Goal: Task Accomplishment & Management: Complete application form

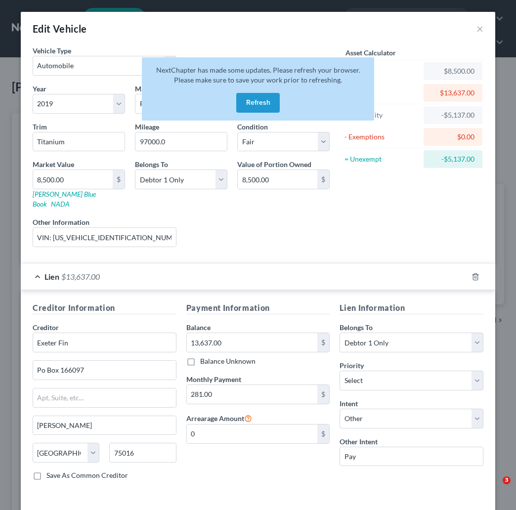
select select "0"
select select "7"
select select "3"
select select "0"
select select "45"
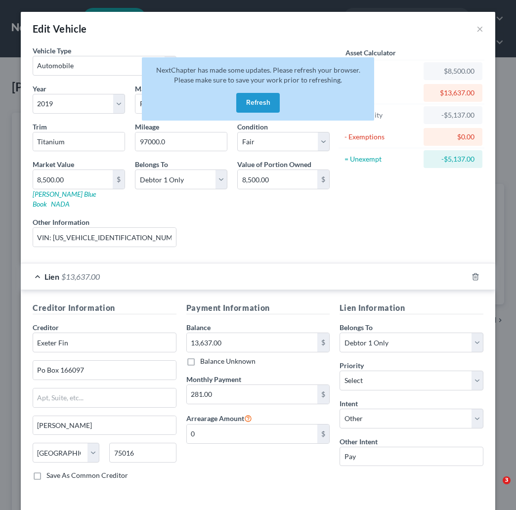
select select "0"
select select "4"
click at [251, 93] on button "Refresh" at bounding box center [257, 103] width 43 height 20
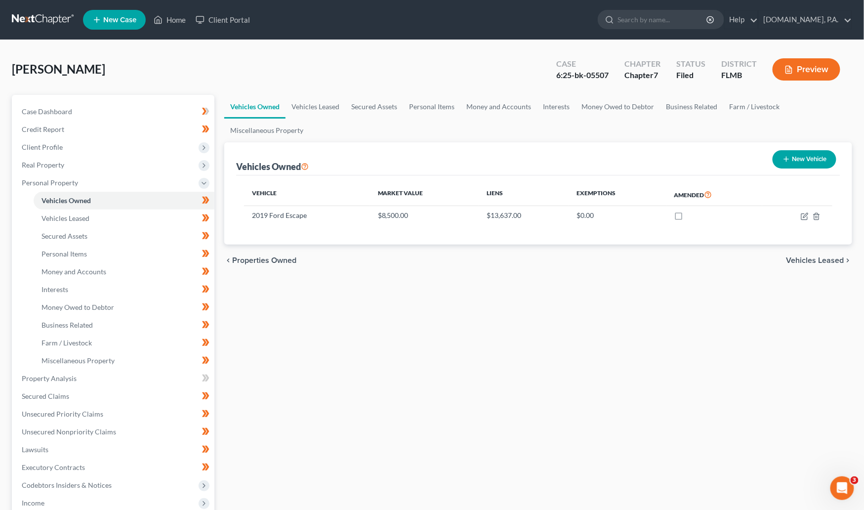
click at [42, 14] on link at bounding box center [43, 20] width 63 height 18
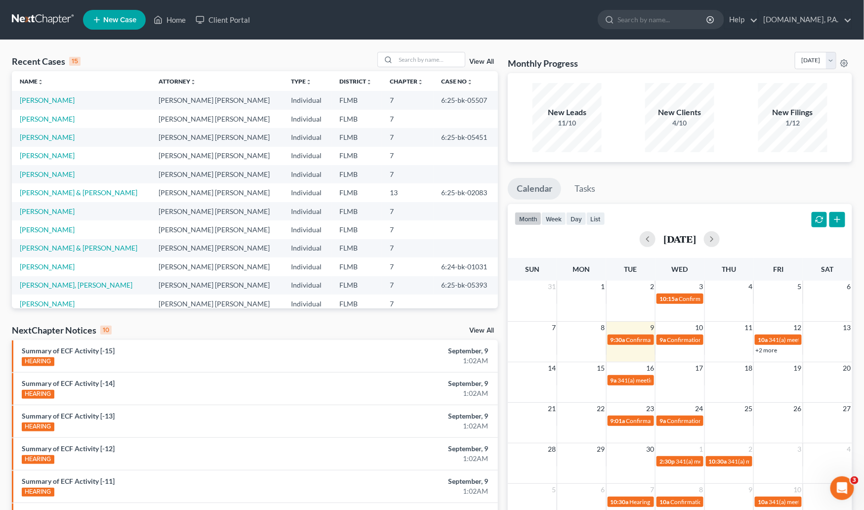
click at [481, 61] on link "View All" at bounding box center [481, 61] width 25 height 7
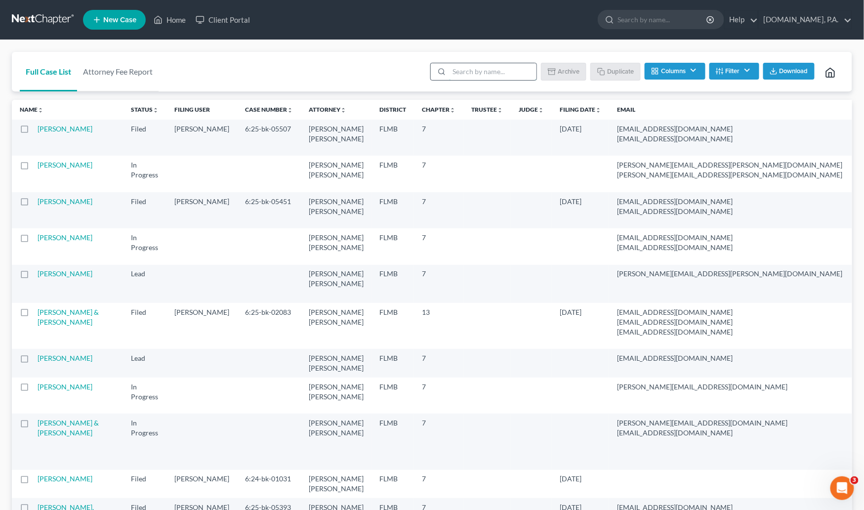
click at [478, 68] on input "search" at bounding box center [492, 71] width 87 height 17
type input "sample"
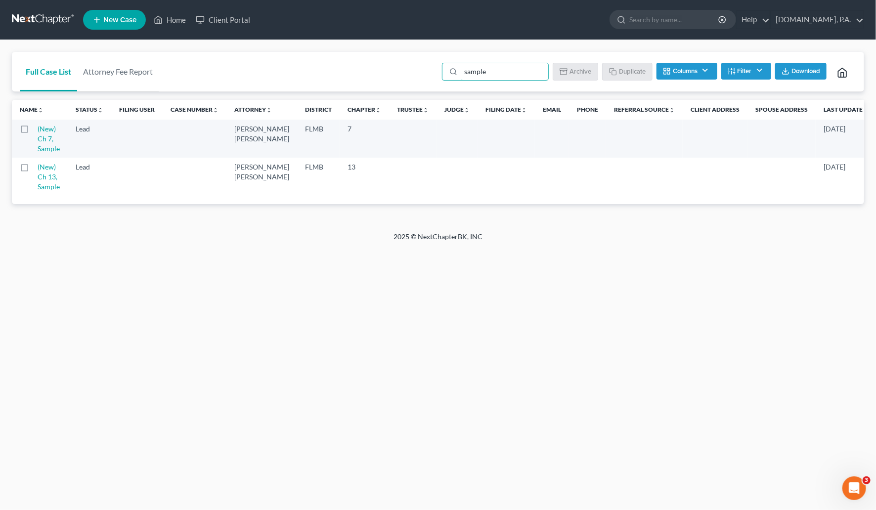
click at [34, 131] on label at bounding box center [34, 131] width 0 height 0
click at [38, 129] on input "checkbox" at bounding box center [41, 127] width 6 height 6
click at [630, 70] on button "Duplicate" at bounding box center [627, 71] width 49 height 17
checkbox input "false"
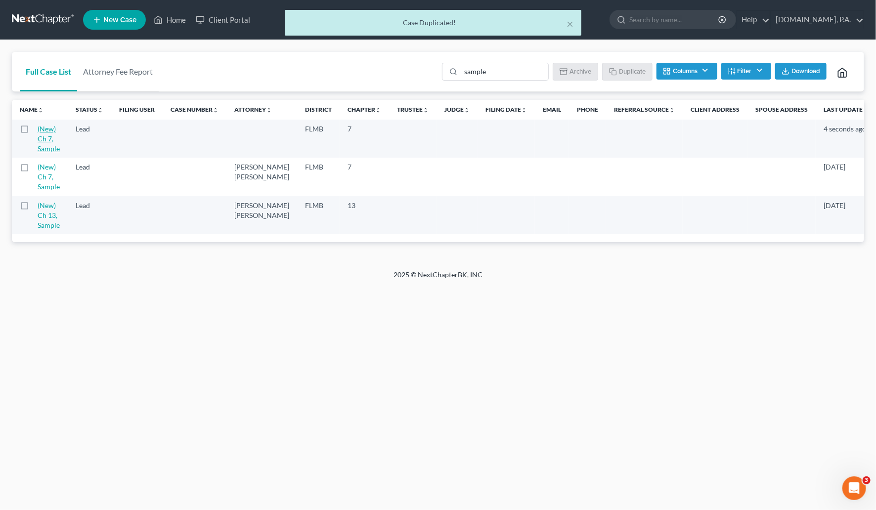
click at [43, 128] on link "(New) Ch 7, Sample" at bounding box center [49, 139] width 22 height 28
select select "4"
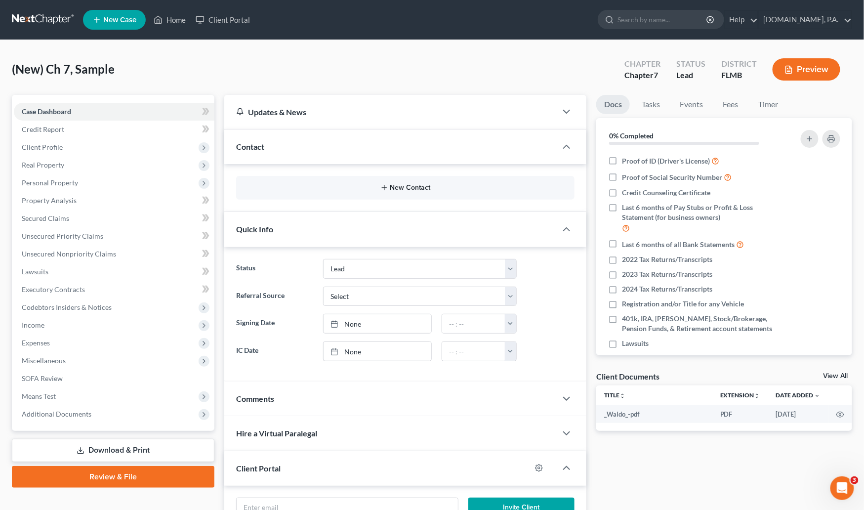
click at [391, 189] on button "New Contact" at bounding box center [405, 188] width 323 height 8
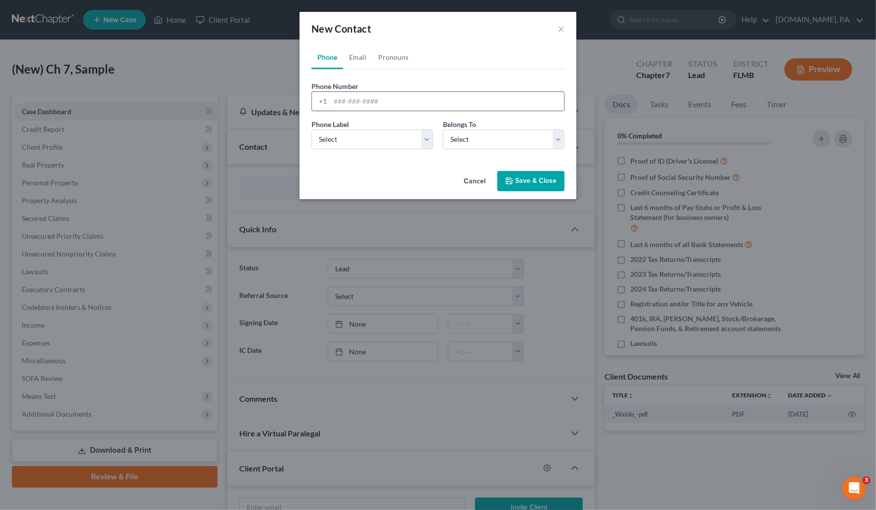
click at [340, 100] on input "tel" at bounding box center [447, 101] width 234 height 19
paste input "4075013336"
click at [344, 104] on input "4075013336" at bounding box center [447, 101] width 234 height 19
click at [360, 99] on input "407-5013336" at bounding box center [447, 101] width 234 height 19
type input "407-501-3336"
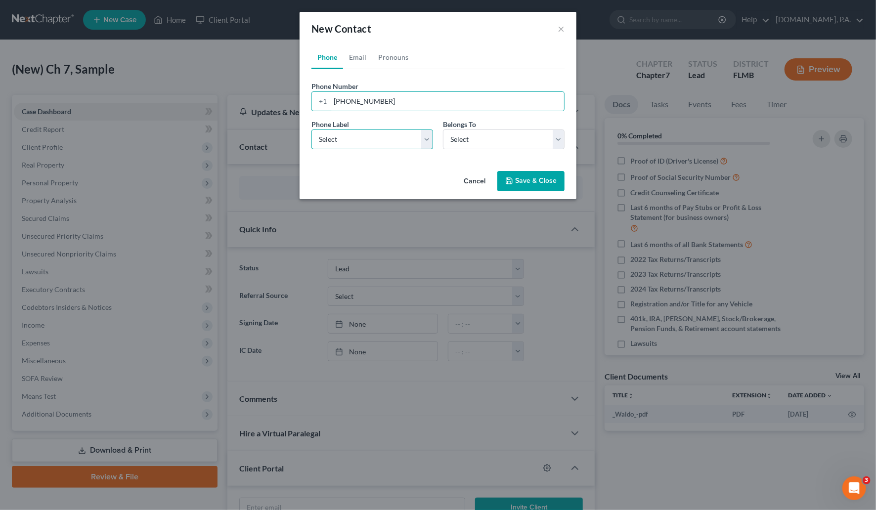
click at [429, 141] on select "Select Mobile Home Work Other" at bounding box center [372, 139] width 122 height 20
select select "0"
click at [311, 129] on select "Select Mobile Home Work Other" at bounding box center [372, 139] width 122 height 20
click at [557, 136] on select "Select Client Other" at bounding box center [504, 139] width 122 height 20
select select "0"
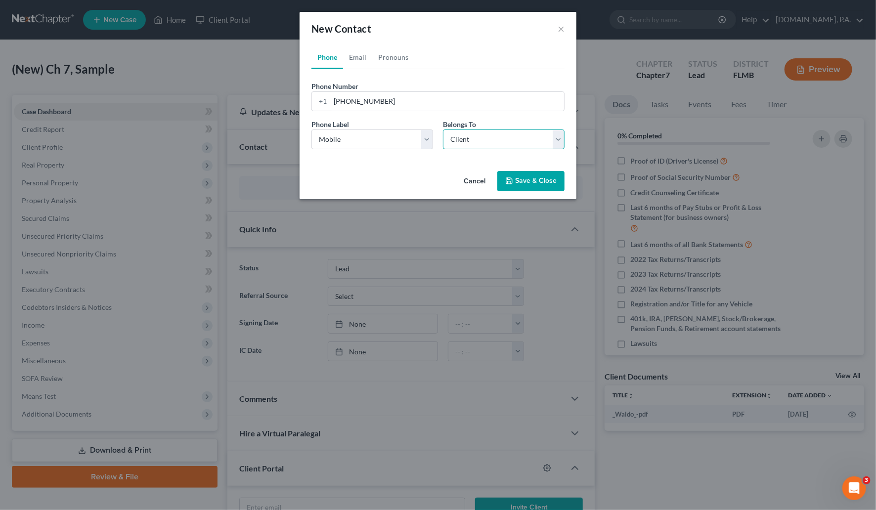
click at [443, 129] on select "Select Client Other" at bounding box center [504, 139] width 122 height 20
click at [356, 61] on link "Email" at bounding box center [357, 57] width 29 height 24
click at [344, 99] on input "email" at bounding box center [447, 101] width 234 height 19
paste input "Jfrench70@gmail.com"
type input "Jfrench70@gmail.com"
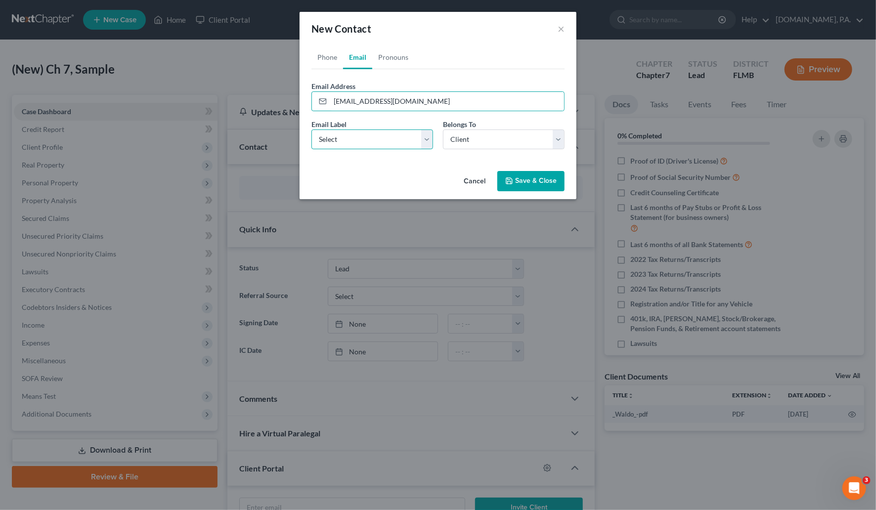
click at [428, 138] on select "Select Home Work Other" at bounding box center [372, 139] width 122 height 20
select select "0"
click at [311, 129] on select "Select Home Work Other" at bounding box center [372, 139] width 122 height 20
click at [393, 54] on link "Pronouns" at bounding box center [393, 57] width 42 height 24
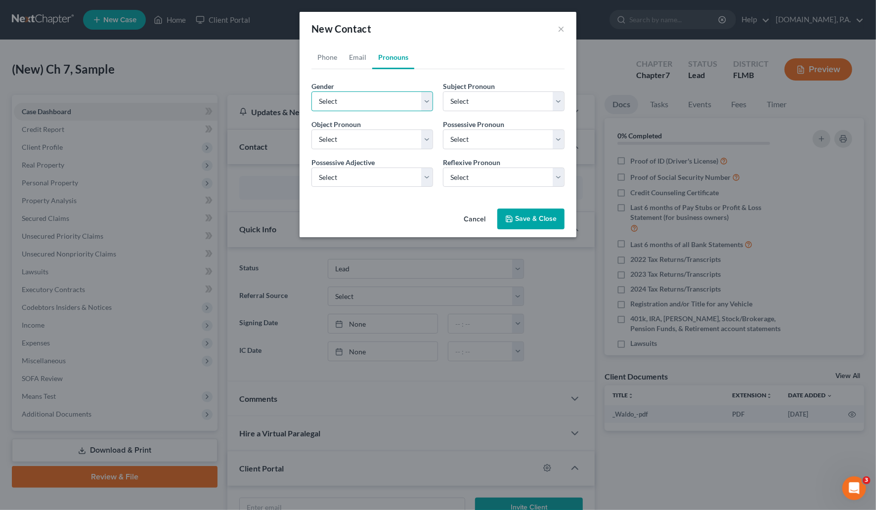
click at [423, 102] on select "Select Male Female Non Binary More Than One Person" at bounding box center [372, 101] width 122 height 20
select select "0"
click at [311, 91] on select "Select Male Female Non Binary More Than One Person" at bounding box center [372, 101] width 122 height 20
select select "0"
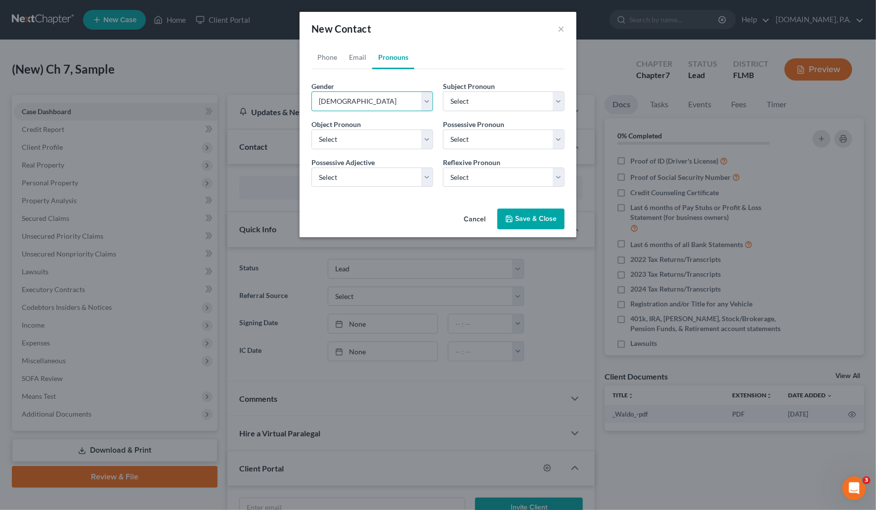
select select "0"
click at [526, 214] on button "Save & Close" at bounding box center [530, 219] width 67 height 21
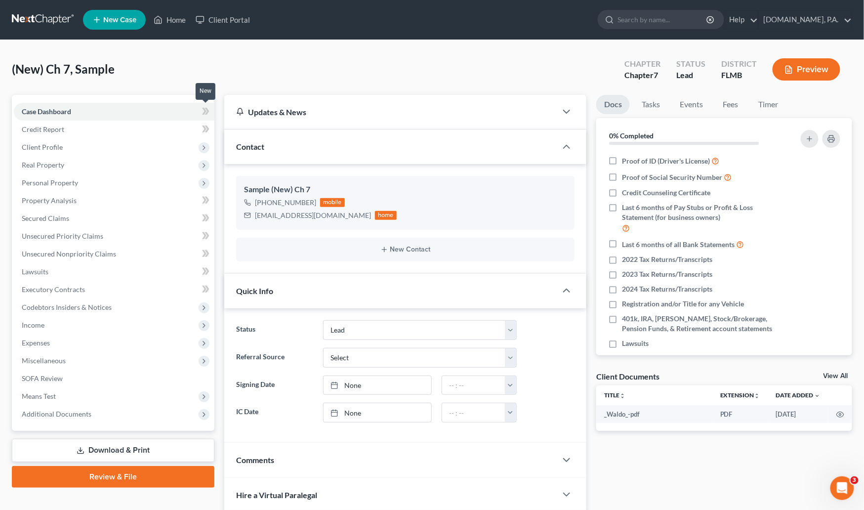
click at [207, 107] on icon at bounding box center [205, 111] width 7 height 12
click at [40, 144] on span "Client Profile" at bounding box center [42, 147] width 41 height 8
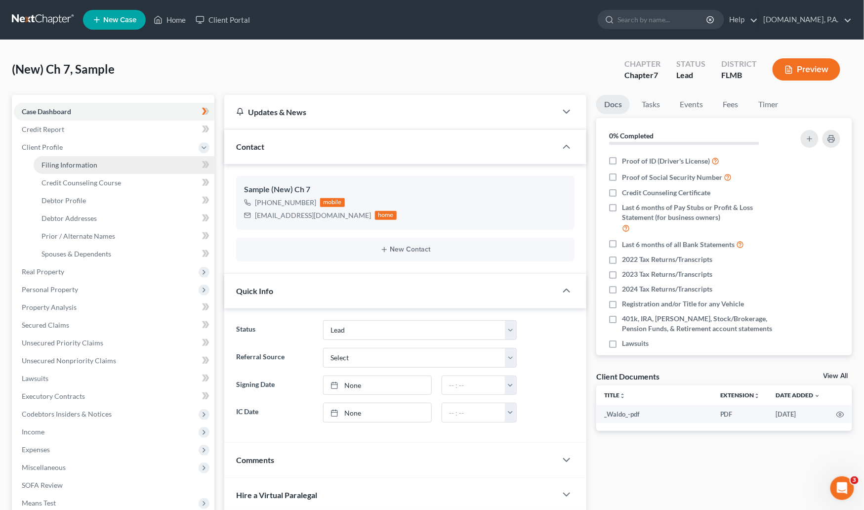
click at [172, 163] on link "Filing Information" at bounding box center [124, 165] width 181 height 18
select select "1"
select select "0"
select select "15"
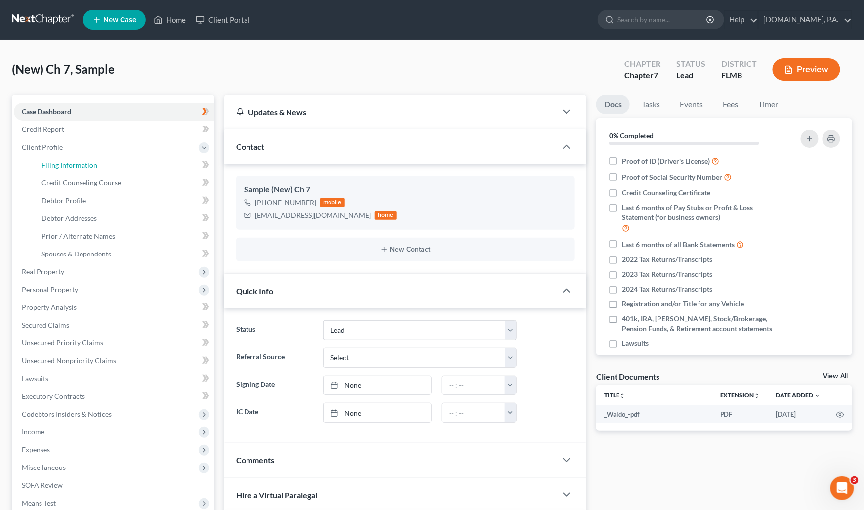
select select "0"
select select "9"
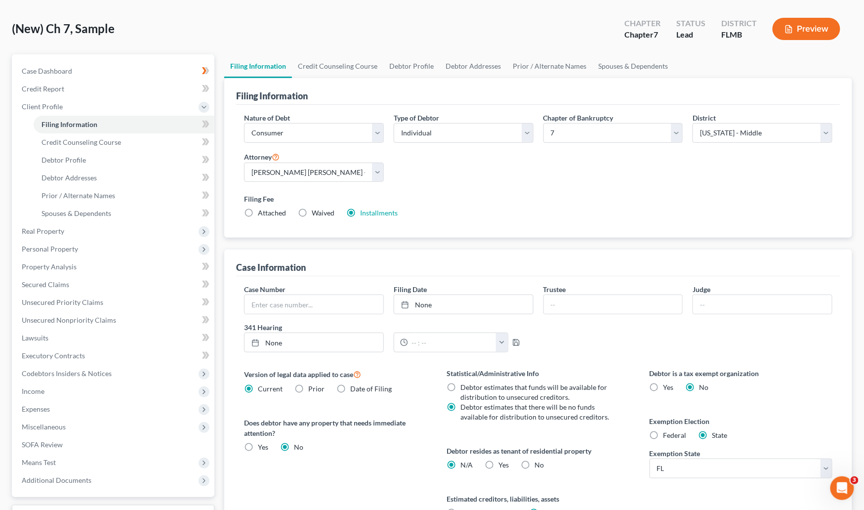
scroll to position [142, 0]
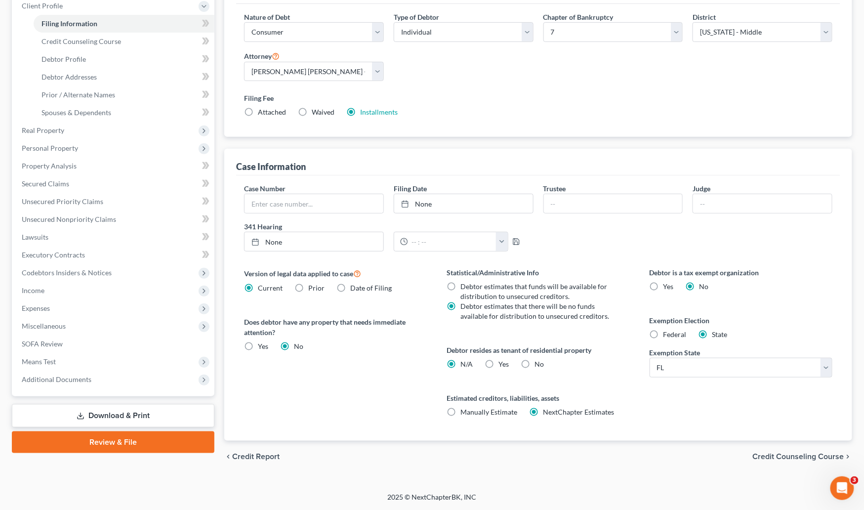
click at [535, 363] on label "No" at bounding box center [539, 364] width 9 height 10
click at [539, 363] on input "No" at bounding box center [542, 362] width 6 height 6
radio input "true"
radio input "false"
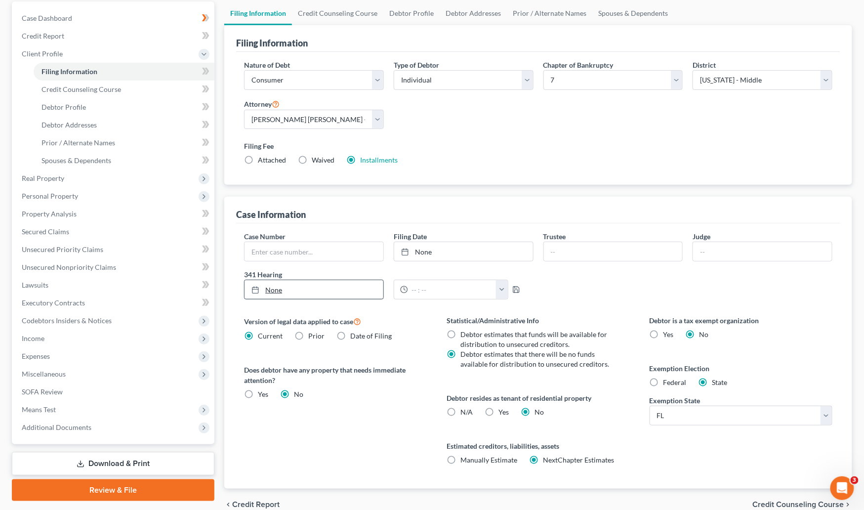
scroll to position [68, 0]
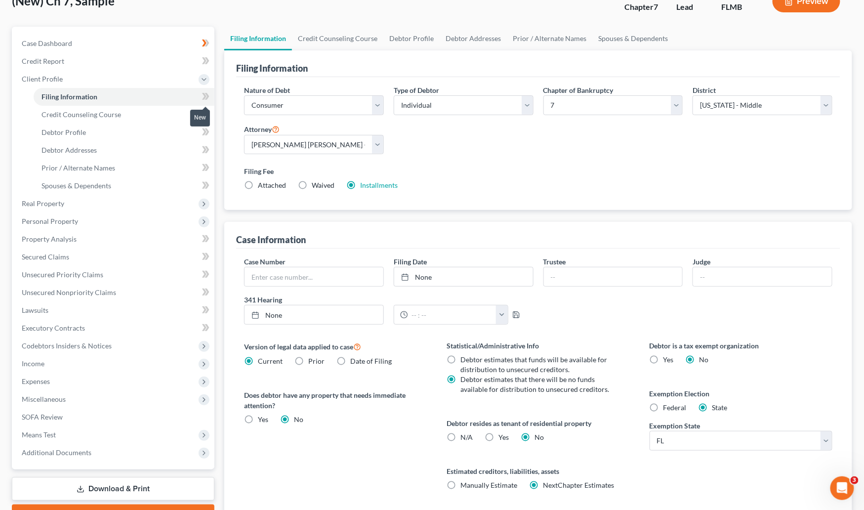
click at [206, 92] on icon at bounding box center [205, 96] width 7 height 12
click at [78, 134] on span "Debtor Profile" at bounding box center [64, 132] width 44 height 8
select select "0"
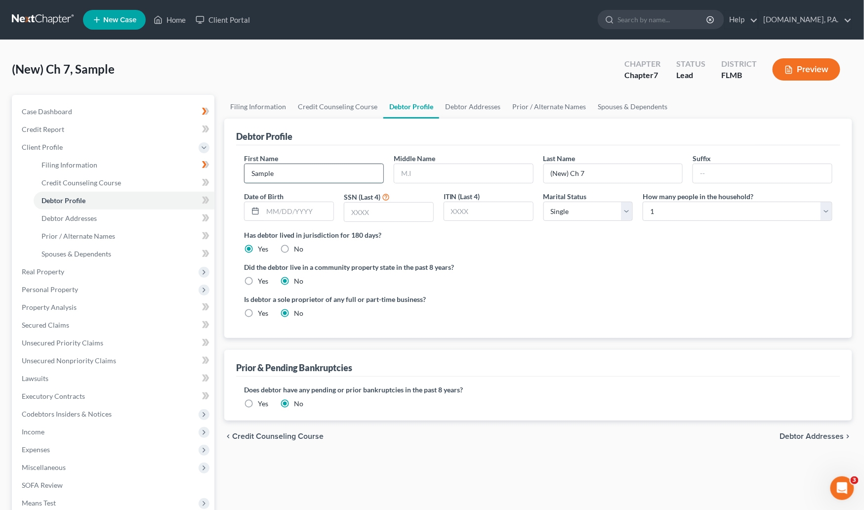
click at [285, 171] on input "Sample" at bounding box center [314, 173] width 139 height 19
drag, startPoint x: 285, startPoint y: 171, endPoint x: 239, endPoint y: 174, distance: 46.5
click at [239, 174] on div "First Name Sample" at bounding box center [314, 168] width 150 height 30
type input "Jeffrey"
type input "French"
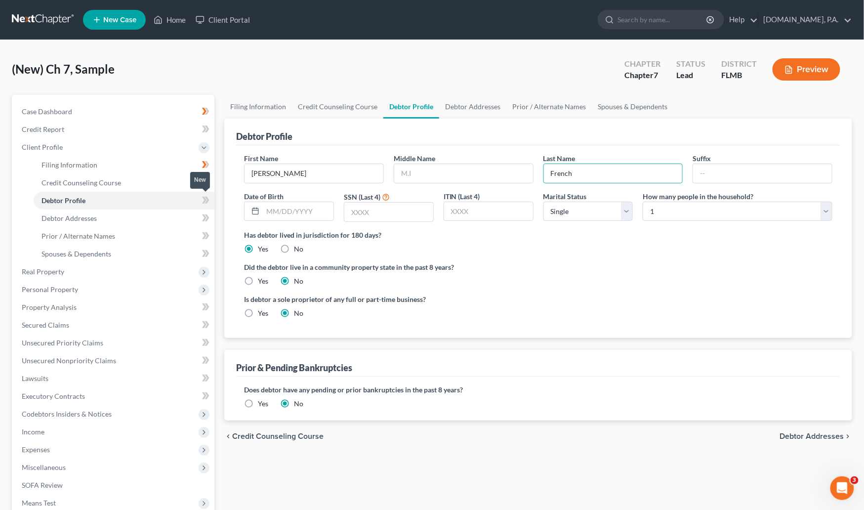
click at [207, 196] on icon at bounding box center [205, 200] width 7 height 12
click at [82, 216] on span "Debtor Addresses" at bounding box center [69, 218] width 55 height 8
select select "0"
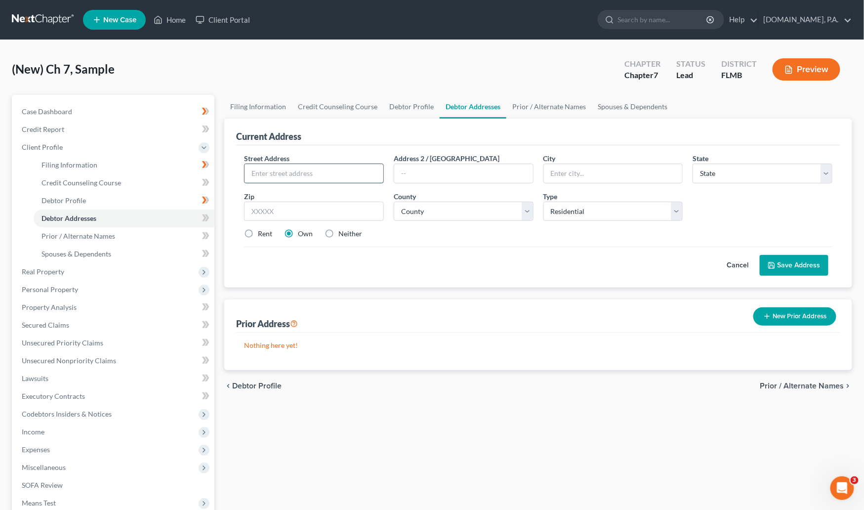
click at [324, 169] on input "text" at bounding box center [314, 173] width 139 height 19
type input "2151 Dumas Dr"
click at [260, 208] on input "text" at bounding box center [314, 212] width 140 height 20
drag, startPoint x: 306, startPoint y: 177, endPoint x: 229, endPoint y: 179, distance: 77.6
click at [229, 179] on div "Current Address Street Address * 2151 Dumas Dr Address 2 / PO Box City * State …" at bounding box center [538, 203] width 628 height 169
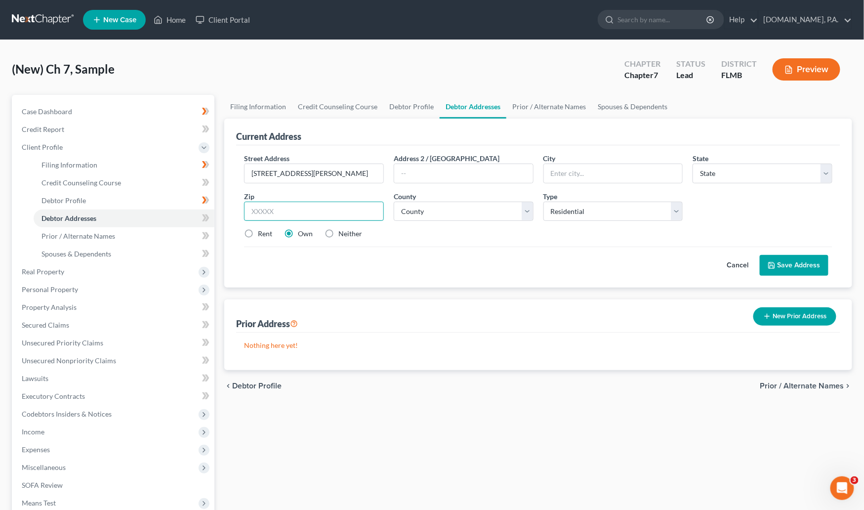
click at [279, 210] on input "text" at bounding box center [314, 212] width 140 height 20
type input "32738"
type input "Deltona"
select select "9"
click at [532, 208] on select "County [GEOGRAPHIC_DATA] [GEOGRAPHIC_DATA] [GEOGRAPHIC_DATA] [GEOGRAPHIC_DATA] …" at bounding box center [464, 212] width 140 height 20
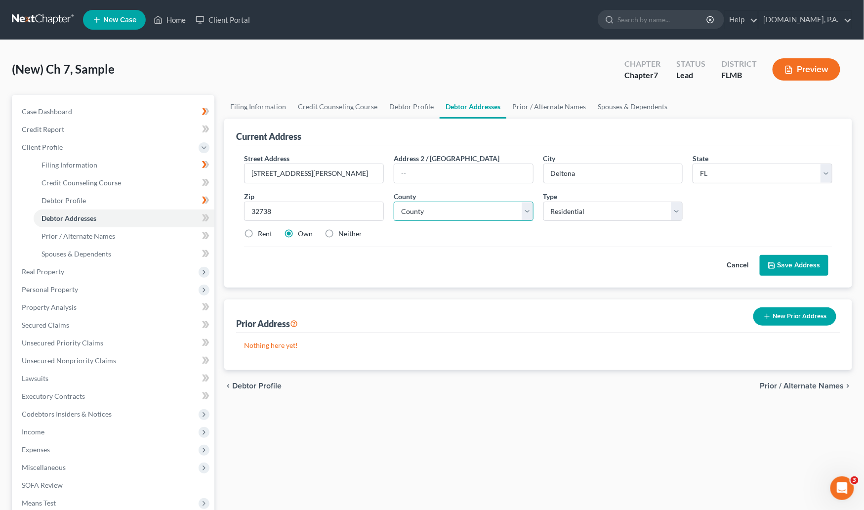
select select "63"
click at [394, 202] on select "County [GEOGRAPHIC_DATA] [GEOGRAPHIC_DATA] [GEOGRAPHIC_DATA] [GEOGRAPHIC_DATA] …" at bounding box center [464, 212] width 140 height 20
click at [787, 263] on button "Save Address" at bounding box center [794, 265] width 69 height 21
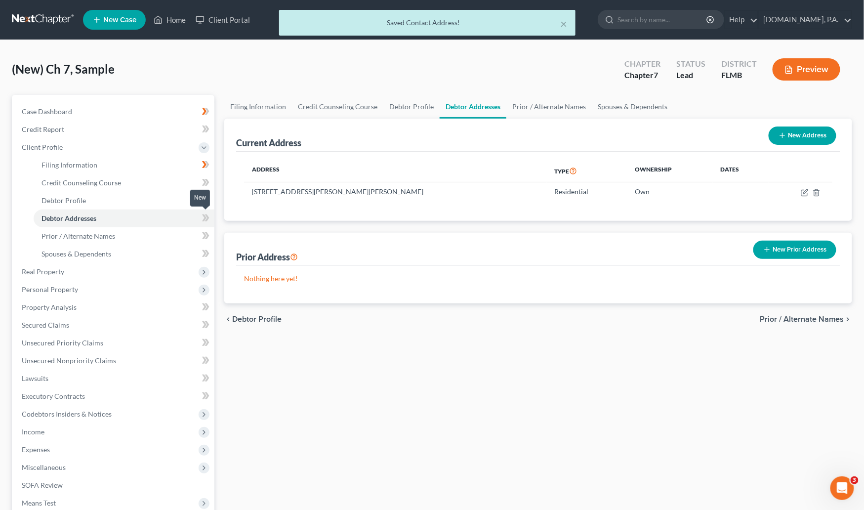
click at [206, 212] on icon at bounding box center [205, 218] width 7 height 12
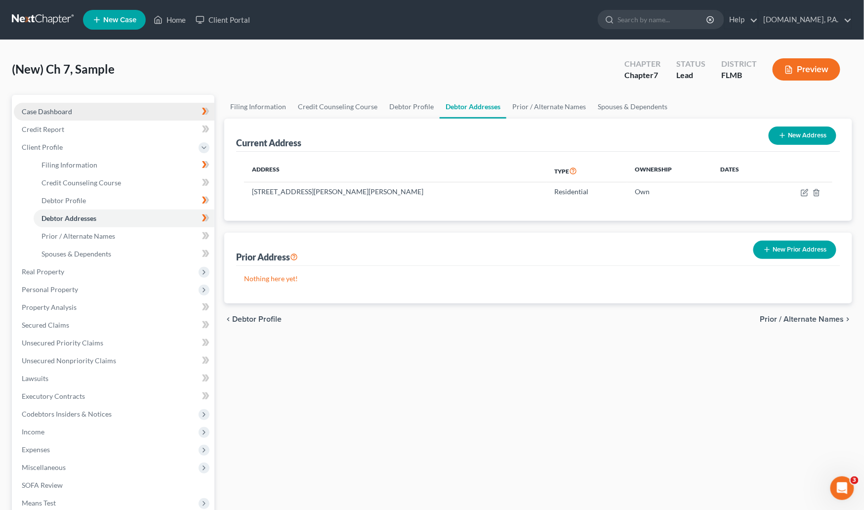
click at [58, 109] on span "Case Dashboard" at bounding box center [47, 111] width 50 height 8
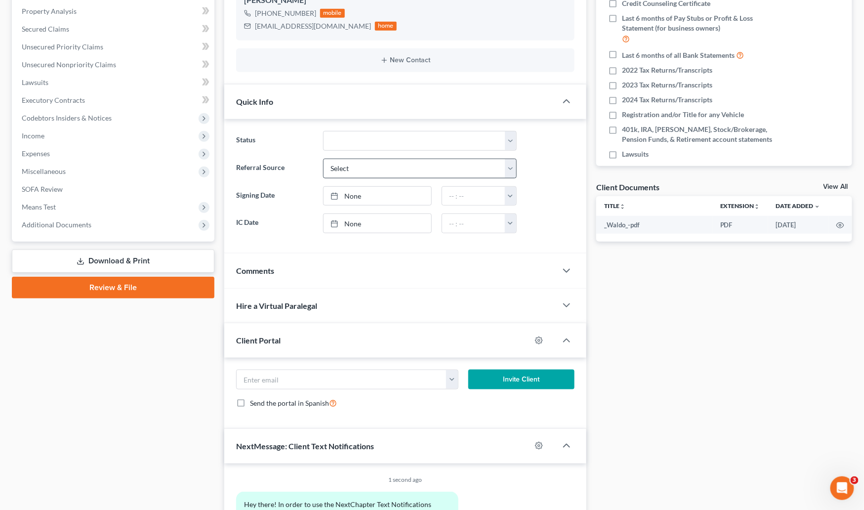
scroll to position [222, 0]
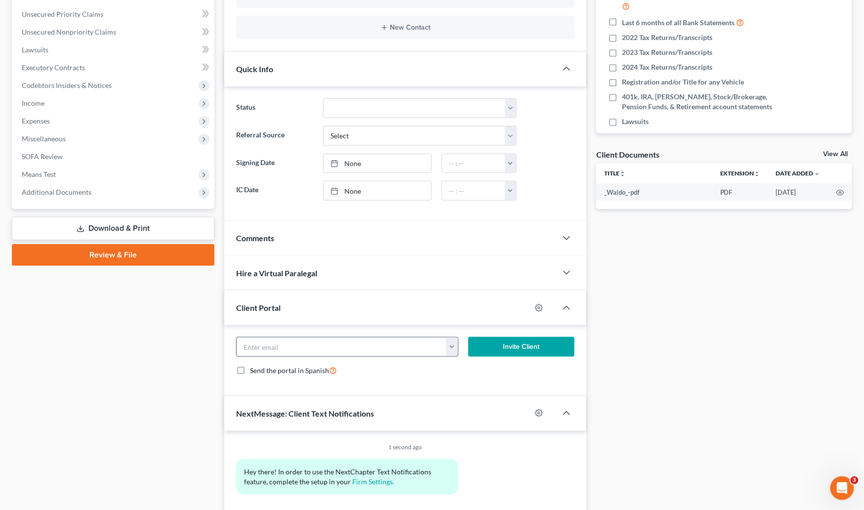
click at [454, 339] on button "button" at bounding box center [452, 347] width 12 height 19
click at [479, 370] on link "Jfrench70@gmail.com" at bounding box center [513, 368] width 135 height 17
type input "Jfrench70@gmail.com"
click at [515, 346] on button "Invite Client" at bounding box center [521, 347] width 106 height 20
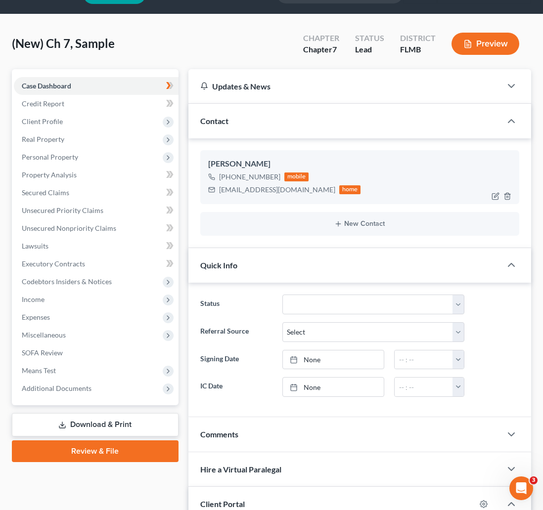
scroll to position [0, 0]
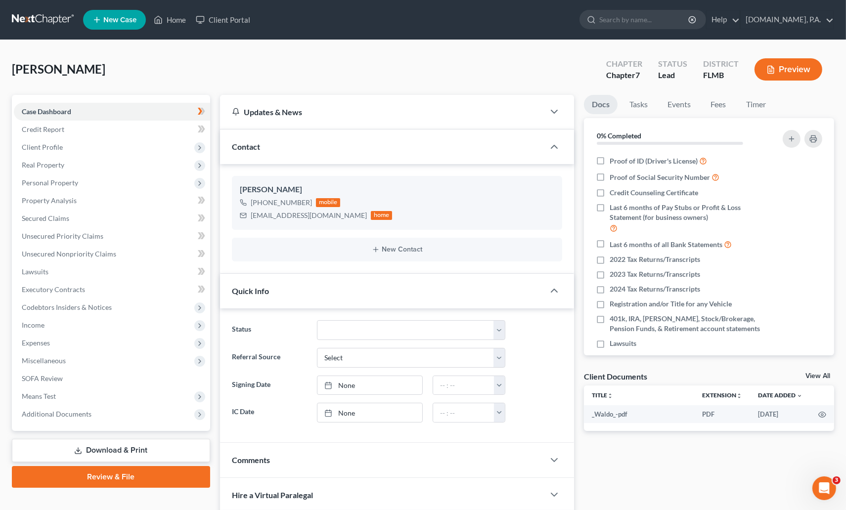
click at [34, 17] on link at bounding box center [43, 20] width 63 height 18
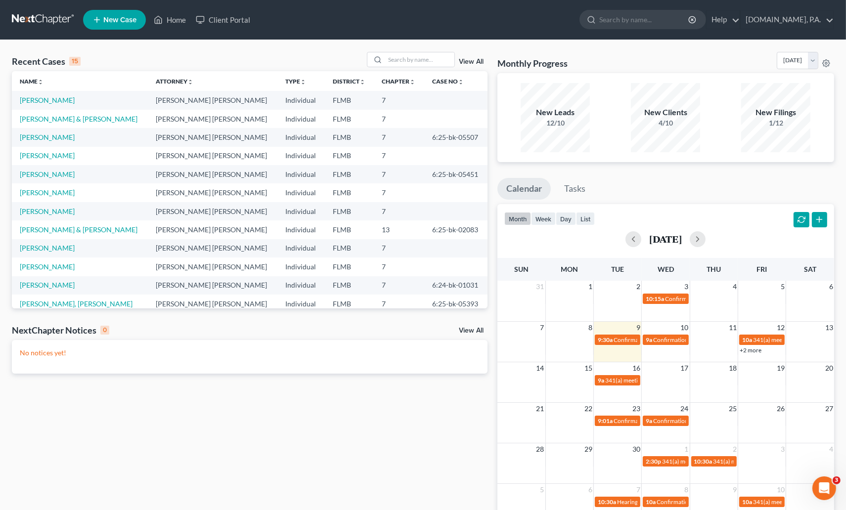
click at [473, 61] on link "View All" at bounding box center [471, 61] width 25 height 7
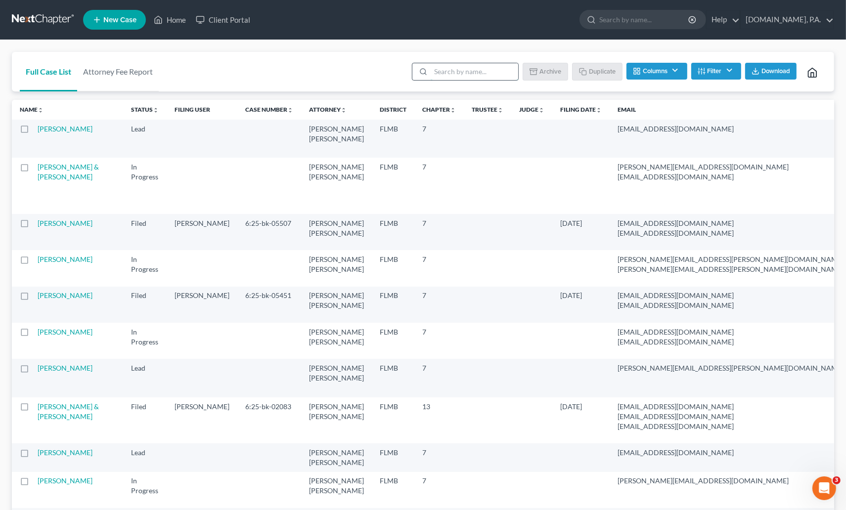
click at [456, 71] on input "search" at bounding box center [473, 71] width 87 height 17
type input "sample"
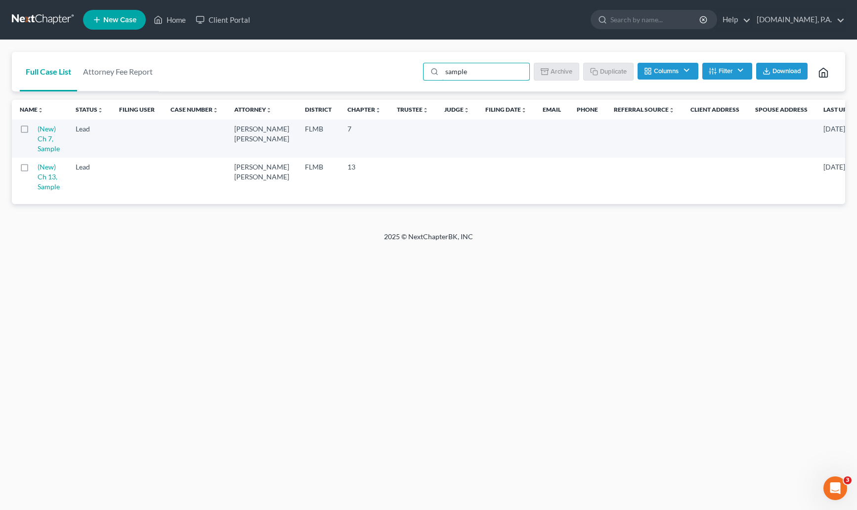
click at [34, 131] on label at bounding box center [34, 131] width 0 height 0
click at [38, 130] on input "checkbox" at bounding box center [41, 127] width 6 height 6
click at [610, 68] on button "Duplicate" at bounding box center [608, 71] width 49 height 17
checkbox input "false"
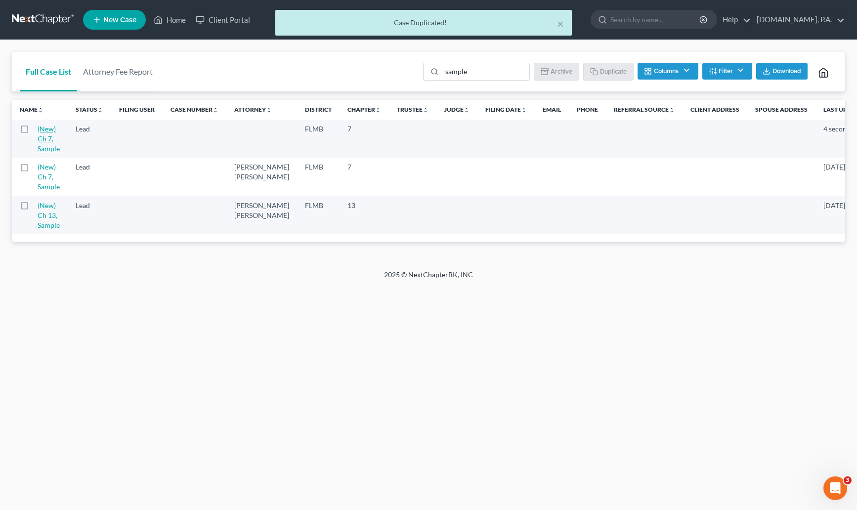
click at [46, 135] on link "(New) Ch 7, Sample" at bounding box center [49, 139] width 22 height 28
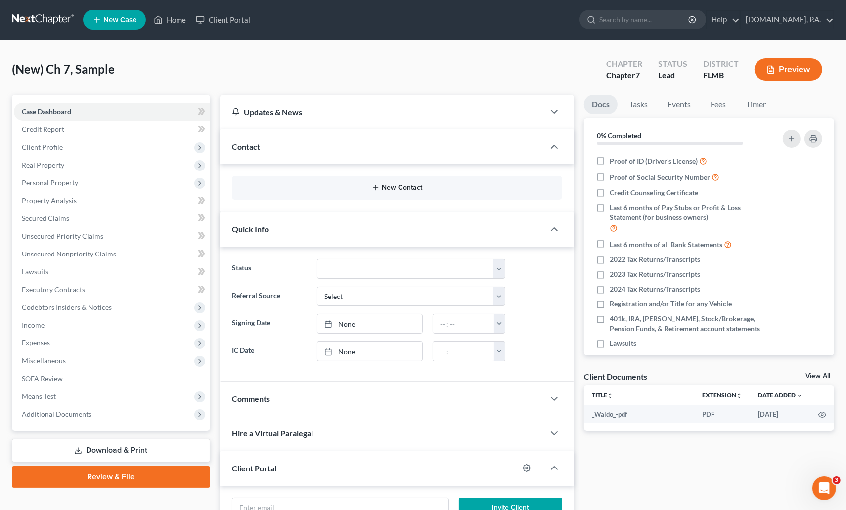
click at [400, 188] on button "New Contact" at bounding box center [397, 188] width 314 height 8
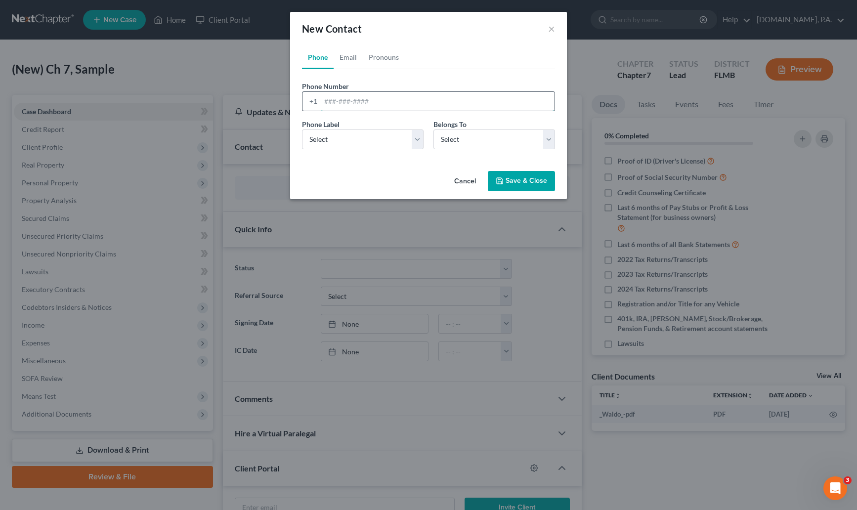
click at [337, 103] on input "tel" at bounding box center [438, 101] width 234 height 19
paste input "3478749749"
click at [337, 101] on input "3478749749" at bounding box center [438, 101] width 234 height 19
click at [351, 100] on input "347-8749749" at bounding box center [438, 101] width 234 height 19
type input "347-874-9749"
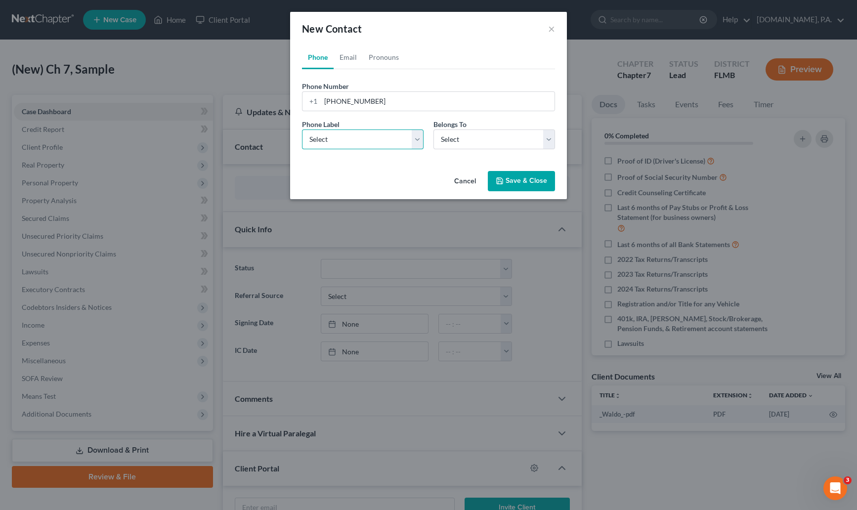
click at [422, 141] on select "Select Mobile Home Work Other" at bounding box center [363, 139] width 122 height 20
select select "0"
click at [302, 129] on select "Select Mobile Home Work Other" at bounding box center [363, 139] width 122 height 20
click at [547, 137] on select "Select Client Other" at bounding box center [494, 139] width 122 height 20
select select "0"
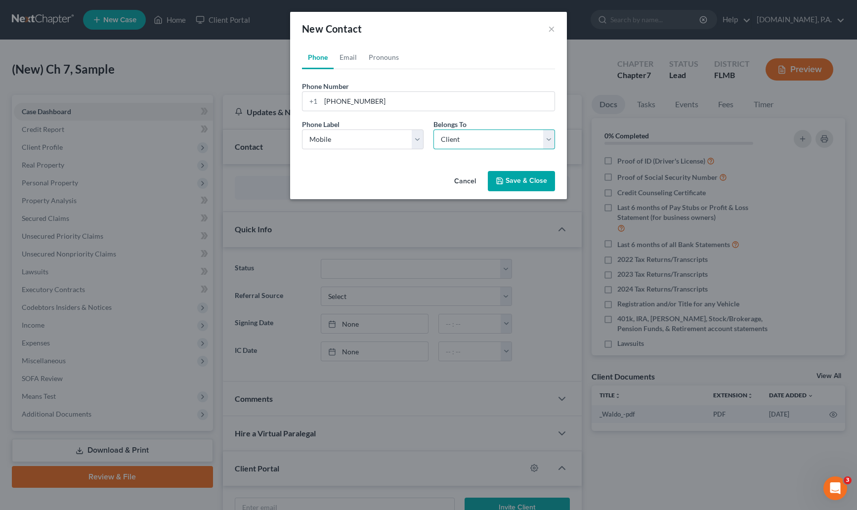
click at [433, 129] on select "Select Client Other" at bounding box center [494, 139] width 122 height 20
select select "0"
click at [348, 57] on link "Email" at bounding box center [348, 57] width 29 height 24
click at [337, 97] on input "email" at bounding box center [438, 101] width 234 height 19
paste input "aaron_mcqueen@icloud.com"
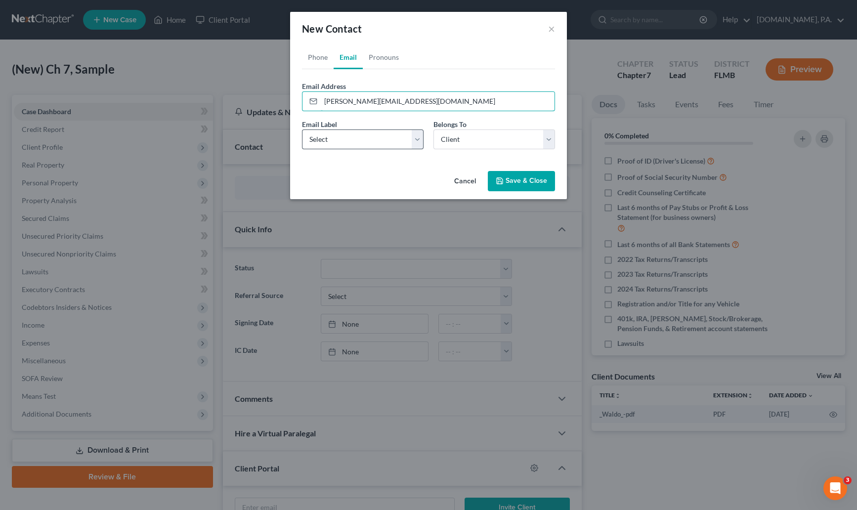
type input "aaron_mcqueen@icloud.com"
click at [417, 140] on select "Select Home Work Other" at bounding box center [363, 139] width 122 height 20
select select "0"
click at [302, 129] on select "Select Home Work Other" at bounding box center [363, 139] width 122 height 20
click at [390, 59] on link "Pronouns" at bounding box center [384, 57] width 42 height 24
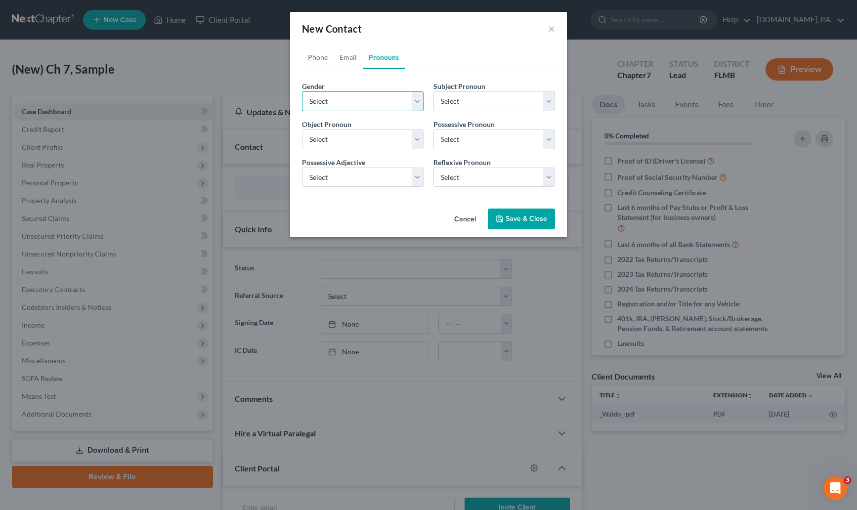
click at [419, 104] on select "Select Male Female Non Binary More Than One Person" at bounding box center [363, 101] width 122 height 20
select select "0"
click at [302, 91] on select "Select Male Female Non Binary More Than One Person" at bounding box center [363, 101] width 122 height 20
select select "0"
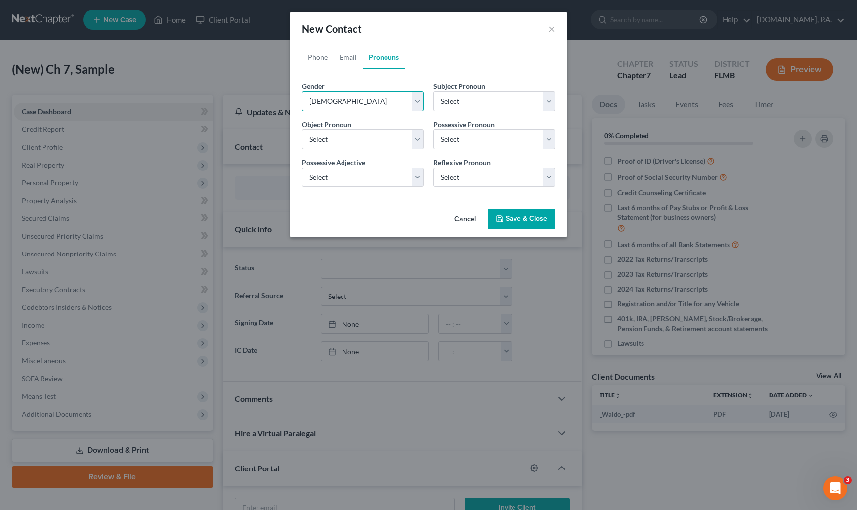
select select "0"
click at [518, 219] on button "Save & Close" at bounding box center [521, 219] width 67 height 21
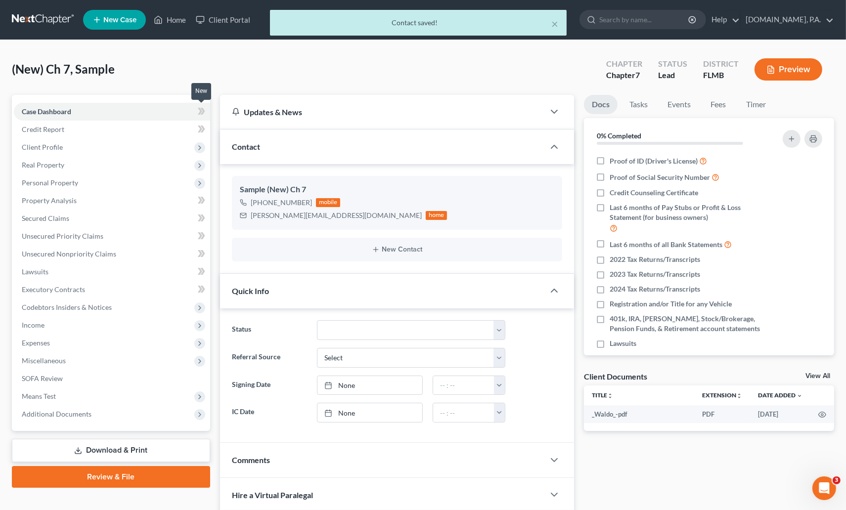
click at [198, 109] on icon at bounding box center [200, 111] width 4 height 7
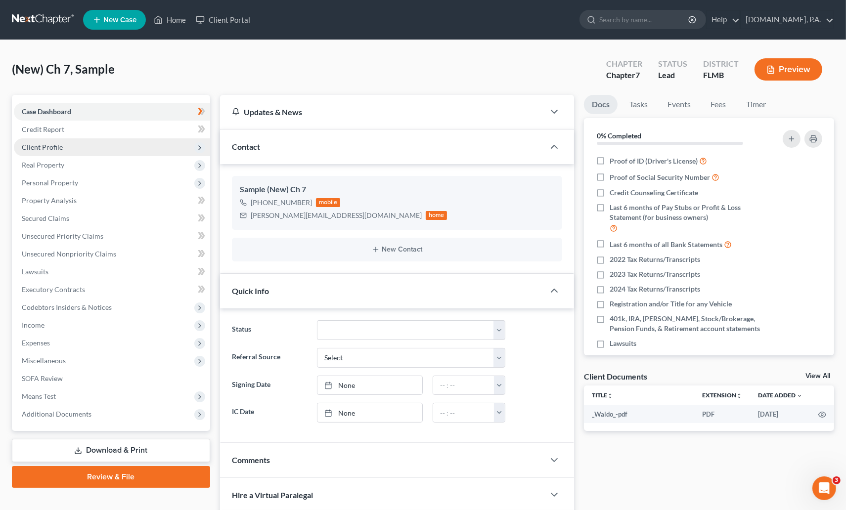
click at [51, 144] on span "Client Profile" at bounding box center [42, 147] width 41 height 8
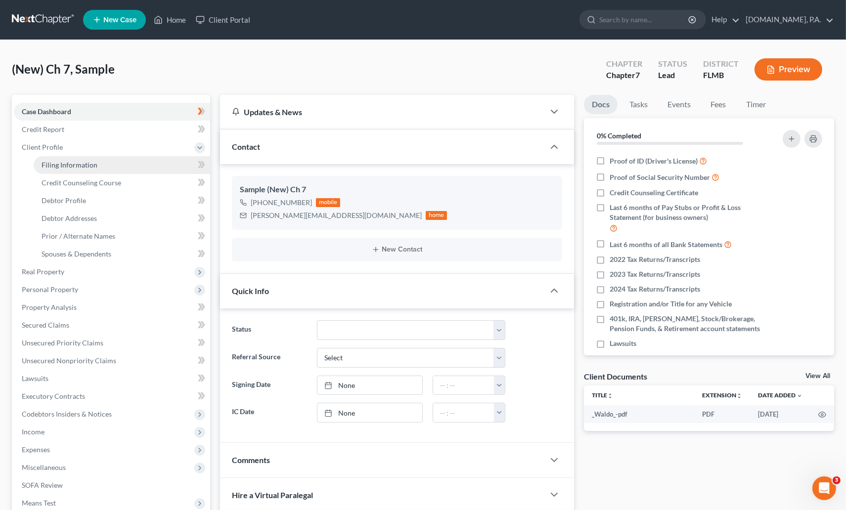
click at [76, 162] on span "Filing Information" at bounding box center [70, 165] width 56 height 8
select select "1"
select select "0"
select select "15"
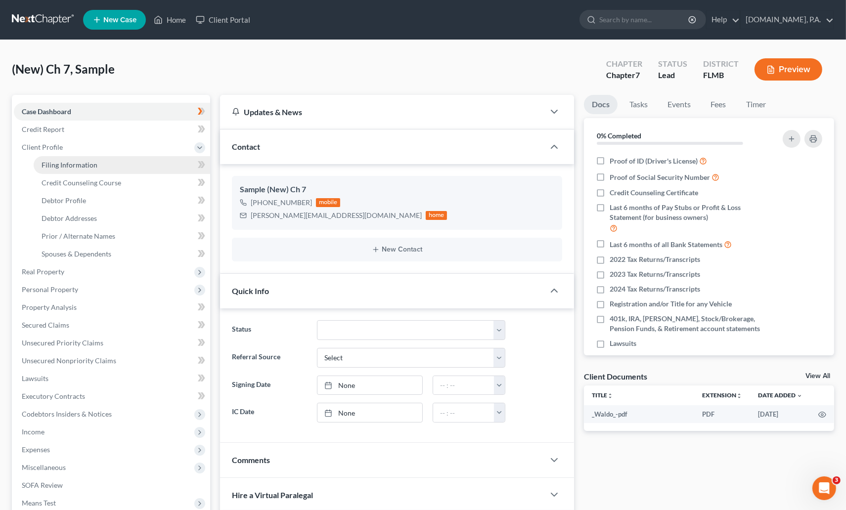
select select "0"
select select "9"
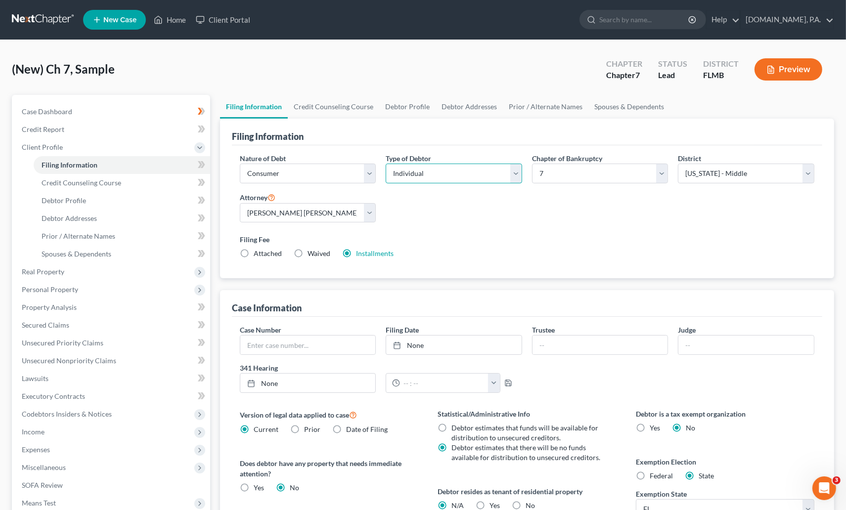
click at [514, 172] on select "Select Individual Joint" at bounding box center [453, 174] width 136 height 20
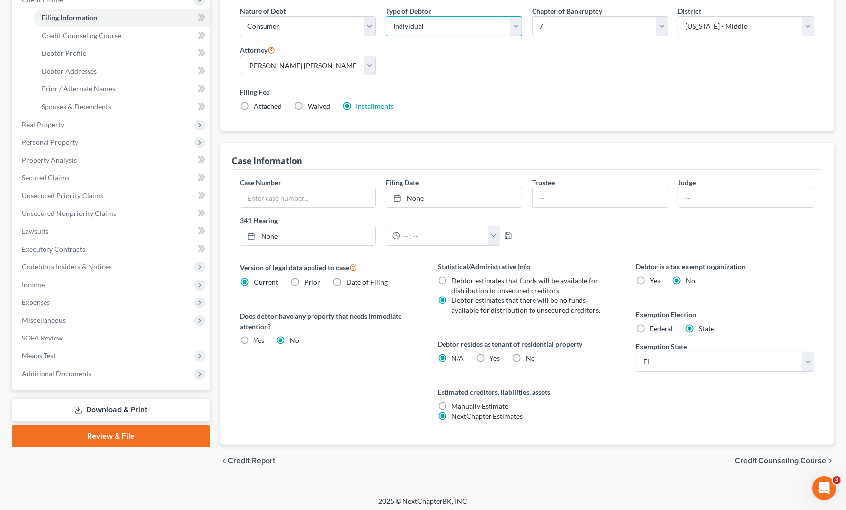
scroll to position [148, 0]
click at [490, 357] on label "Yes Yes" at bounding box center [495, 357] width 10 height 10
click at [494, 357] on input "Yes Yes" at bounding box center [497, 355] width 6 height 6
radio input "true"
radio input "false"
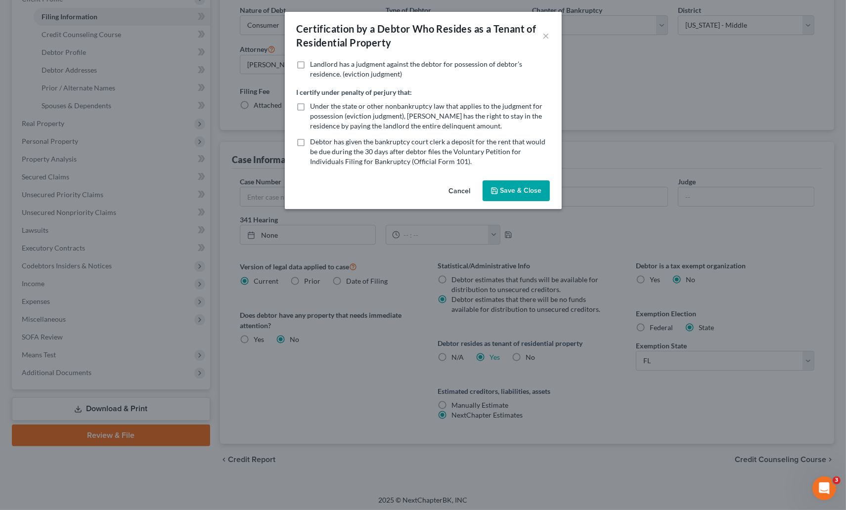
scroll to position [142, 0]
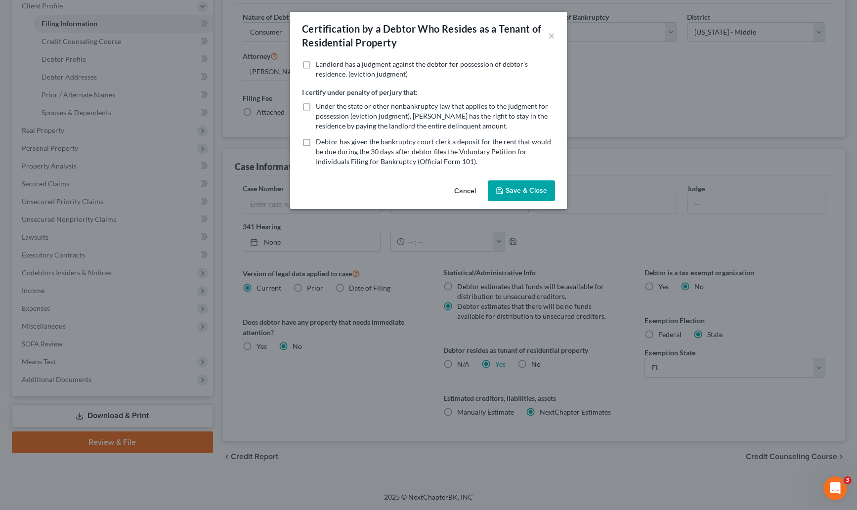
click at [533, 192] on button "Save & Close" at bounding box center [521, 190] width 67 height 21
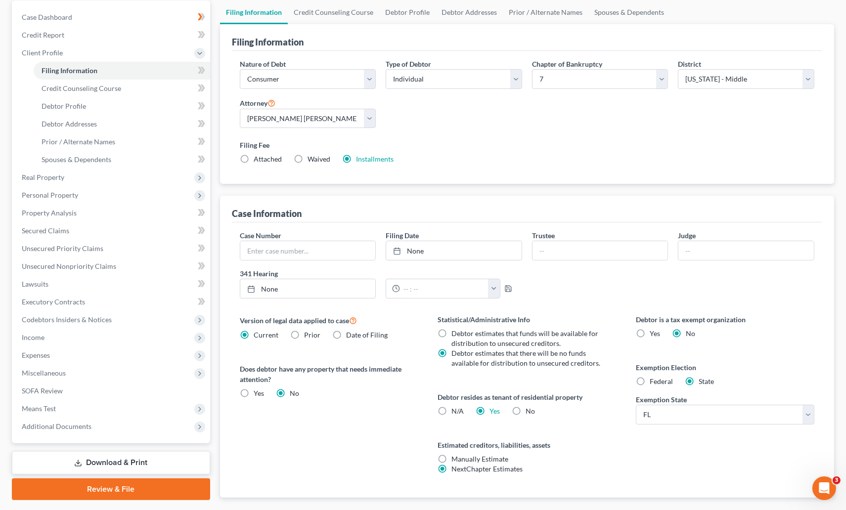
scroll to position [0, 0]
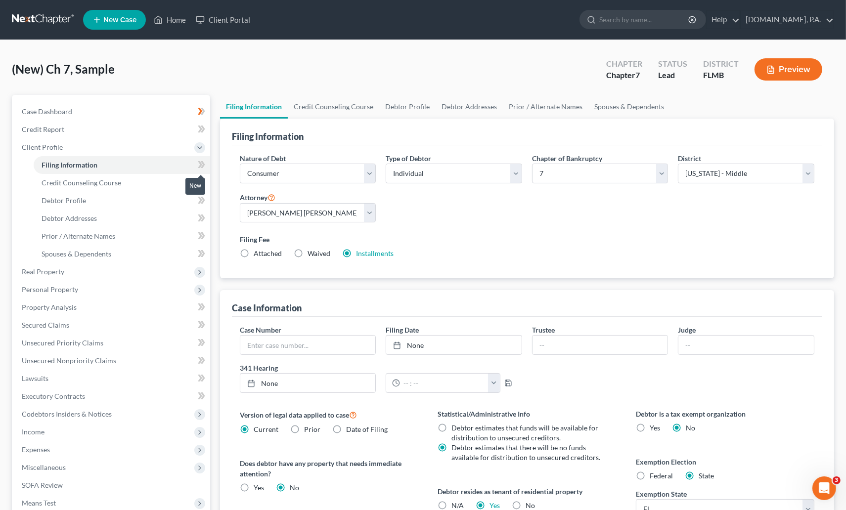
click at [201, 159] on icon at bounding box center [201, 165] width 7 height 12
click at [81, 196] on span "Debtor Profile" at bounding box center [64, 200] width 44 height 8
select select "0"
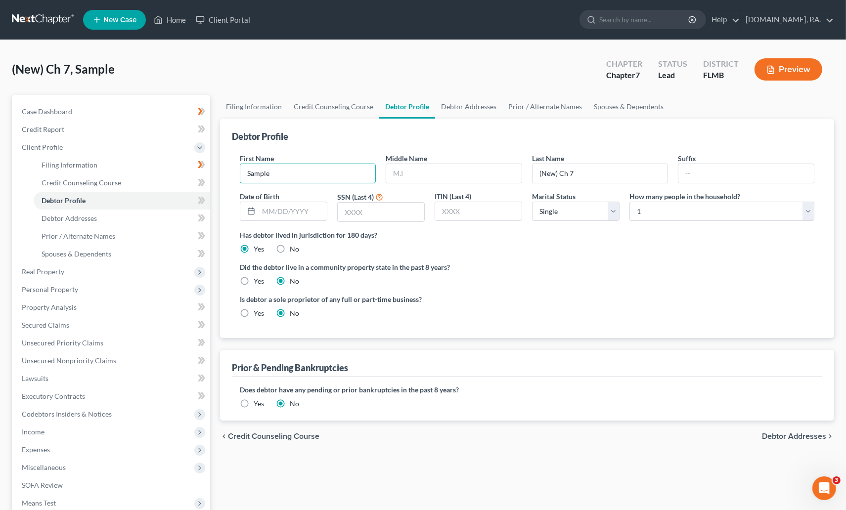
drag, startPoint x: 277, startPoint y: 170, endPoint x: 230, endPoint y: 179, distance: 48.3
click at [230, 179] on div "Debtor Profile First Name Sample Middle Name Last Name (New) Ch 7 Suffix Date o…" at bounding box center [527, 228] width 614 height 219
type input "Aaron"
type input "McQueen"
click at [615, 215] on select "Select Single Married Separated Divorced Widowed" at bounding box center [575, 212] width 87 height 20
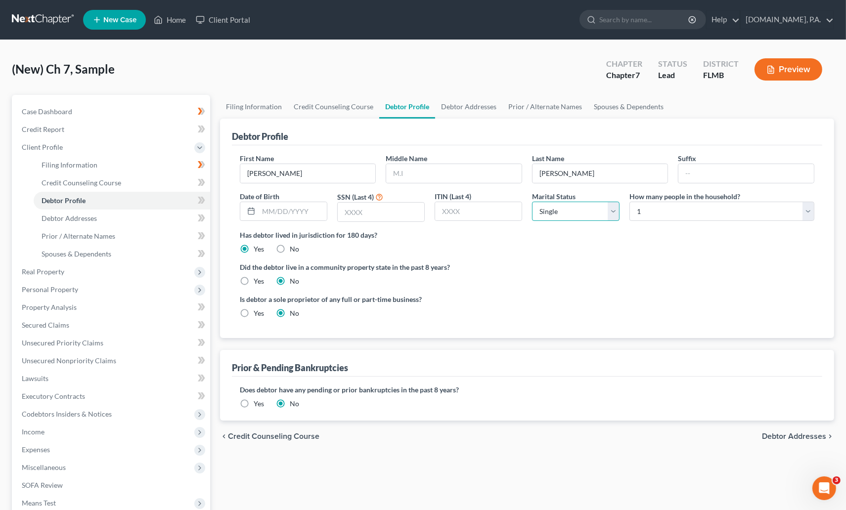
select select "1"
click at [532, 202] on select "Select Single Married Separated Divorced Widowed" at bounding box center [575, 212] width 87 height 20
click at [808, 211] on select "Select 1 2 3 4 5 6 7 8 9 10 11 12 13 14 15 16 17 18 19 20" at bounding box center [721, 212] width 185 height 20
select select "5"
click at [629, 202] on select "Select 1 2 3 4 5 6 7 8 9 10 11 12 13 14 15 16 17 18 19 20" at bounding box center [721, 212] width 185 height 20
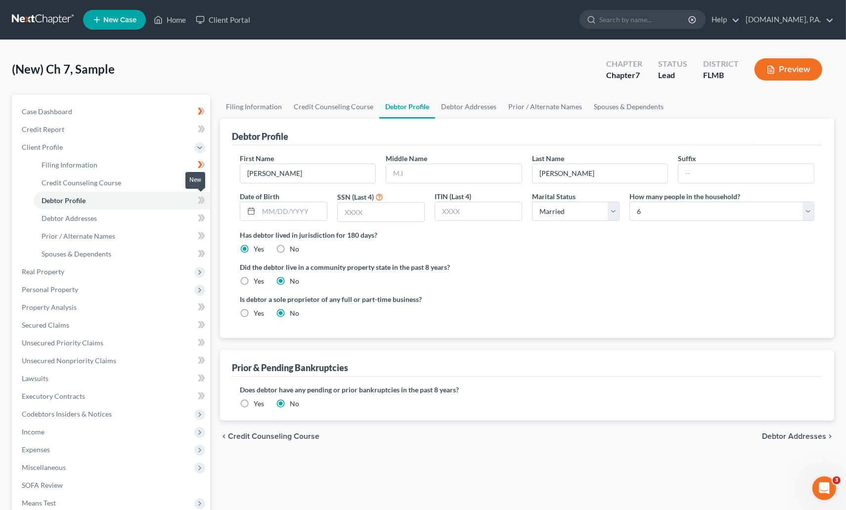
click at [199, 194] on icon at bounding box center [201, 200] width 7 height 12
click at [68, 222] on link "Debtor Addresses" at bounding box center [122, 219] width 176 height 18
select select "0"
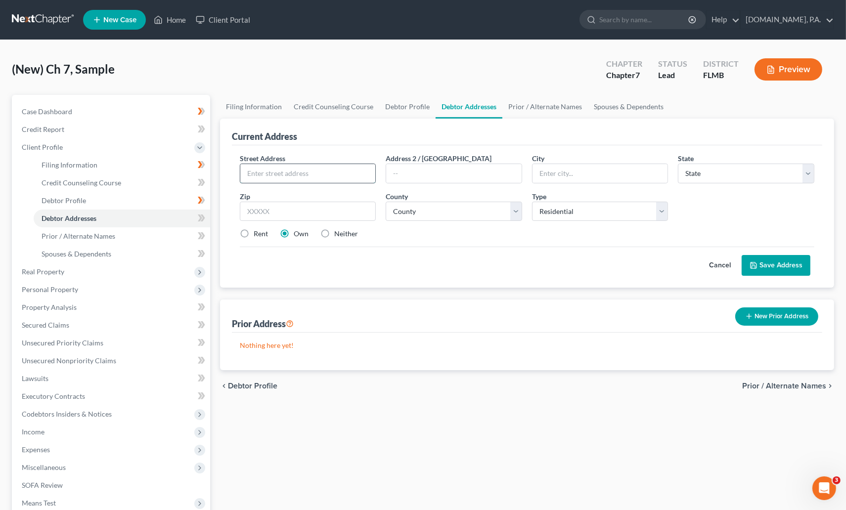
click at [269, 173] on input "text" at bounding box center [307, 173] width 135 height 19
paste input "990 East Bay Street"
type input "990 East Bay Street"
click at [278, 210] on input "text" at bounding box center [308, 212] width 136 height 20
type input "33830"
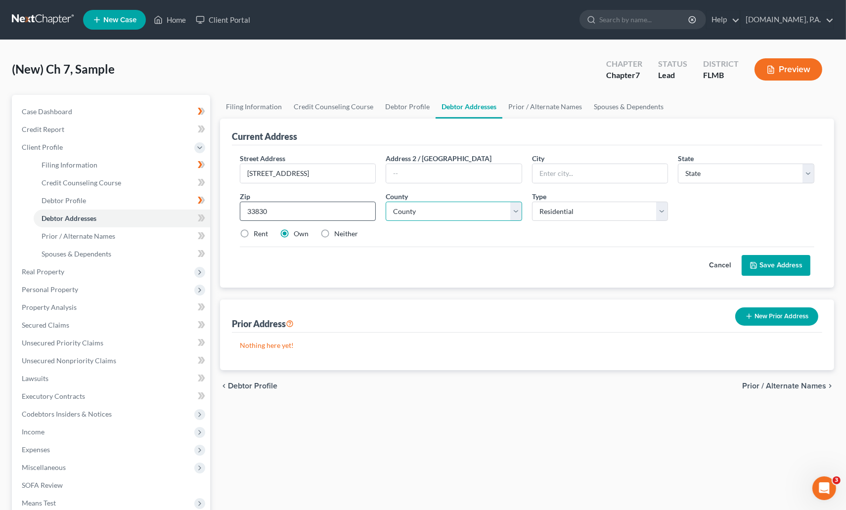
type input "Bartow"
select select "9"
click at [518, 209] on select "County [GEOGRAPHIC_DATA] [GEOGRAPHIC_DATA] [GEOGRAPHIC_DATA] [GEOGRAPHIC_DATA] …" at bounding box center [453, 212] width 136 height 20
select select "52"
click at [385, 202] on select "County [GEOGRAPHIC_DATA] [GEOGRAPHIC_DATA] [GEOGRAPHIC_DATA] [GEOGRAPHIC_DATA] …" at bounding box center [453, 212] width 136 height 20
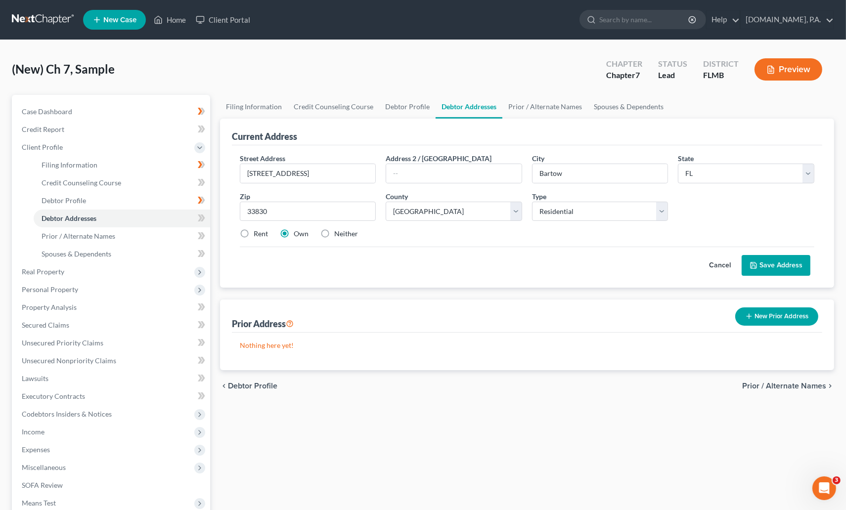
click at [254, 234] on label "Rent" at bounding box center [261, 234] width 14 height 10
click at [257, 234] on input "Rent" at bounding box center [260, 232] width 6 height 6
radio input "true"
click at [787, 261] on button "Save Address" at bounding box center [775, 265] width 69 height 21
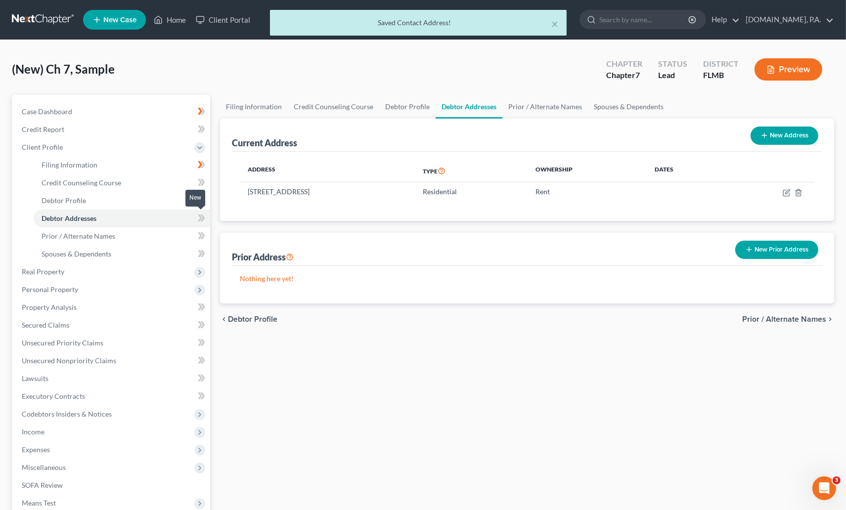
click at [199, 213] on icon at bounding box center [201, 218] width 7 height 12
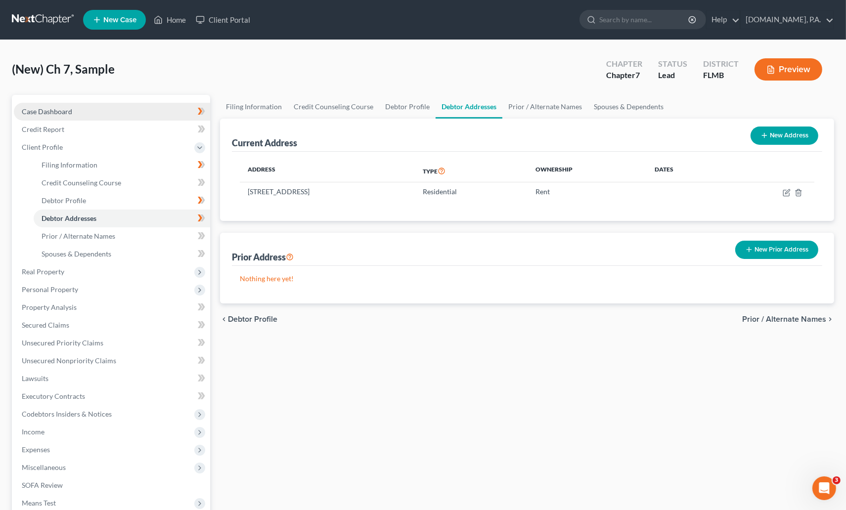
click at [32, 107] on span "Case Dashboard" at bounding box center [47, 111] width 50 height 8
select select "4"
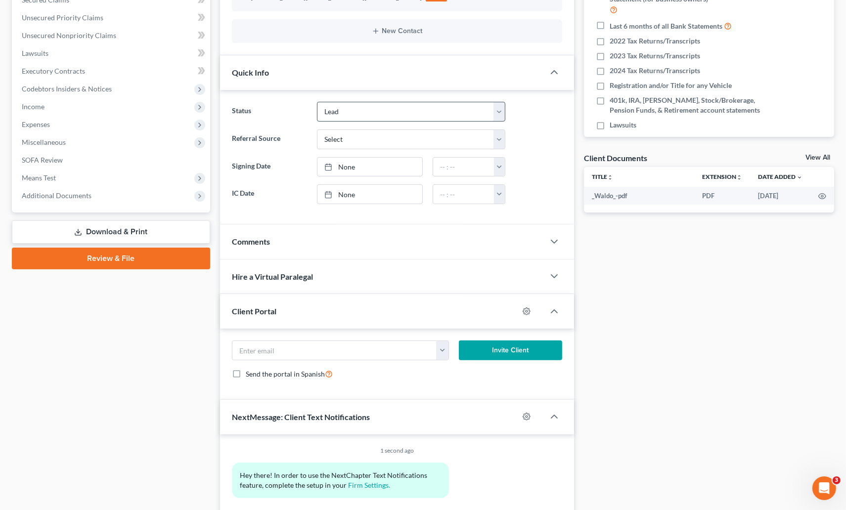
scroll to position [266, 0]
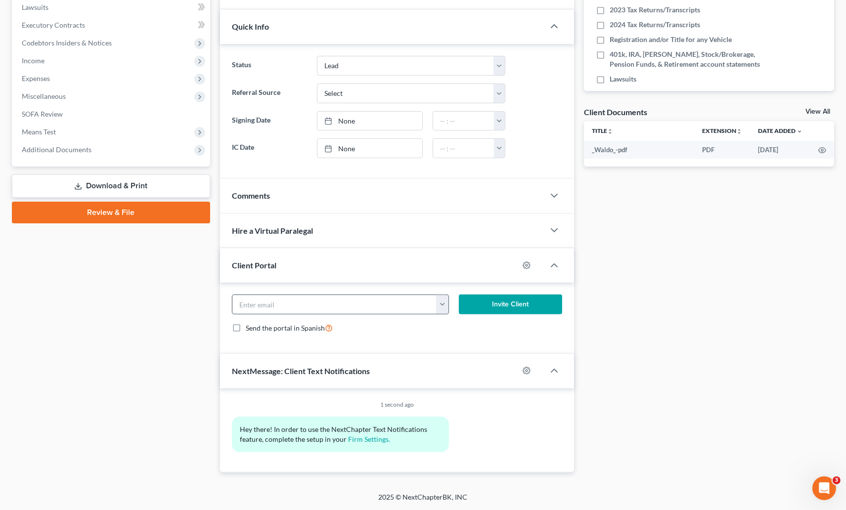
click at [443, 302] on button "button" at bounding box center [442, 304] width 12 height 19
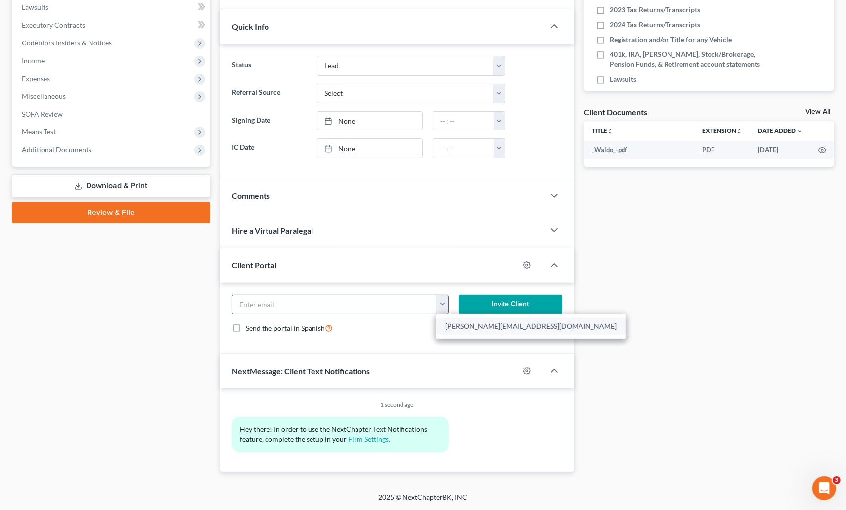
click at [492, 326] on link "aaron_mcqueen@icloud.com" at bounding box center [531, 326] width 190 height 17
type input "aaron_mcqueen@icloud.com"
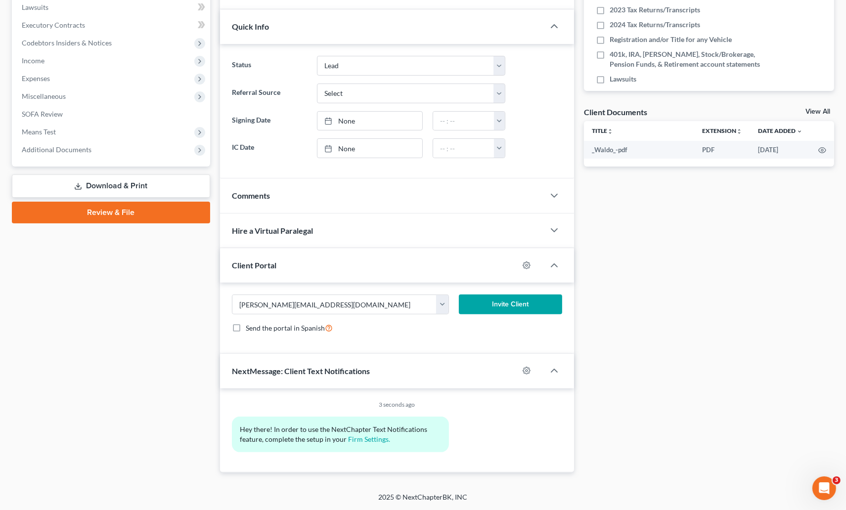
click at [523, 305] on button "Invite Client" at bounding box center [510, 305] width 103 height 20
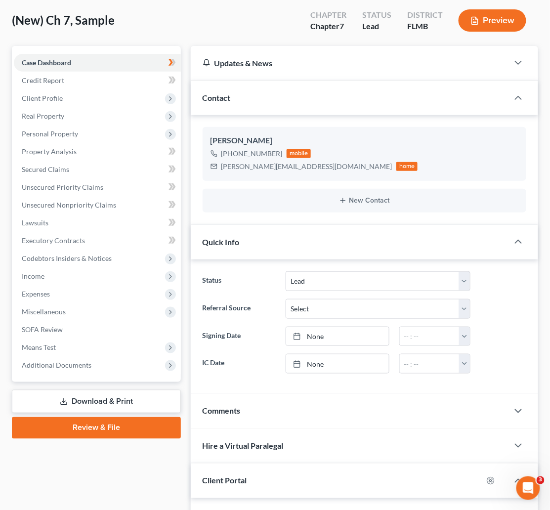
scroll to position [0, 0]
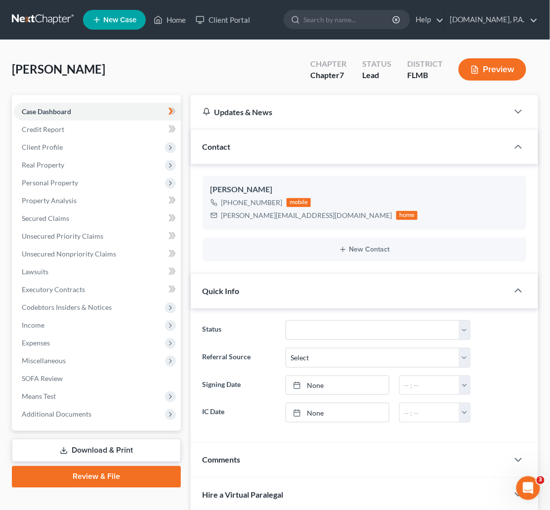
drag, startPoint x: 202, startPoint y: 50, endPoint x: 200, endPoint y: 55, distance: 5.3
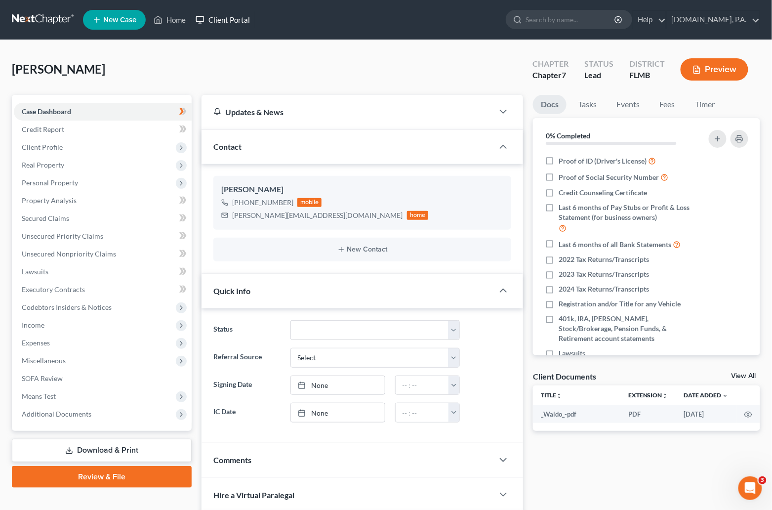
click at [233, 21] on link "Client Portal" at bounding box center [223, 20] width 64 height 18
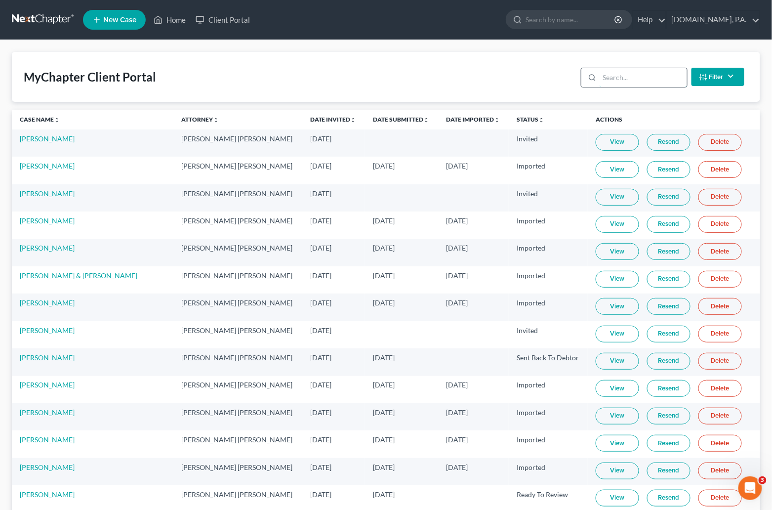
click at [561, 83] on input "search" at bounding box center [643, 77] width 87 height 19
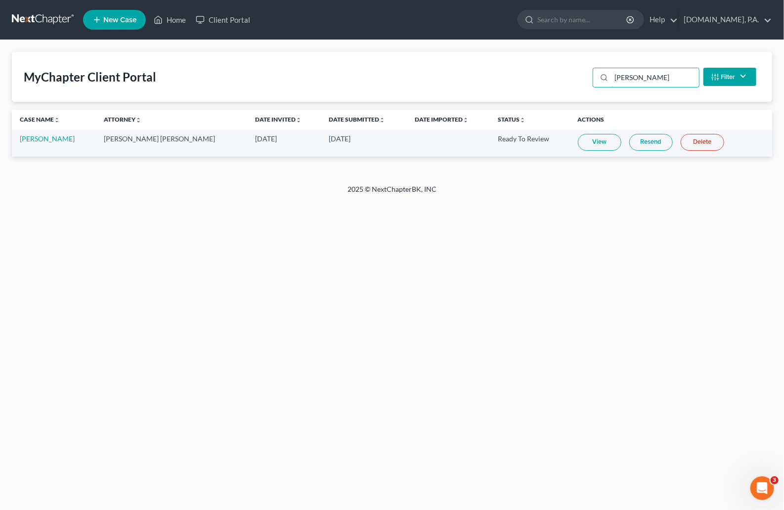
type input "bohan"
click at [561, 147] on link "View" at bounding box center [599, 142] width 43 height 17
click at [561, 73] on input "bohan" at bounding box center [654, 77] width 87 height 19
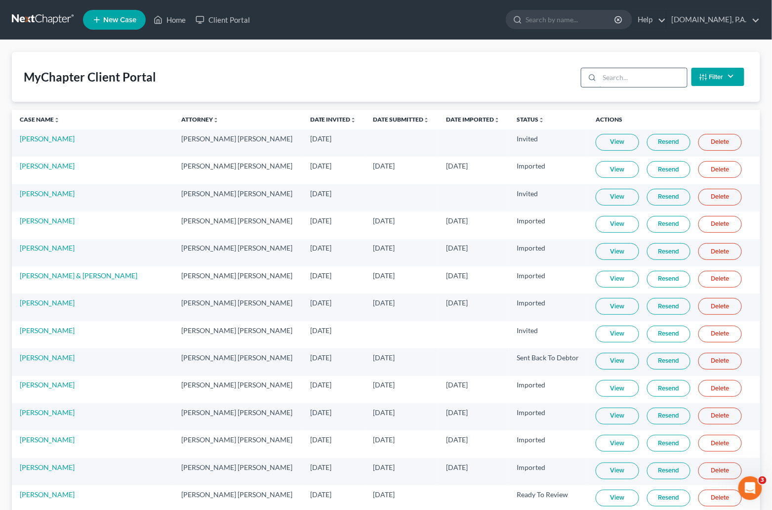
click at [653, 74] on input "search" at bounding box center [643, 77] width 87 height 19
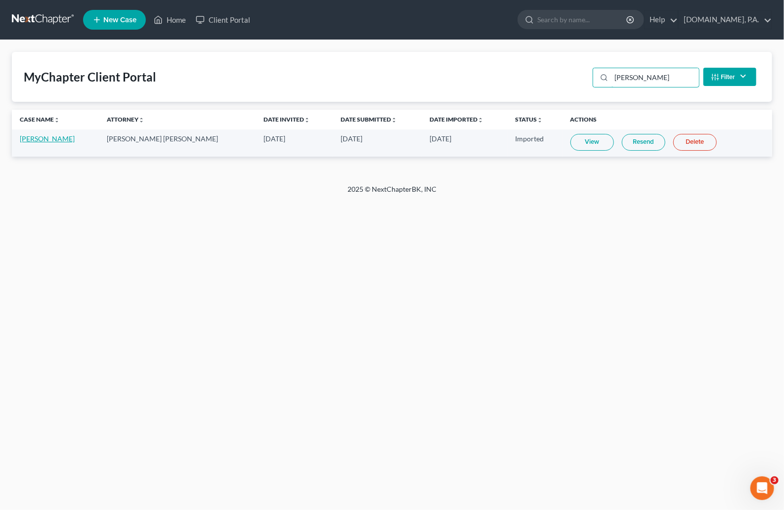
type input "[PERSON_NAME]"
click at [34, 141] on link "[PERSON_NAME]" at bounding box center [47, 138] width 55 height 8
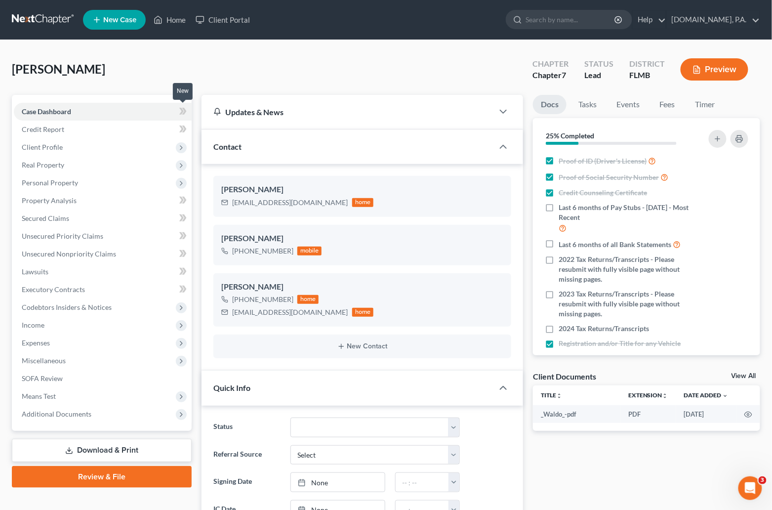
click at [181, 109] on icon at bounding box center [181, 111] width 4 height 7
click at [52, 148] on span "Client Profile" at bounding box center [42, 147] width 41 height 8
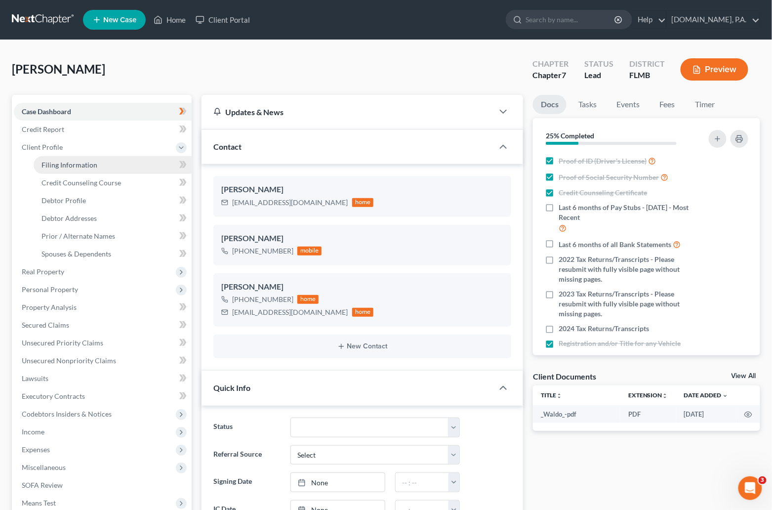
click at [71, 165] on span "Filing Information" at bounding box center [70, 165] width 56 height 8
select select "1"
select select "0"
select select "9"
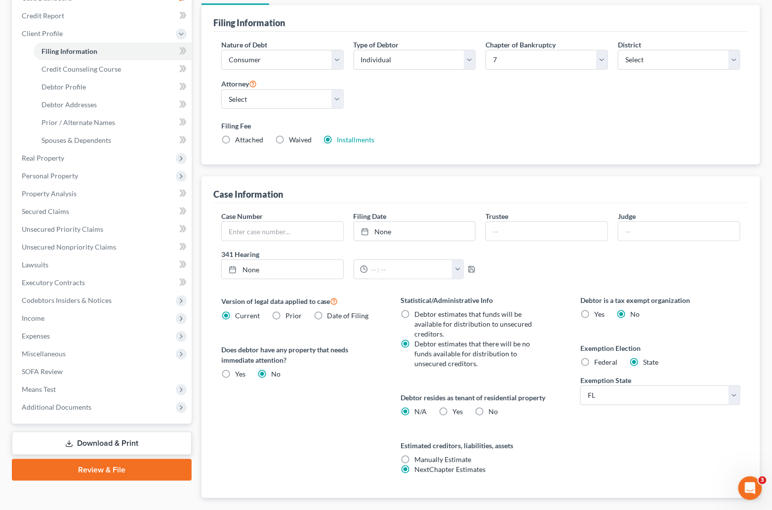
scroll to position [148, 0]
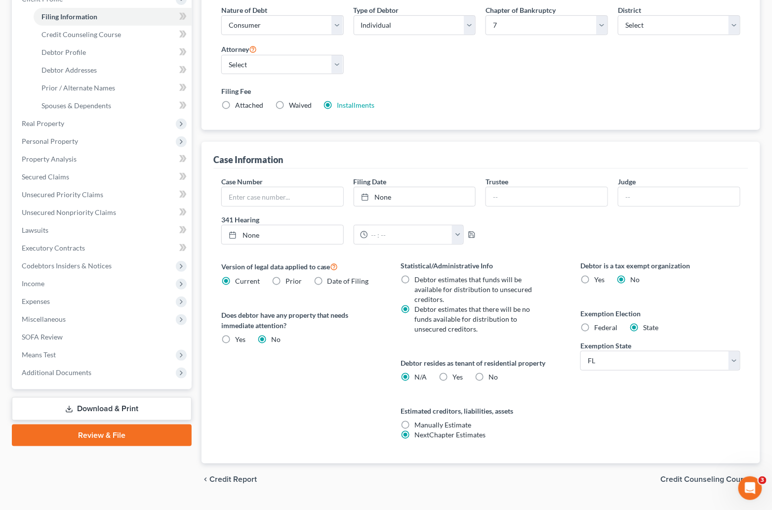
click at [453, 372] on label "Yes Yes" at bounding box center [458, 377] width 10 height 10
click at [457, 372] on input "Yes Yes" at bounding box center [460, 375] width 6 height 6
radio input "true"
radio input "false"
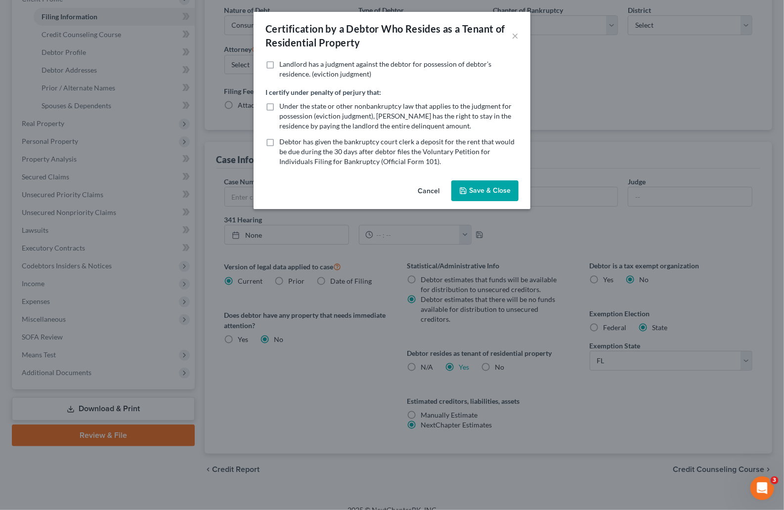
click at [496, 189] on button "Save & Close" at bounding box center [484, 190] width 67 height 21
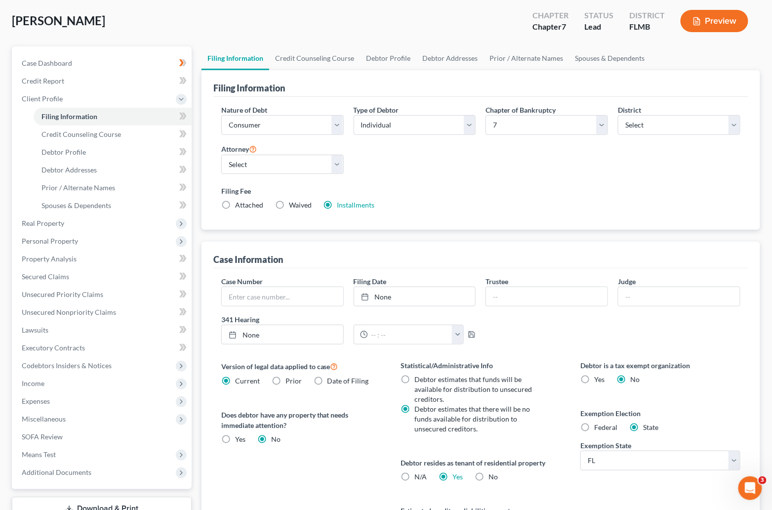
scroll to position [0, 0]
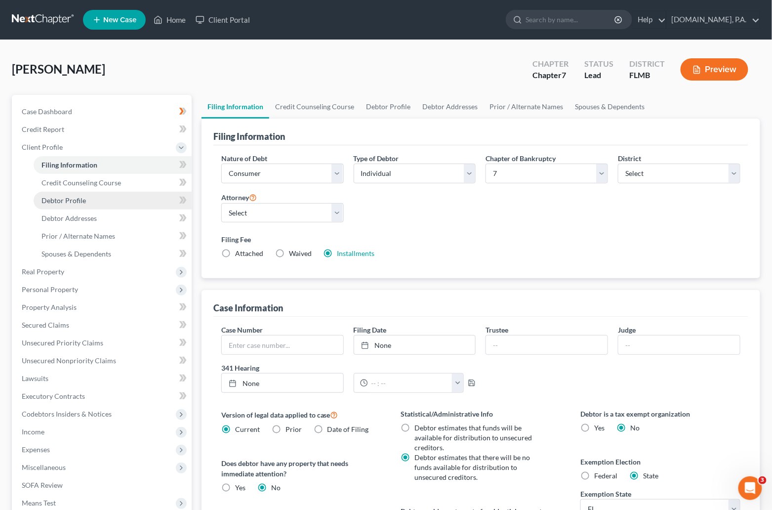
click at [63, 198] on span "Debtor Profile" at bounding box center [64, 200] width 44 height 8
select select "0"
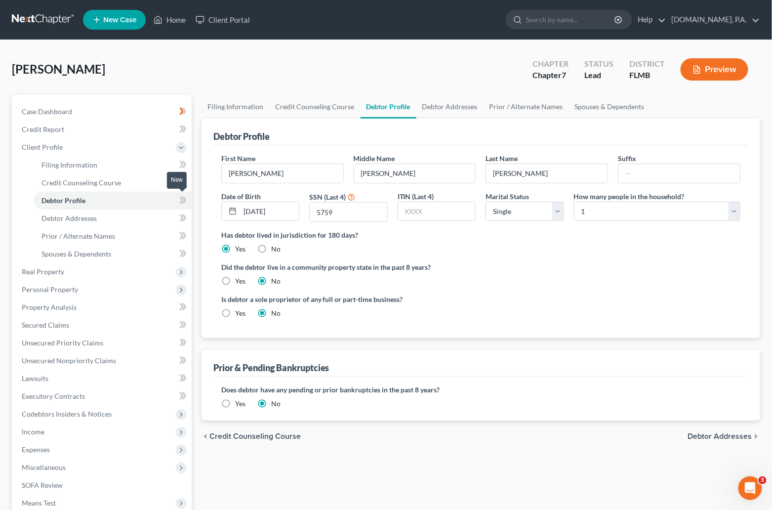
click at [178, 201] on span at bounding box center [182, 201] width 17 height 15
click at [178, 162] on span at bounding box center [182, 166] width 17 height 15
click at [88, 218] on span "Debtor Addresses" at bounding box center [69, 218] width 55 height 8
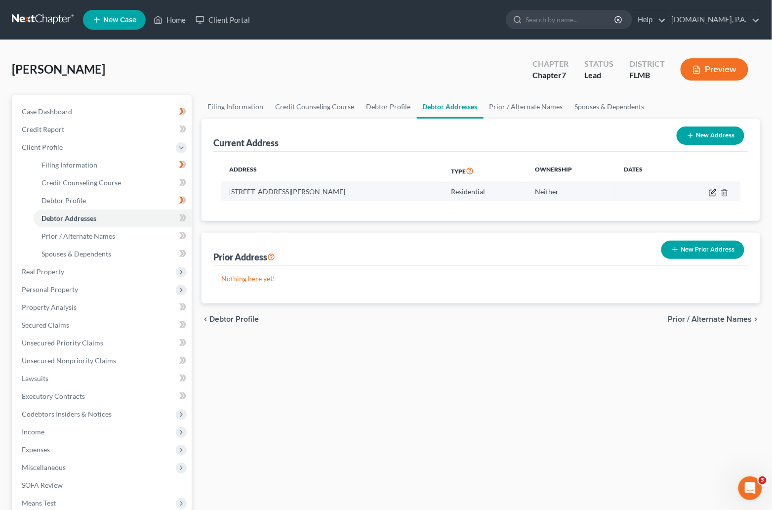
click at [711, 191] on icon "button" at bounding box center [713, 193] width 8 height 8
select select "9"
select select "0"
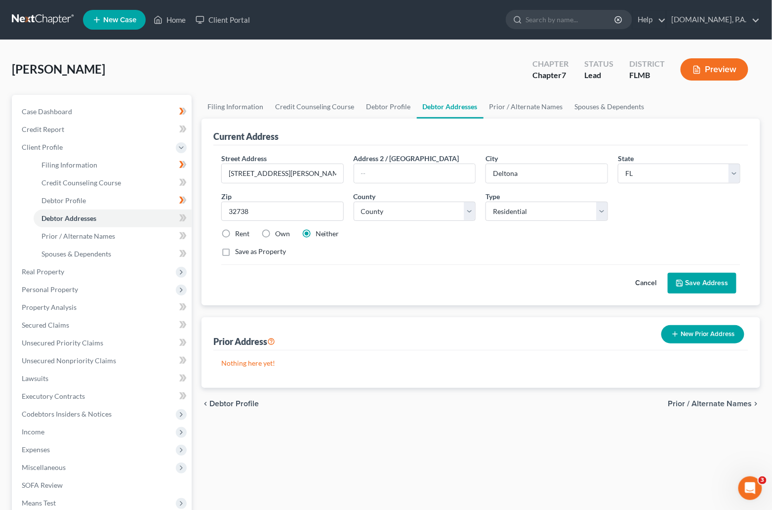
click at [235, 231] on label "Rent" at bounding box center [242, 234] width 14 height 10
click at [239, 231] on input "Rent" at bounding box center [242, 232] width 6 height 6
radio input "true"
click at [701, 280] on button "Save Address" at bounding box center [702, 283] width 69 height 21
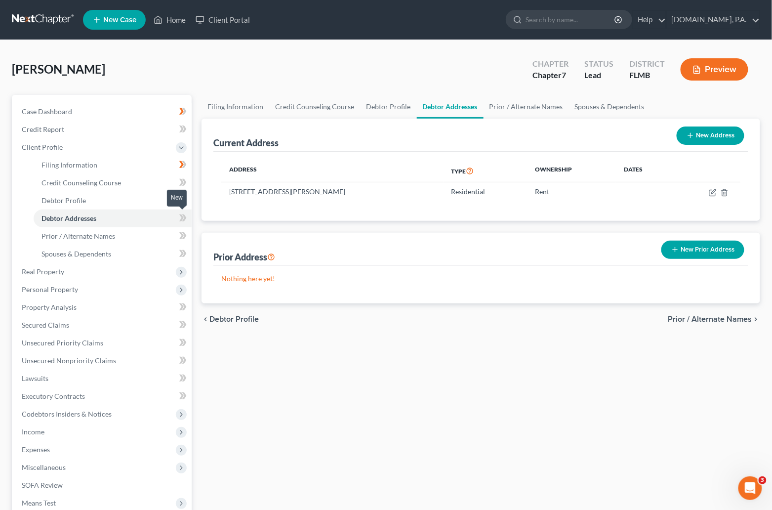
click at [181, 217] on icon at bounding box center [182, 218] width 7 height 12
click at [109, 237] on span "Prior / Alternate Names" at bounding box center [79, 236] width 74 height 8
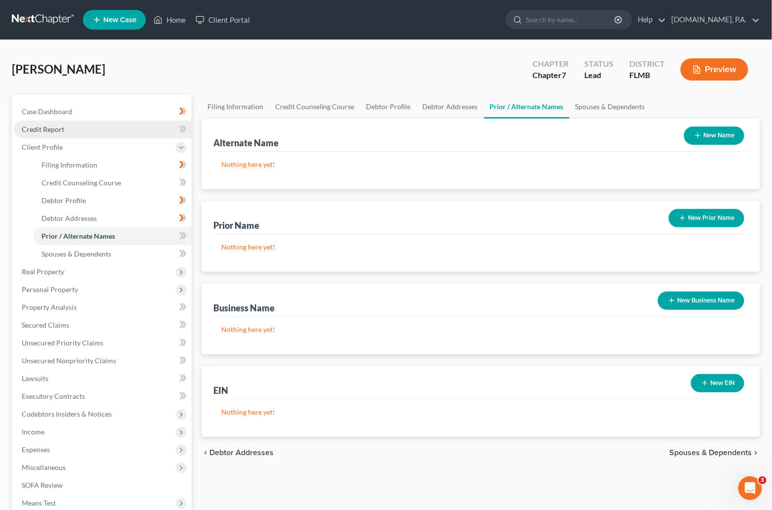
click at [57, 127] on span "Credit Report" at bounding box center [43, 129] width 42 height 8
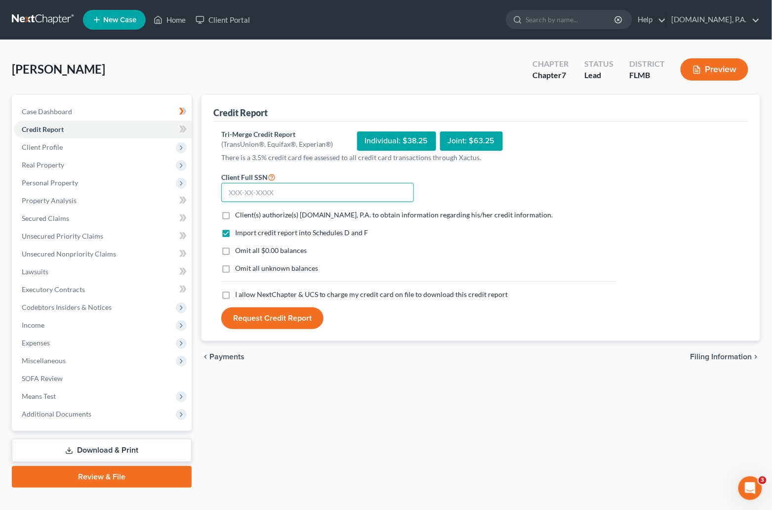
click at [261, 186] on input "text" at bounding box center [317, 193] width 193 height 20
type input "267-73-5759"
click at [235, 212] on label "Client(s) authorize(s) [DOMAIN_NAME], P.A. to obtain information regarding his/…" at bounding box center [394, 215] width 318 height 10
click at [239, 212] on input "Client(s) authorize(s) [DOMAIN_NAME], P.A. to obtain information regarding his/…" at bounding box center [242, 213] width 6 height 6
checkbox input "true"
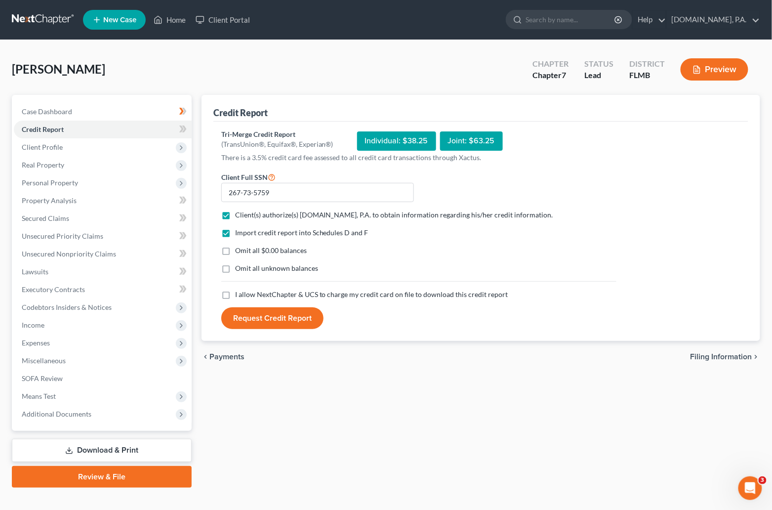
click at [235, 293] on label "I allow NextChapter & UCS to charge my credit card on file to download this cre…" at bounding box center [371, 295] width 273 height 10
click at [239, 293] on input "I allow NextChapter & UCS to charge my credit card on file to download this cre…" at bounding box center [242, 293] width 6 height 6
checkbox input "true"
click at [269, 313] on button "Request Credit Report" at bounding box center [272, 318] width 102 height 22
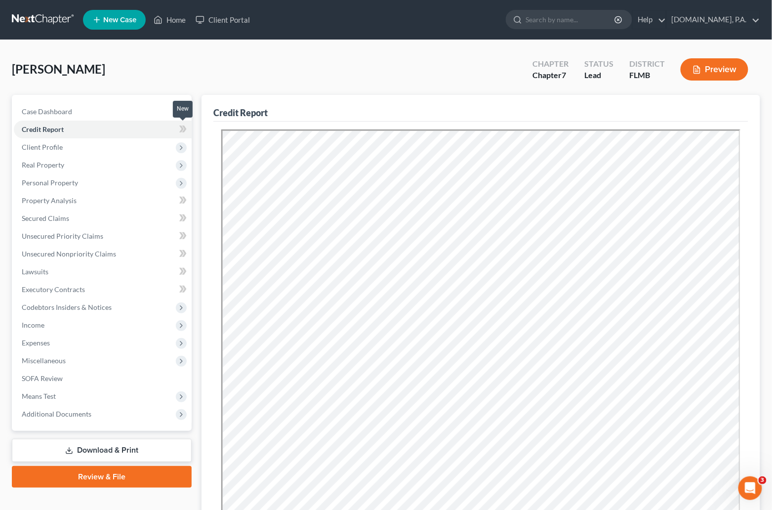
click at [182, 126] on icon at bounding box center [181, 129] width 4 height 7
click at [52, 146] on span "Client Profile" at bounding box center [42, 147] width 41 height 8
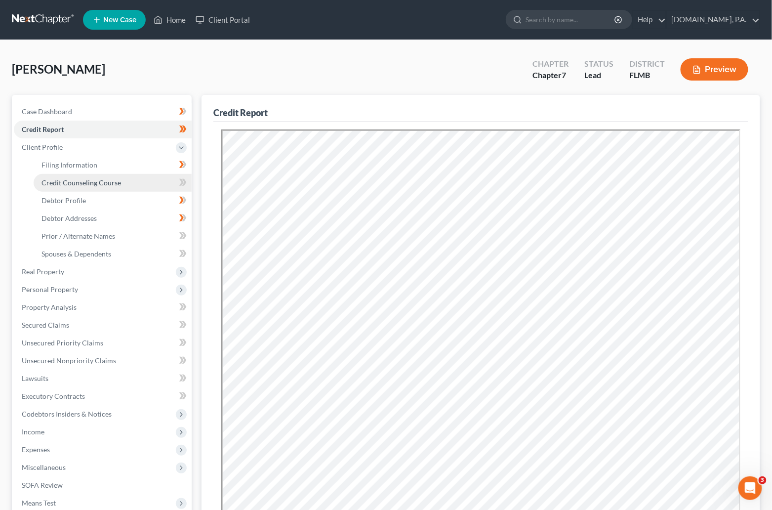
click at [76, 184] on span "Credit Counseling Course" at bounding box center [82, 182] width 80 height 8
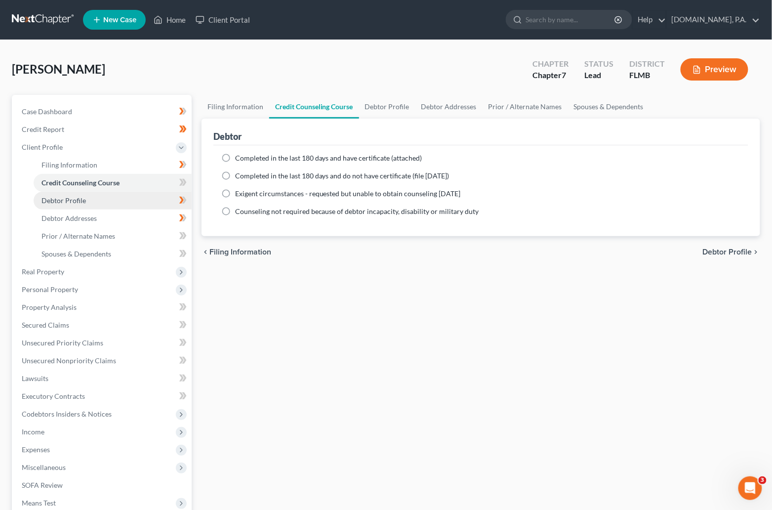
click at [85, 195] on link "Debtor Profile" at bounding box center [113, 201] width 158 height 18
select select "0"
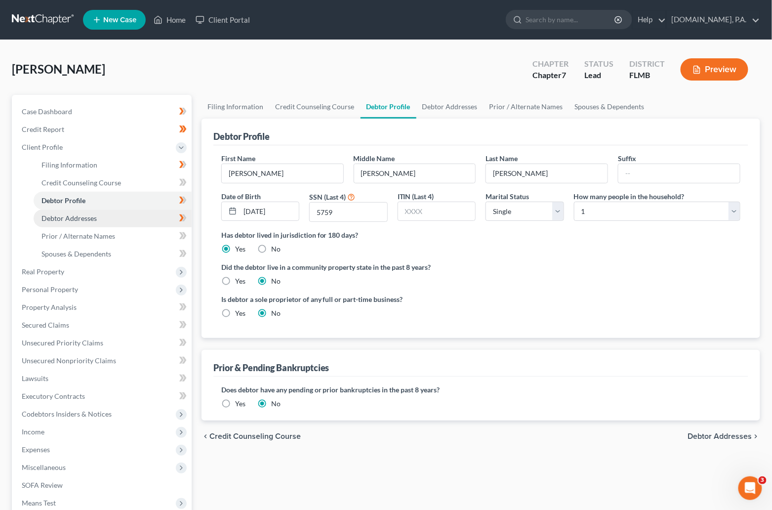
click at [72, 219] on span "Debtor Addresses" at bounding box center [69, 218] width 55 height 8
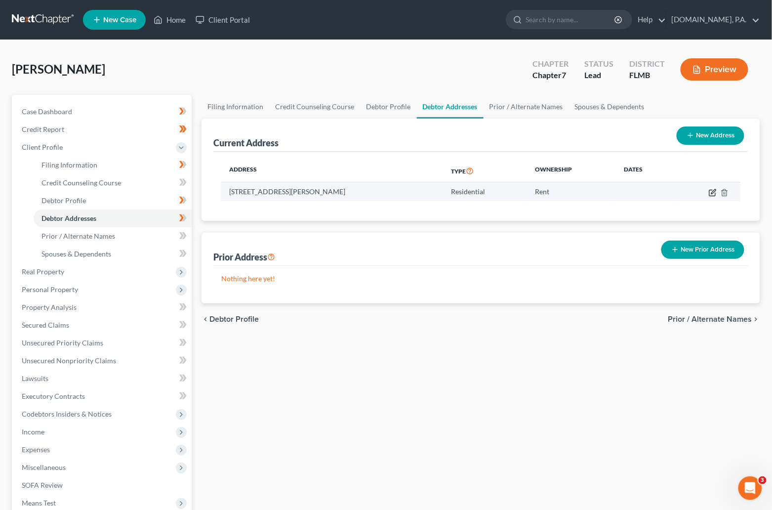
click at [710, 190] on icon "button" at bounding box center [713, 193] width 8 height 8
select select "9"
select select "63"
select select "0"
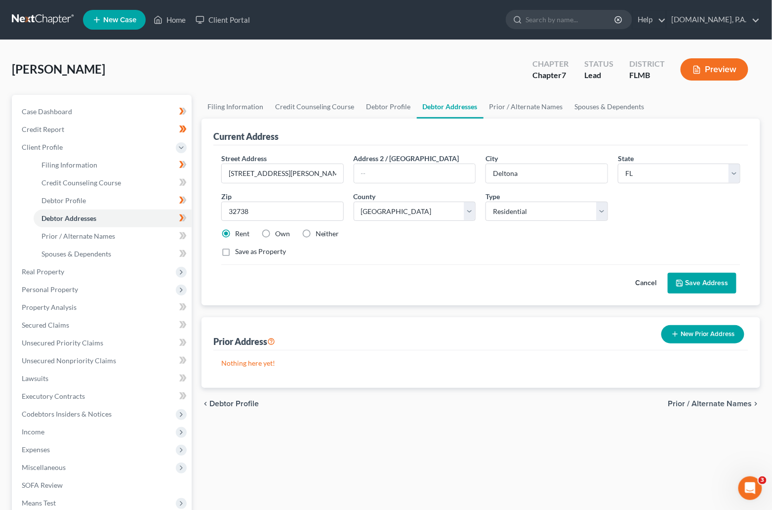
click at [693, 332] on button "New Prior Address" at bounding box center [703, 334] width 83 height 18
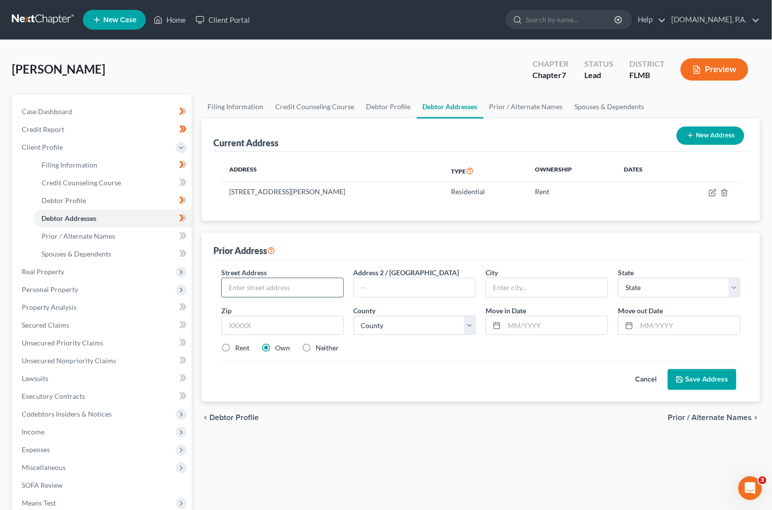
click at [268, 286] on input "text" at bounding box center [283, 287] width 122 height 19
type input "[STREET_ADDRESS]"
type input "Apt 518"
type input "[GEOGRAPHIC_DATA]"
select select "9"
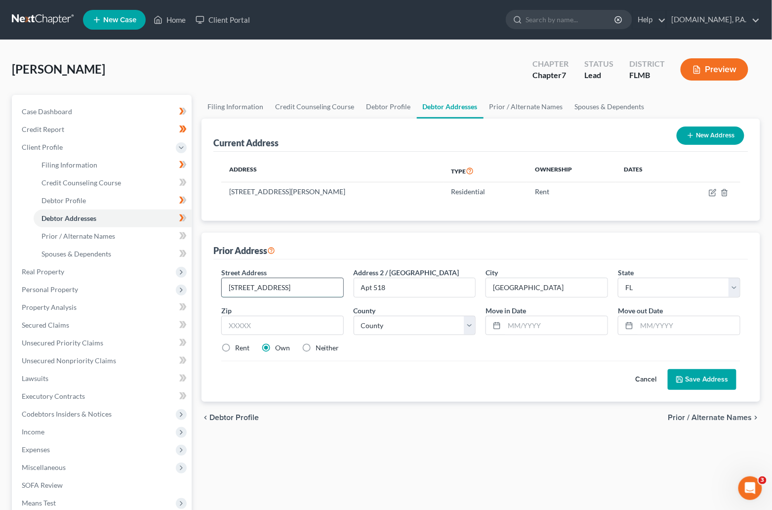
drag, startPoint x: 295, startPoint y: 287, endPoint x: 227, endPoint y: 292, distance: 67.8
click at [227, 292] on input "[STREET_ADDRESS]" at bounding box center [283, 287] width 122 height 19
click at [275, 323] on input "text" at bounding box center [282, 326] width 123 height 20
type input "33066"
click at [355, 347] on div "Rent Own Neither" at bounding box center [480, 348] width 529 height 10
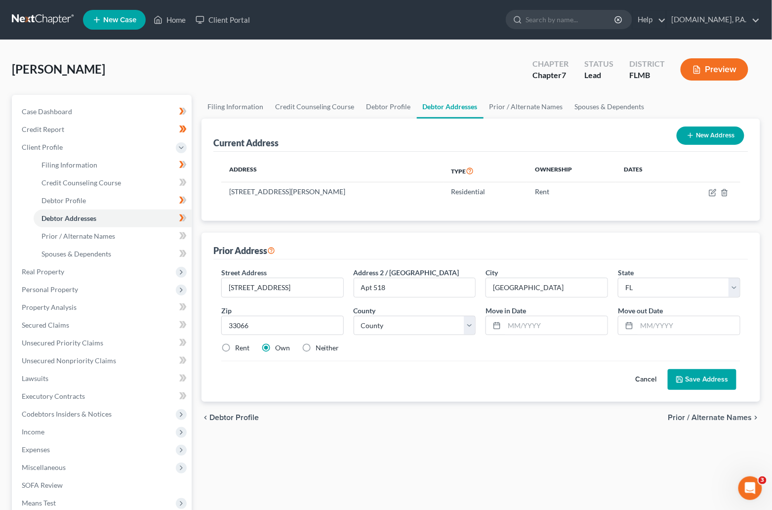
type input "[GEOGRAPHIC_DATA]"
click at [469, 329] on select "County [GEOGRAPHIC_DATA] [GEOGRAPHIC_DATA] [GEOGRAPHIC_DATA] [GEOGRAPHIC_DATA] …" at bounding box center [415, 326] width 123 height 20
select select "5"
click at [354, 316] on select "County [GEOGRAPHIC_DATA] [GEOGRAPHIC_DATA] [GEOGRAPHIC_DATA] [GEOGRAPHIC_DATA] …" at bounding box center [415, 326] width 123 height 20
click at [235, 348] on label "Rent" at bounding box center [242, 348] width 14 height 10
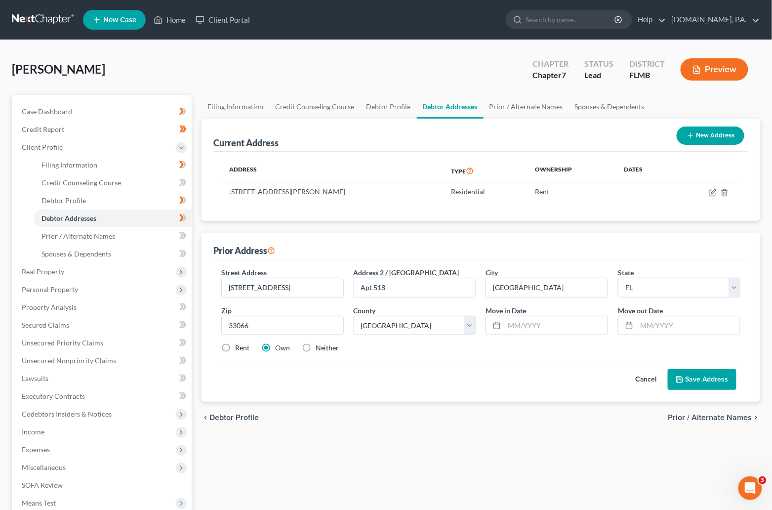
click at [239, 348] on input "Rent" at bounding box center [242, 346] width 6 height 6
radio input "true"
click at [694, 376] on button "Save Address" at bounding box center [702, 379] width 69 height 21
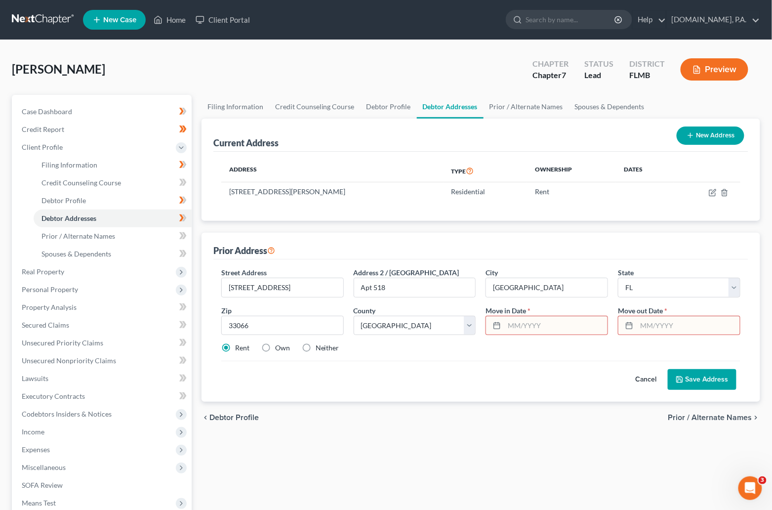
click at [541, 322] on input "text" at bounding box center [556, 325] width 103 height 19
click at [516, 326] on input "06062021" at bounding box center [556, 325] width 103 height 19
click at [529, 322] on input "06/062021" at bounding box center [556, 325] width 103 height 19
click at [526, 325] on input "06/062021" at bounding box center [556, 325] width 103 height 19
type input "[DATE]"
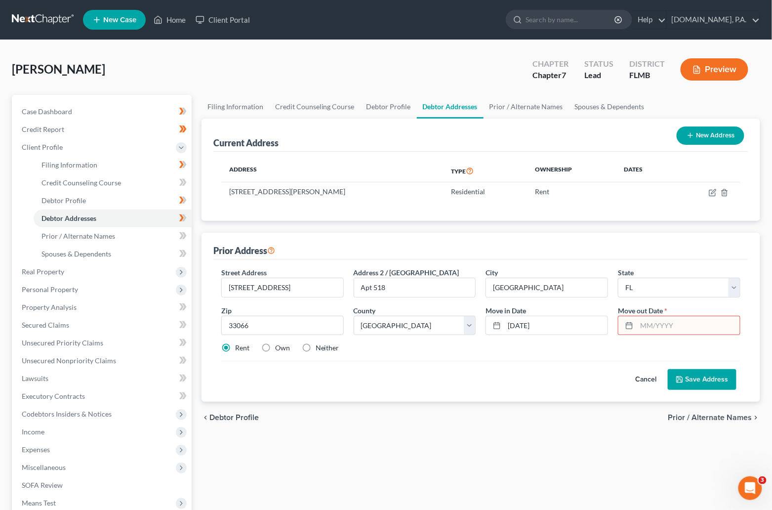
click at [644, 324] on input "text" at bounding box center [688, 325] width 103 height 19
type input "[DATE]"
click at [703, 381] on button "Save Address" at bounding box center [702, 379] width 69 height 21
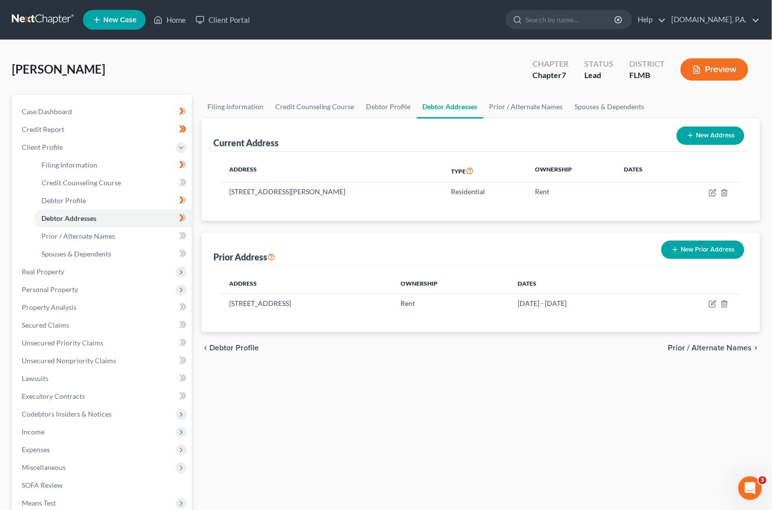
click at [713, 346] on span "Prior / Alternate Names" at bounding box center [711, 348] width 84 height 8
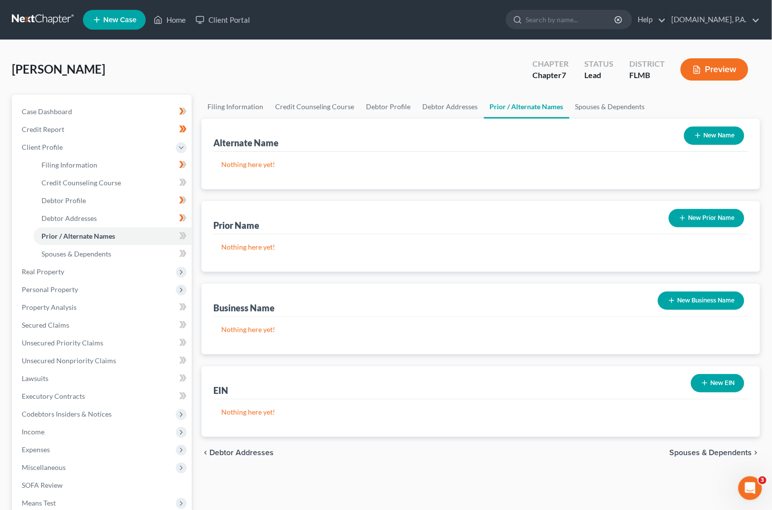
click at [712, 130] on button "New Name" at bounding box center [714, 136] width 60 height 18
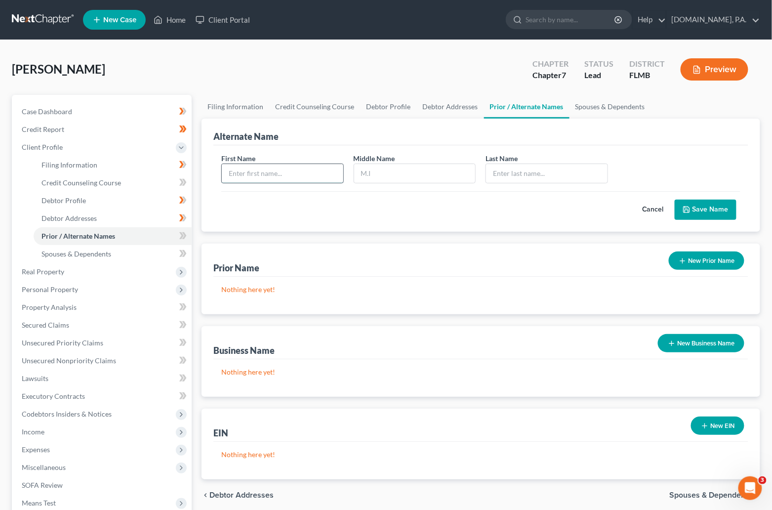
click at [287, 176] on input "text" at bounding box center [283, 173] width 122 height 19
type input "[PERSON_NAME]"
type input "P"
type input "[PERSON_NAME]"
click at [704, 203] on button "Save Name" at bounding box center [706, 210] width 62 height 21
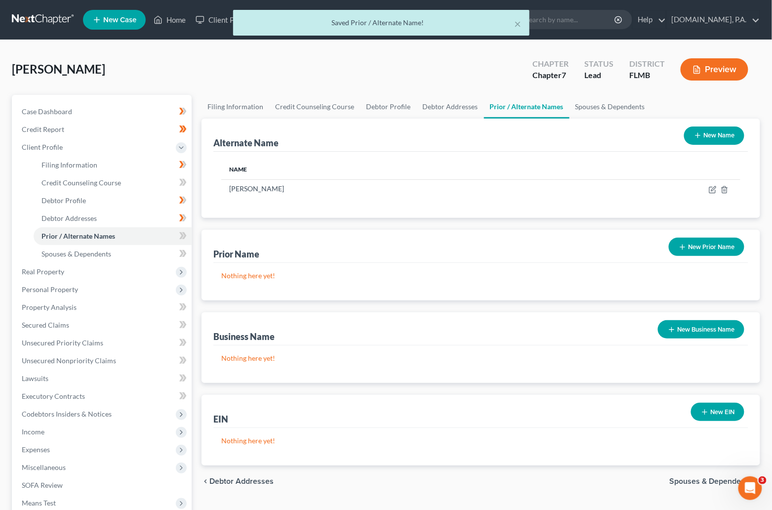
click at [714, 133] on button "New Name" at bounding box center [714, 136] width 60 height 18
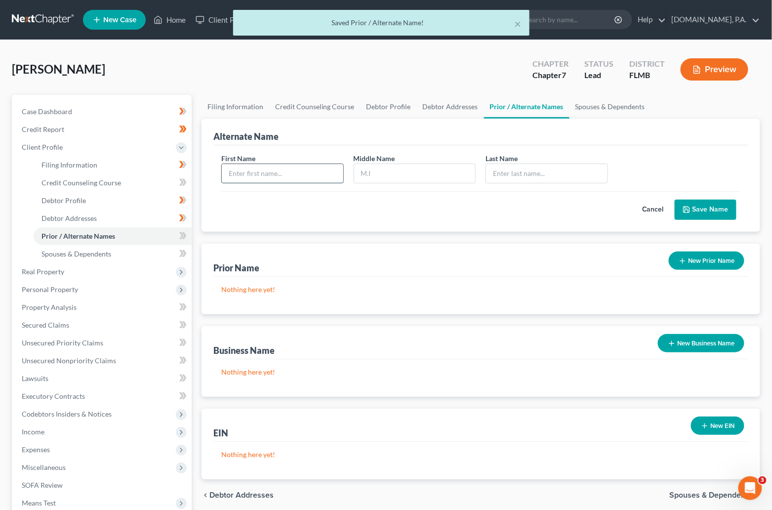
click at [296, 174] on input "text" at bounding box center [283, 173] width 122 height 19
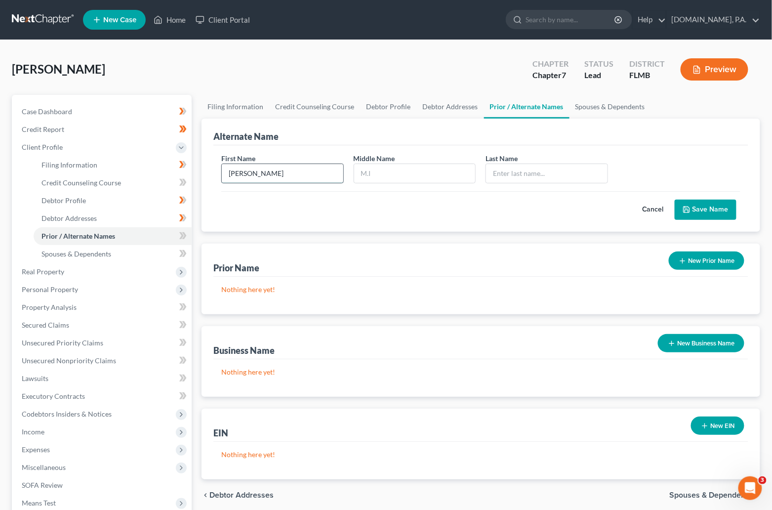
type input "[PERSON_NAME]"
type input "P"
type input "Long"
click at [706, 206] on button "Save Name" at bounding box center [706, 210] width 62 height 21
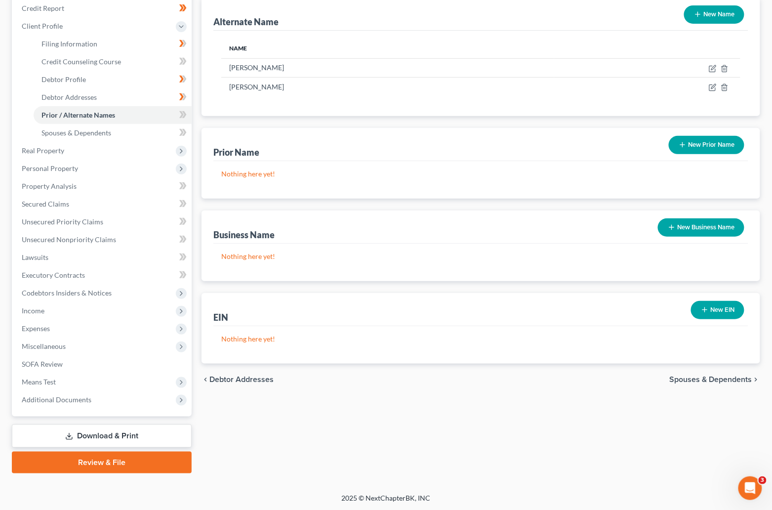
scroll to position [47, 0]
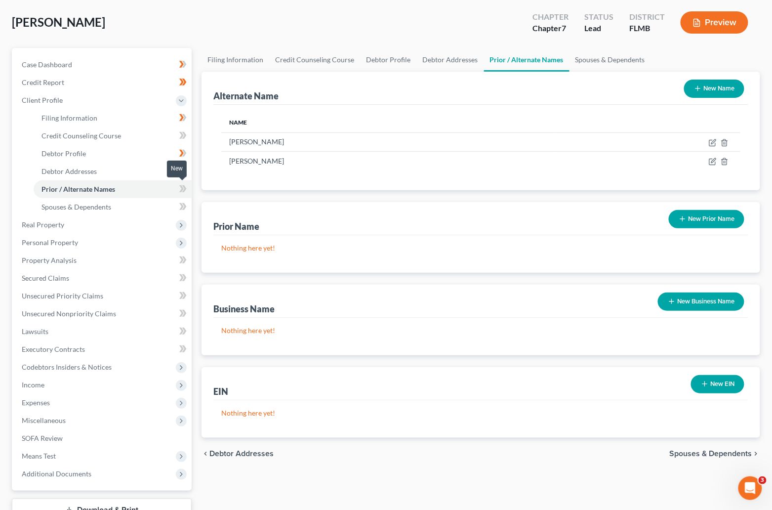
click at [184, 186] on icon at bounding box center [184, 188] width 4 height 7
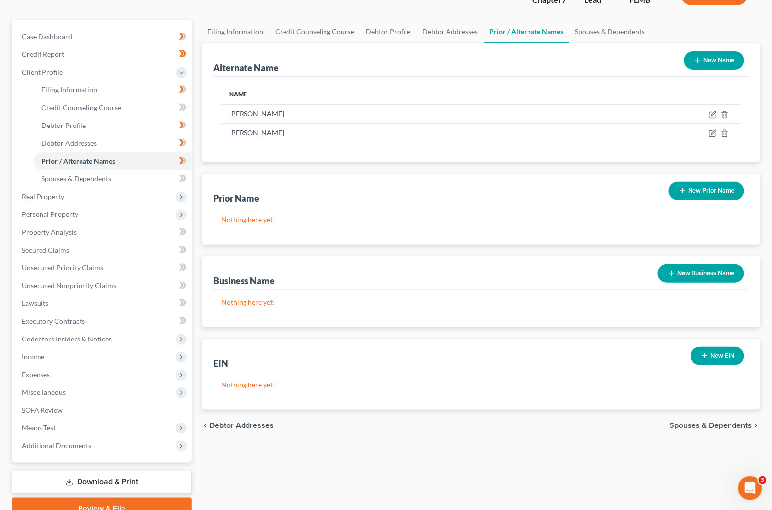
scroll to position [121, 0]
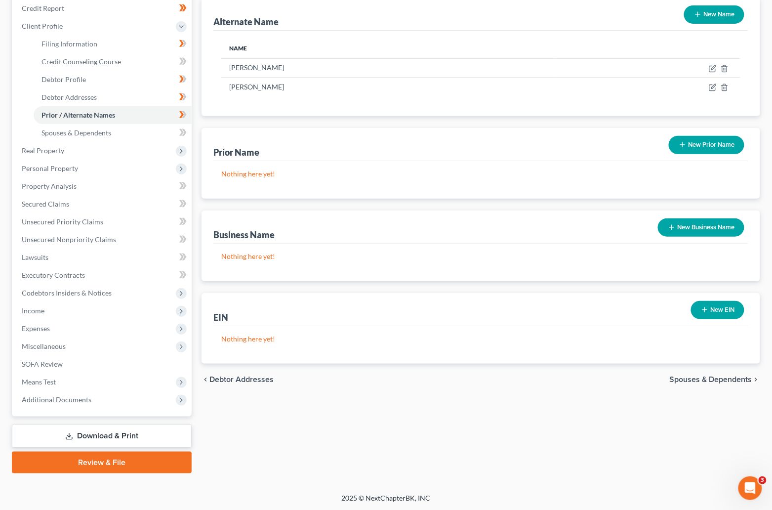
click at [710, 376] on span "Spouses & Dependents" at bounding box center [711, 380] width 83 height 8
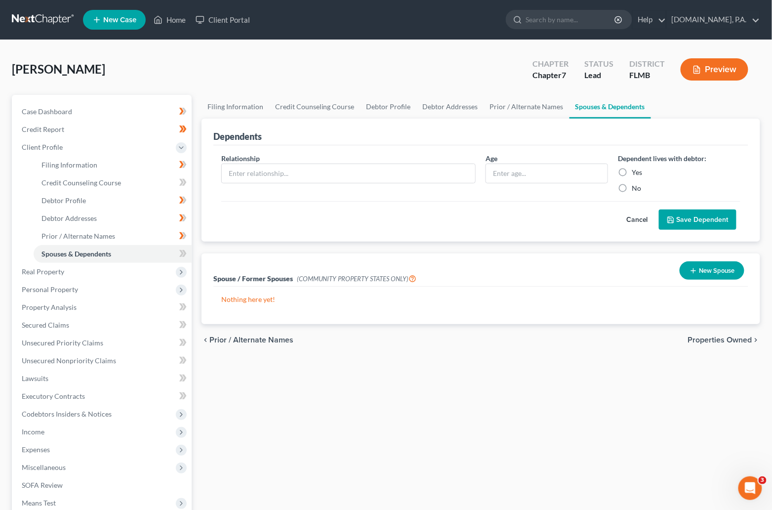
click at [724, 338] on span "Properties Owned" at bounding box center [720, 340] width 64 height 8
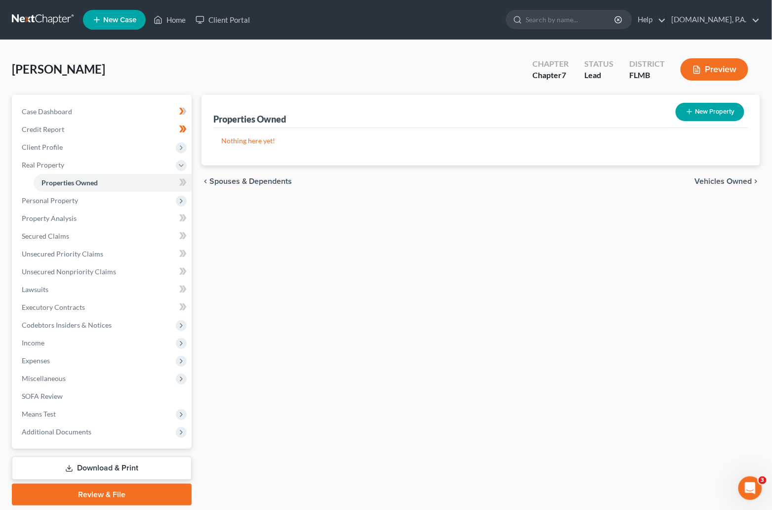
click at [703, 180] on span "Vehicles Owned" at bounding box center [723, 181] width 57 height 8
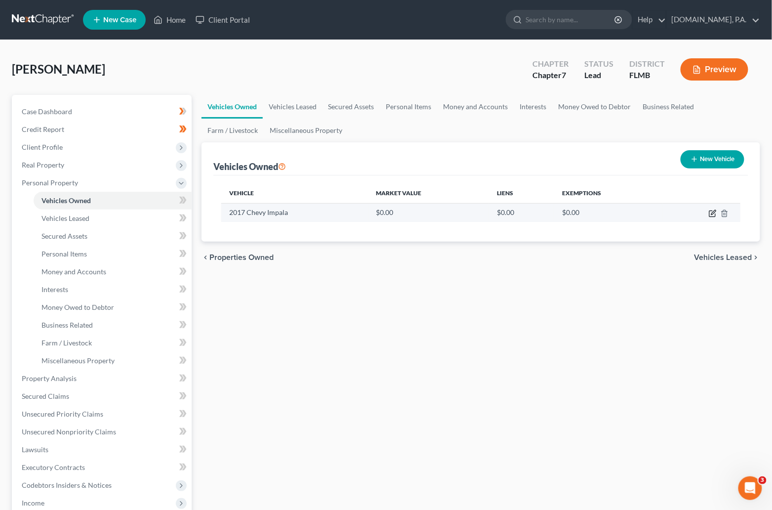
click at [711, 213] on icon "button" at bounding box center [713, 214] width 8 height 8
select select "0"
select select "9"
select select "3"
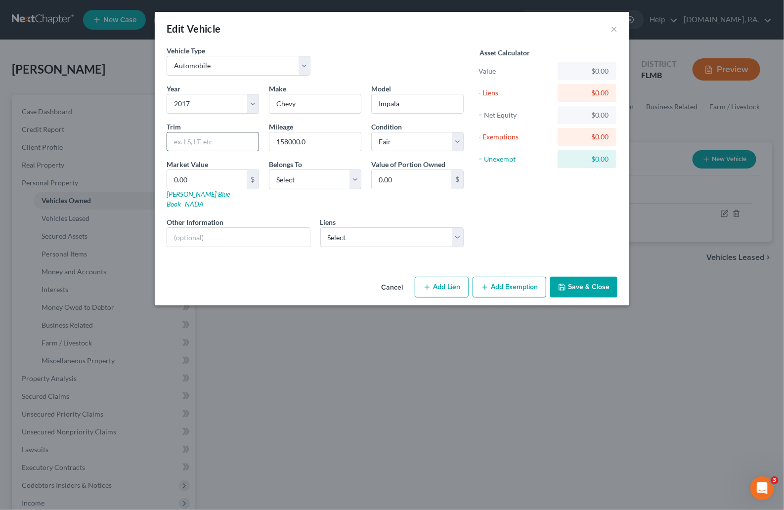
click at [207, 145] on input "text" at bounding box center [212, 141] width 91 height 19
type input "LT"
click at [352, 182] on select "Select Debtor 1 Only Debtor 2 Only Debtor 1 And Debtor 2 Only At Least One Of T…" at bounding box center [315, 180] width 92 height 20
select select "0"
click at [269, 170] on select "Select Debtor 1 Only Debtor 2 Only Debtor 1 And Debtor 2 Only At Least One Of T…" at bounding box center [315, 180] width 92 height 20
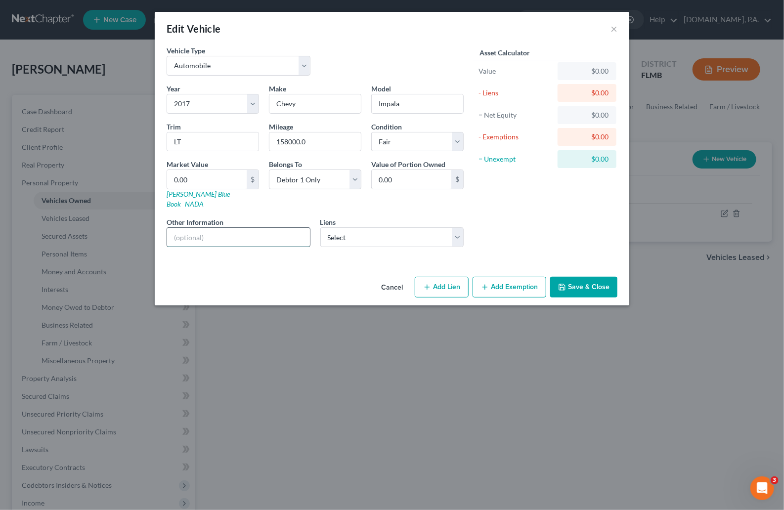
click at [183, 228] on input "text" at bounding box center [238, 237] width 143 height 19
paste input "VIN: [US_VEHICLE_IDENTIFICATION_NUMBER]"
type input "VIN: [US_VEHICLE_IDENTIFICATION_NUMBER]"
click at [458, 228] on select "Select Gm Financial - $457.00" at bounding box center [392, 237] width 144 height 20
click at [521, 213] on div "Asset Calculator Value $0.00 - Liens $0.00 = Net Equity $0.00 - Exemptions $0.0…" at bounding box center [545, 150] width 154 height 210
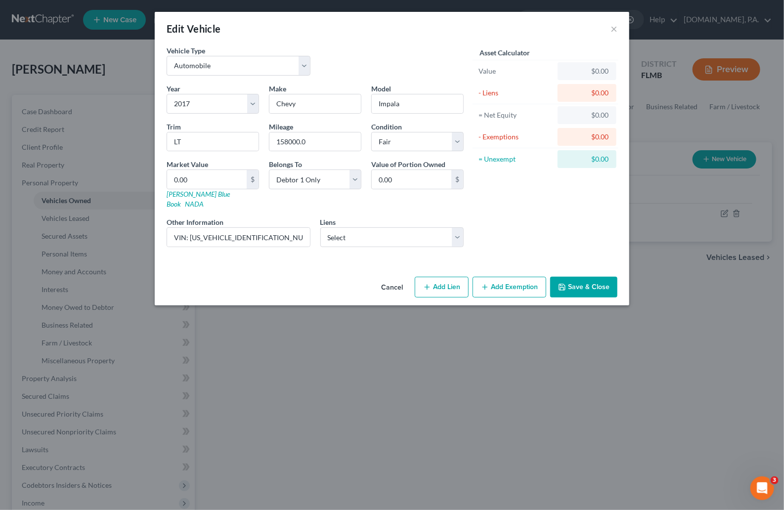
click at [588, 277] on button "Save & Close" at bounding box center [583, 287] width 67 height 21
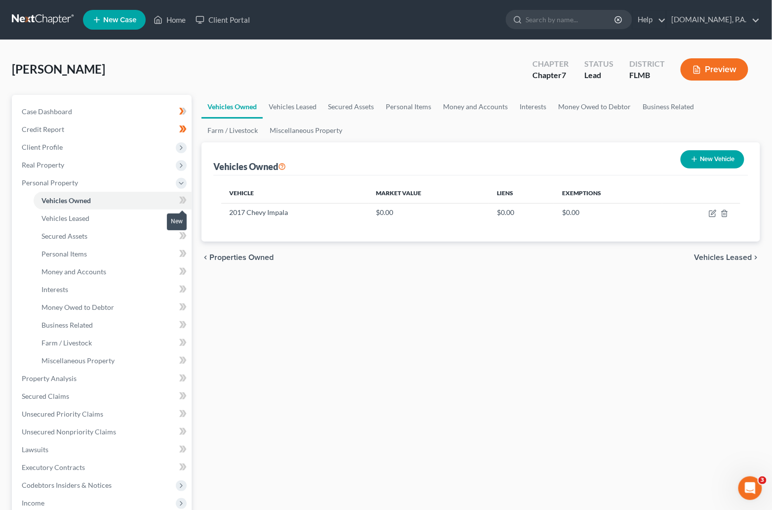
click at [183, 202] on icon at bounding box center [184, 200] width 4 height 7
click at [711, 212] on icon "button" at bounding box center [713, 214] width 8 height 8
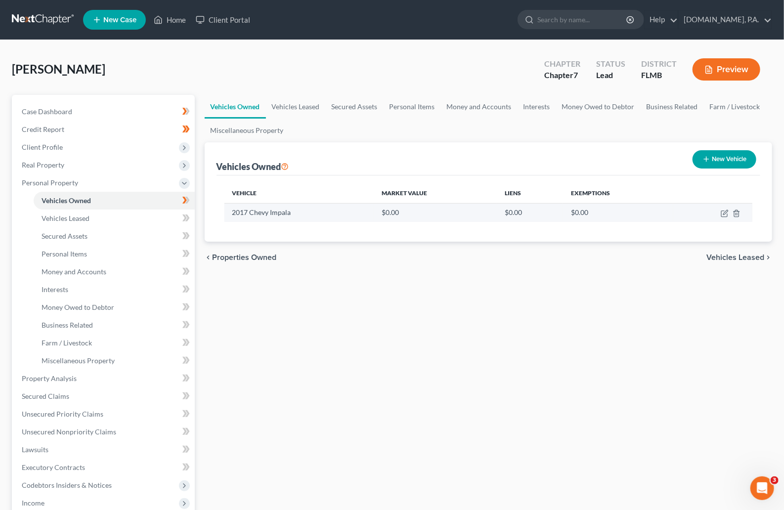
select select "0"
select select "9"
select select "3"
select select "0"
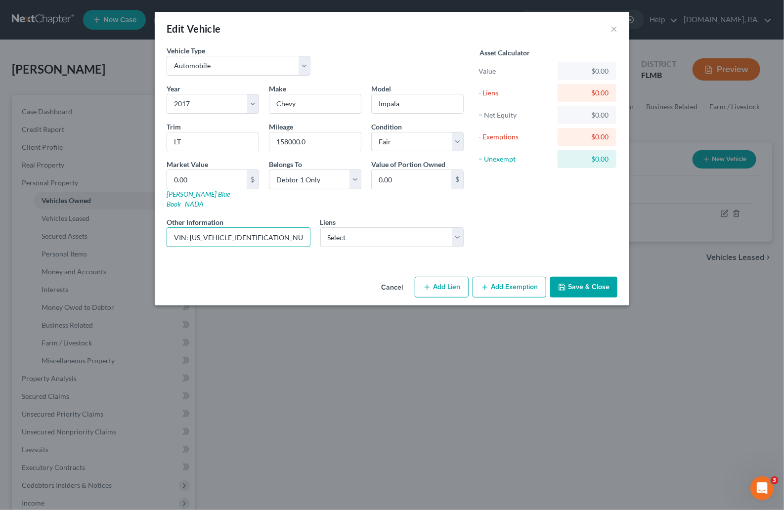
drag, startPoint x: 269, startPoint y: 228, endPoint x: 138, endPoint y: 232, distance: 130.5
click at [138, 232] on div "Edit Vehicle × Vehicle Type Select Automobile Truck Trailer Watercraft Aircraft…" at bounding box center [392, 255] width 784 height 510
click at [169, 228] on input "text" at bounding box center [238, 237] width 143 height 19
paste input "VIN: [US_VEHICLE_IDENTIFICATION_NUMBER]"
type input "VIN: [US_VEHICLE_IDENTIFICATION_NUMBER]"
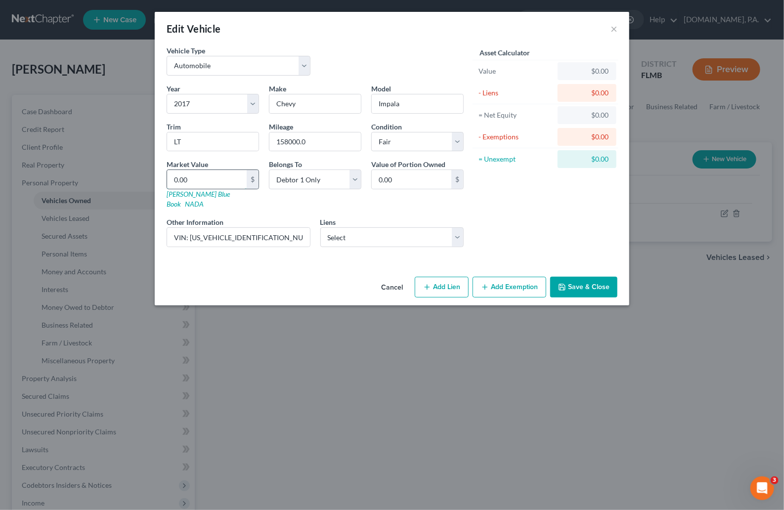
click at [210, 180] on input "0.00" at bounding box center [207, 179] width 80 height 19
type input "3"
type input "3.00"
type input "30"
type input "30.00"
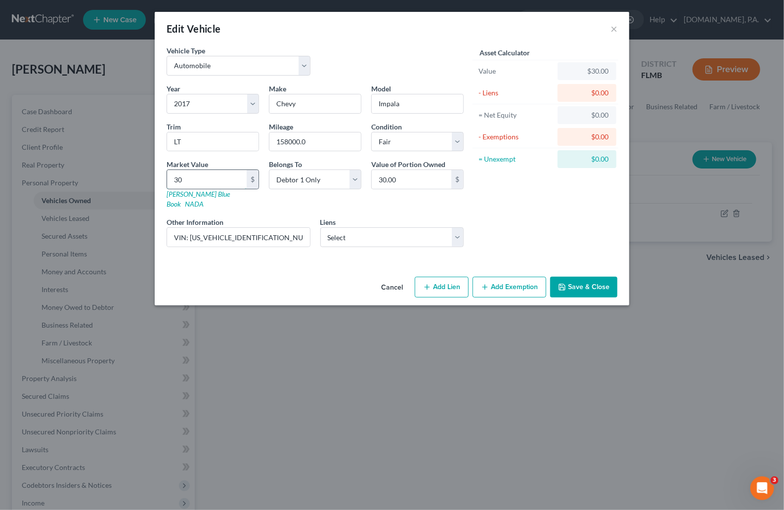
type input "306"
type input "306.00"
type input "3060"
type input "3,060.00"
type input "3,060"
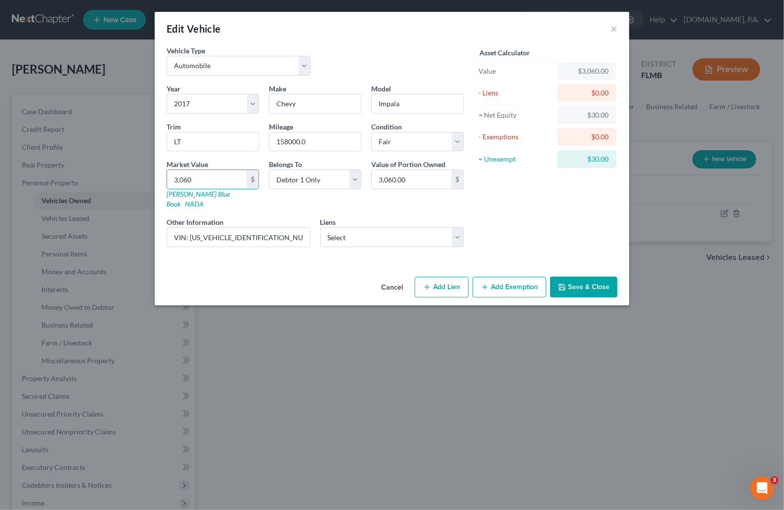
click at [511, 215] on div "Asset Calculator Value $3,060.00 - Liens $0.00 = Net Equity $30.00 - Exemptions…" at bounding box center [545, 150] width 154 height 210
click at [589, 278] on button "Save & Close" at bounding box center [583, 287] width 67 height 21
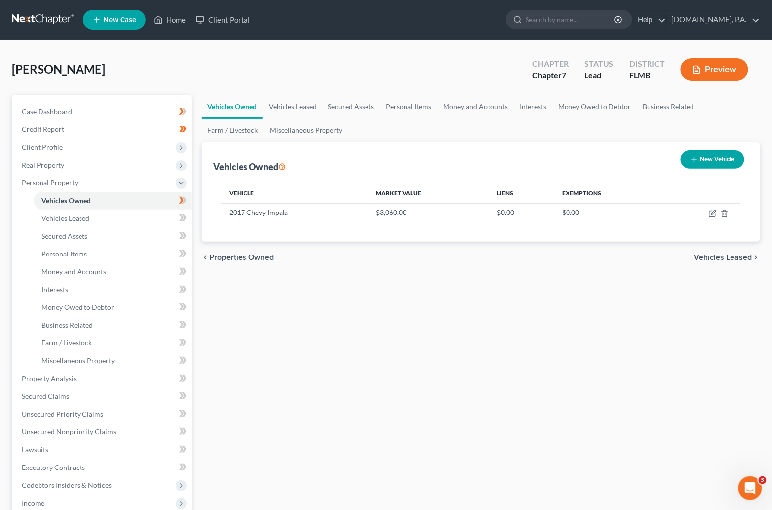
click at [711, 257] on span "Vehicles Leased" at bounding box center [724, 258] width 58 height 8
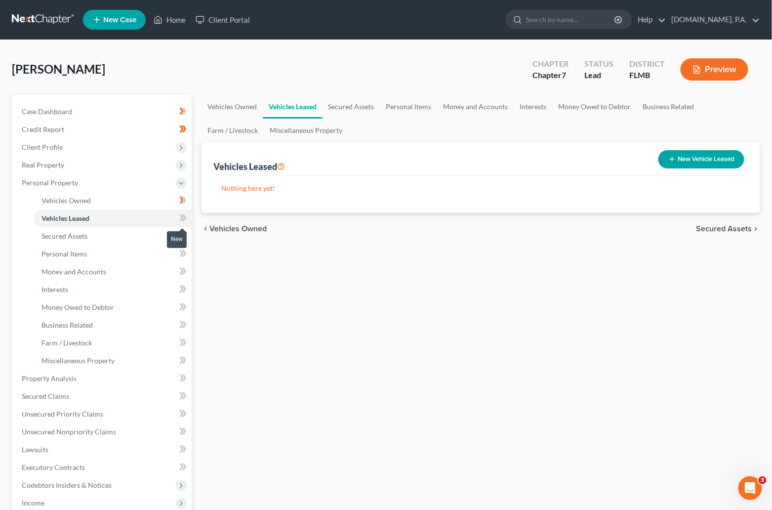
click at [183, 216] on icon at bounding box center [182, 218] width 7 height 12
click at [78, 238] on span "Secured Assets" at bounding box center [65, 236] width 46 height 8
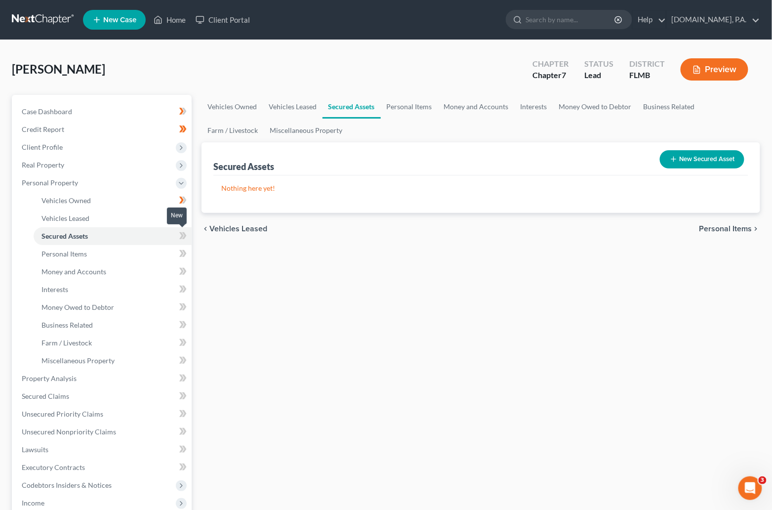
click at [180, 234] on icon at bounding box center [181, 235] width 4 height 7
click at [82, 251] on span "Personal Items" at bounding box center [64, 254] width 45 height 8
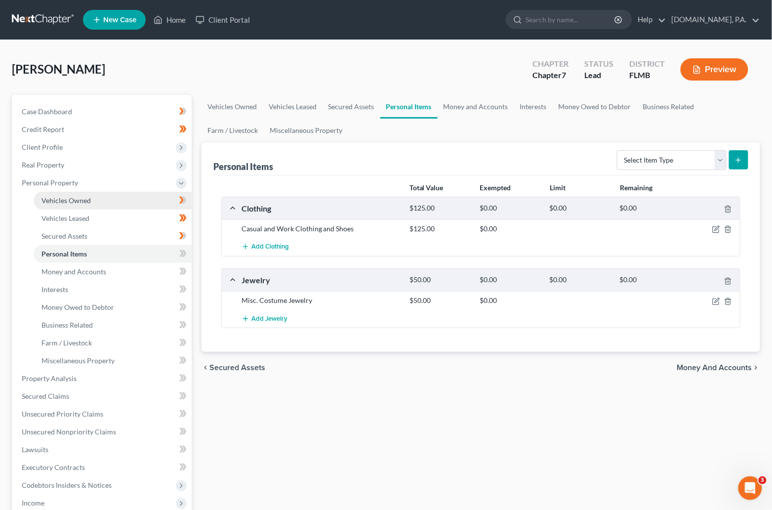
click at [76, 204] on span "Vehicles Owned" at bounding box center [66, 200] width 49 height 8
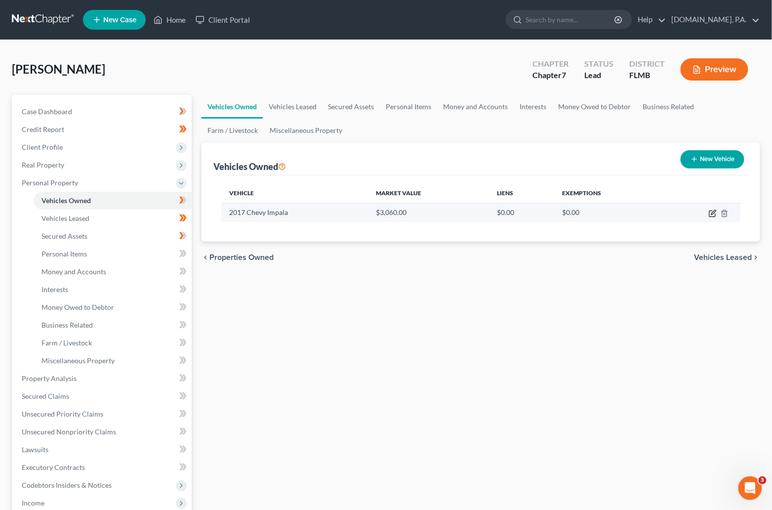
click at [714, 216] on icon "button" at bounding box center [713, 214] width 8 height 8
select select "0"
select select "9"
select select "3"
select select "0"
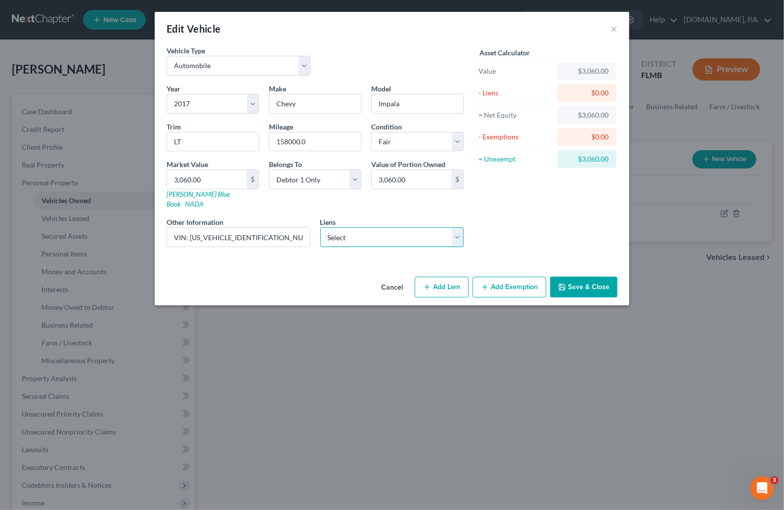
click at [461, 227] on select "Select Gm Financial - $457.00" at bounding box center [392, 237] width 144 height 20
click at [530, 278] on button "Add Exemption" at bounding box center [509, 287] width 74 height 21
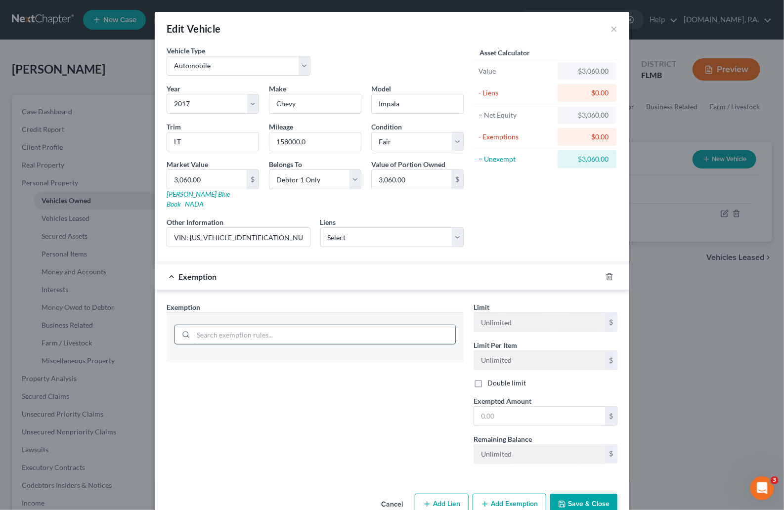
click at [223, 325] on input "search" at bounding box center [324, 334] width 262 height 19
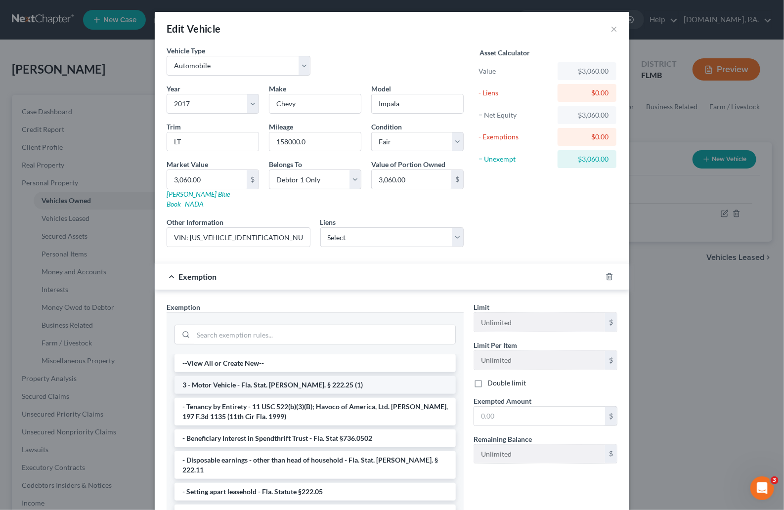
click at [230, 376] on li "3 - Motor Vehicle - Fla. Stat. [PERSON_NAME]. § 222.25 (1)" at bounding box center [314, 385] width 281 height 18
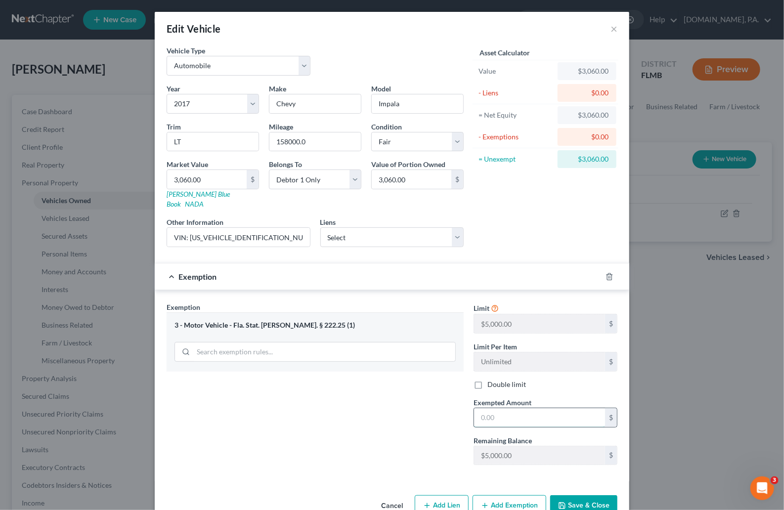
click at [520, 408] on input "text" at bounding box center [539, 417] width 131 height 19
type input "3,060"
click at [584, 495] on button "Save & Close" at bounding box center [583, 505] width 67 height 21
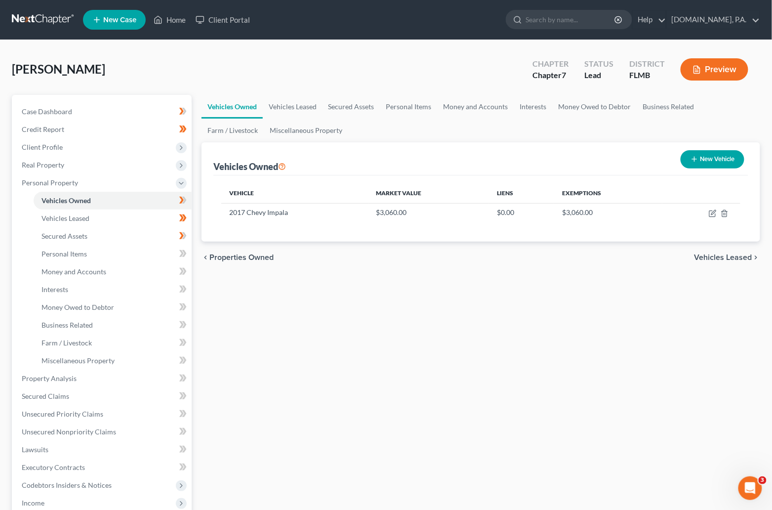
click at [722, 256] on span "Vehicles Leased" at bounding box center [724, 258] width 58 height 8
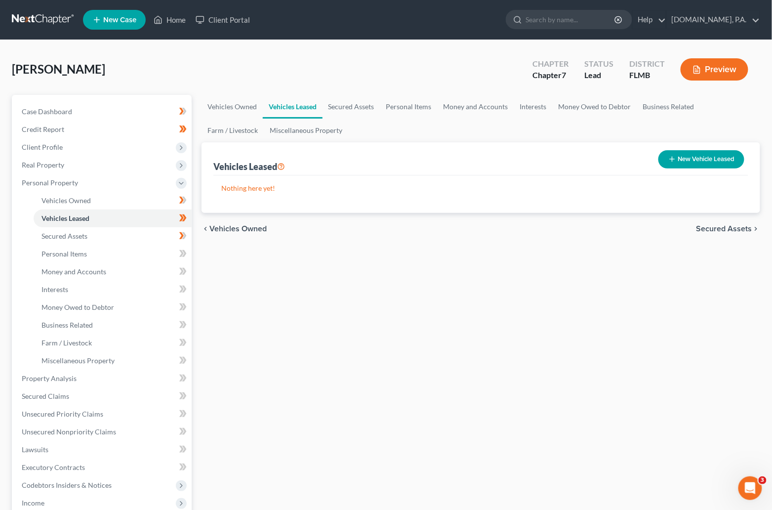
click at [723, 225] on span "Secured Assets" at bounding box center [725, 229] width 56 height 8
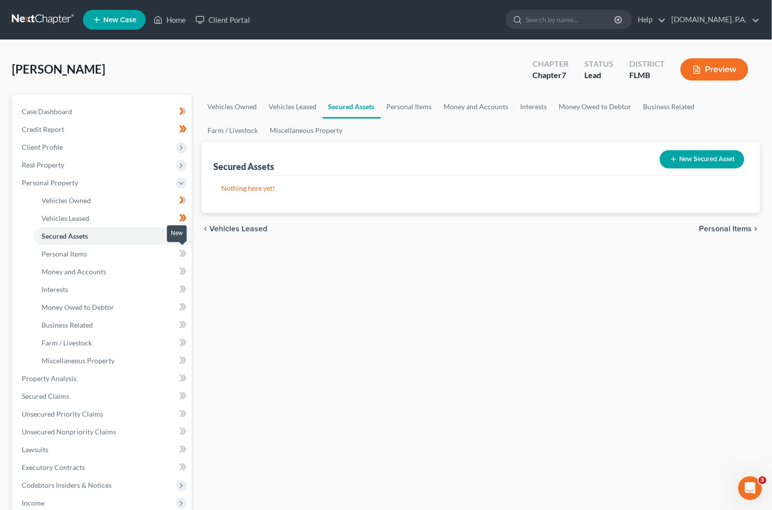
click at [176, 254] on span at bounding box center [182, 255] width 17 height 15
click at [726, 225] on span "Personal Items" at bounding box center [726, 229] width 53 height 8
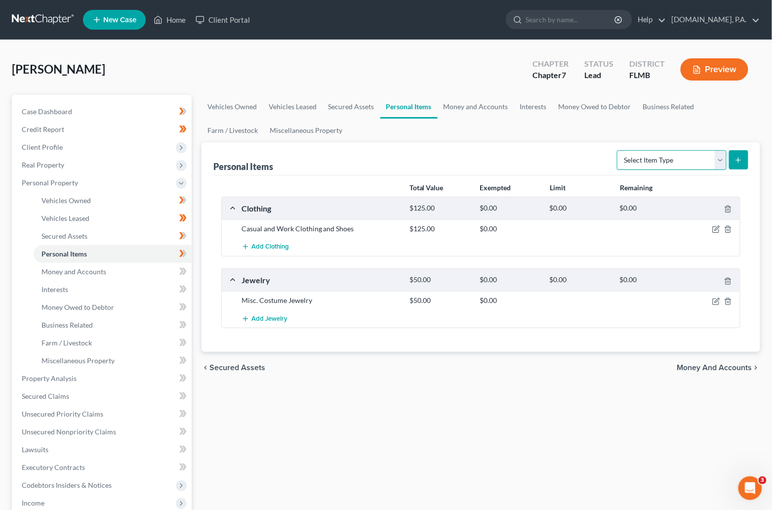
click at [721, 160] on select "Select Item Type Clothing Collectibles Of Value Electronics Firearms Household …" at bounding box center [672, 160] width 110 height 20
select select "household_goods"
click at [618, 150] on select "Select Item Type Clothing Collectibles Of Value Electronics Firearms Household …" at bounding box center [672, 160] width 110 height 20
click at [717, 369] on span "Money and Accounts" at bounding box center [715, 368] width 75 height 8
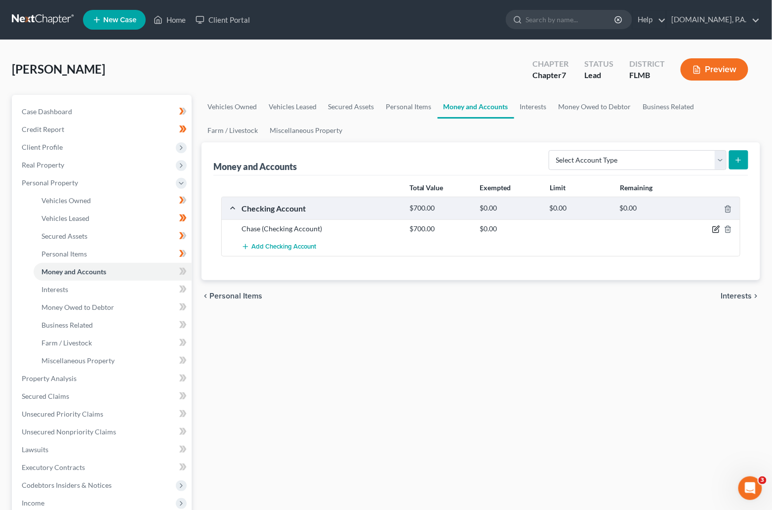
click at [717, 228] on icon "button" at bounding box center [717, 229] width 8 height 8
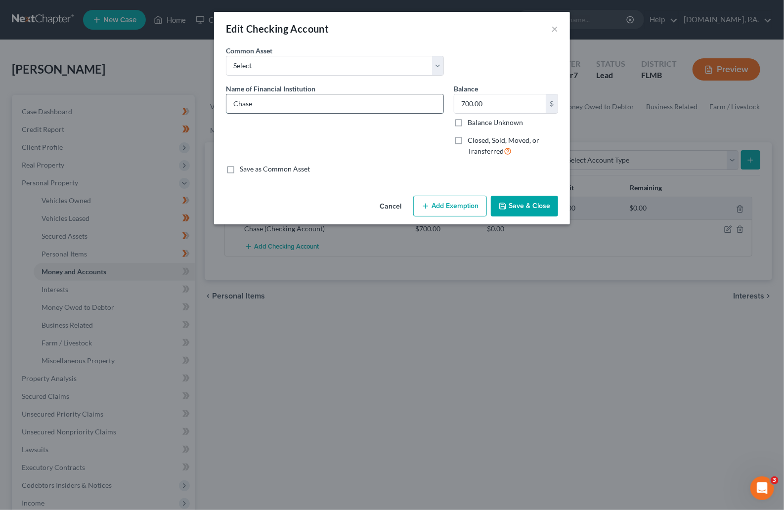
drag, startPoint x: 274, startPoint y: 101, endPoint x: 273, endPoint y: 106, distance: 5.0
click at [274, 101] on input "Chase" at bounding box center [334, 103] width 217 height 19
type input "Chase - 0476"
click at [527, 207] on button "Save & Close" at bounding box center [524, 206] width 67 height 21
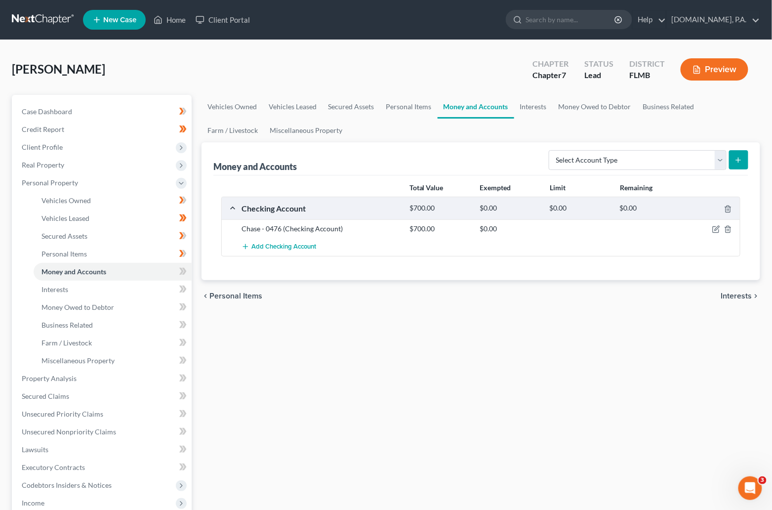
click at [734, 296] on span "Interests" at bounding box center [736, 296] width 31 height 8
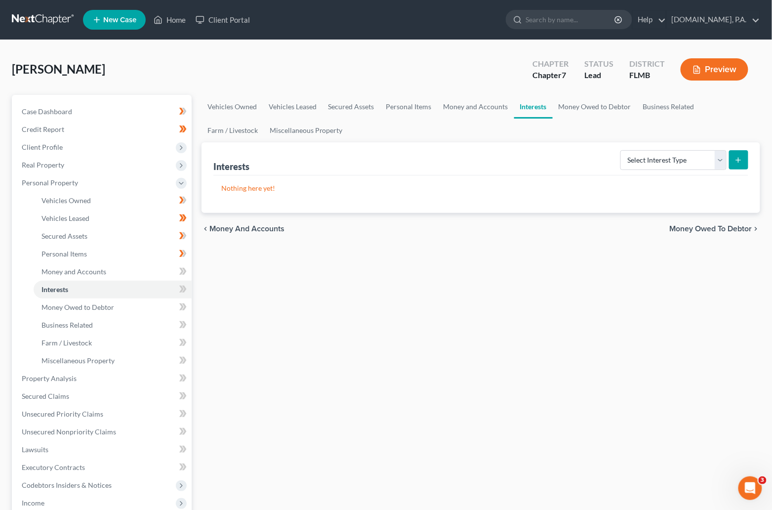
click at [705, 228] on span "Money Owed to Debtor" at bounding box center [711, 229] width 83 height 8
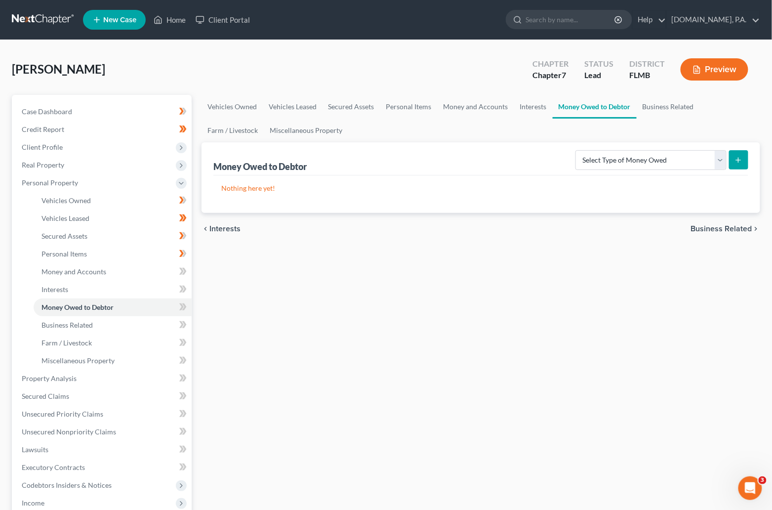
click at [223, 228] on span "Interests" at bounding box center [225, 229] width 31 height 8
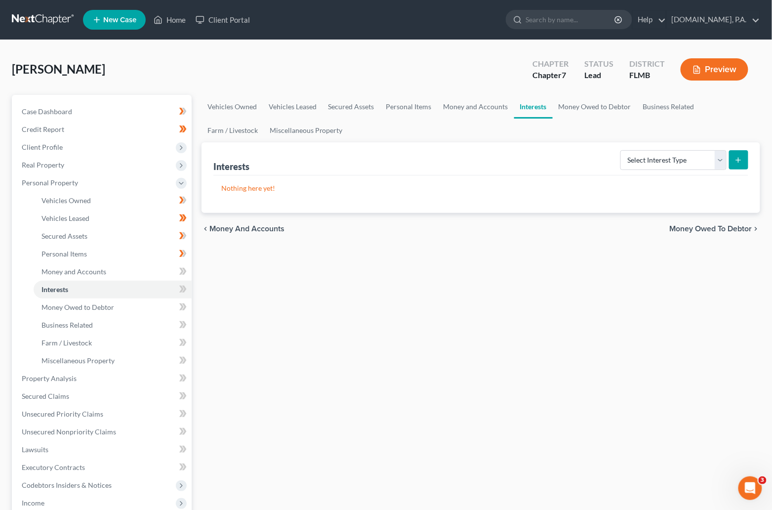
click at [236, 230] on span "Money and Accounts" at bounding box center [247, 229] width 75 height 8
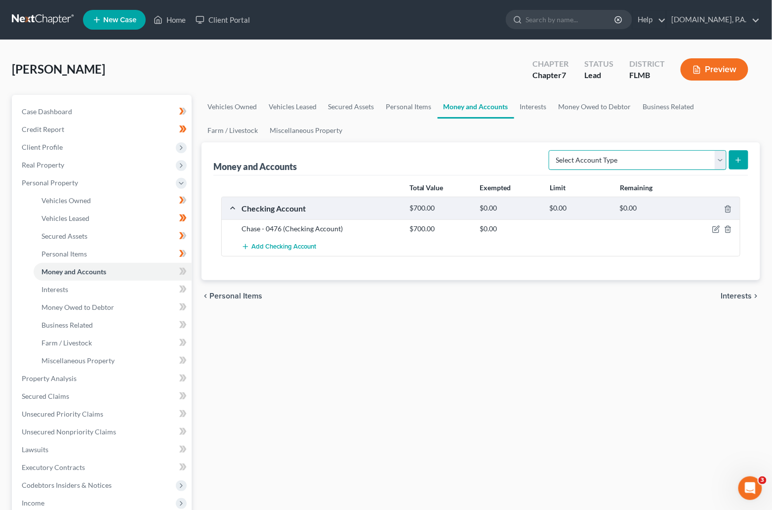
click at [722, 159] on select "Select Account Type Brokerage Cash on Hand Certificates of Deposit Checking Acc…" at bounding box center [638, 160] width 178 height 20
select select "checking"
click at [551, 150] on select "Select Account Type Brokerage Cash on Hand Certificates of Deposit Checking Acc…" at bounding box center [638, 160] width 178 height 20
click at [738, 155] on button "submit" at bounding box center [738, 159] width 19 height 19
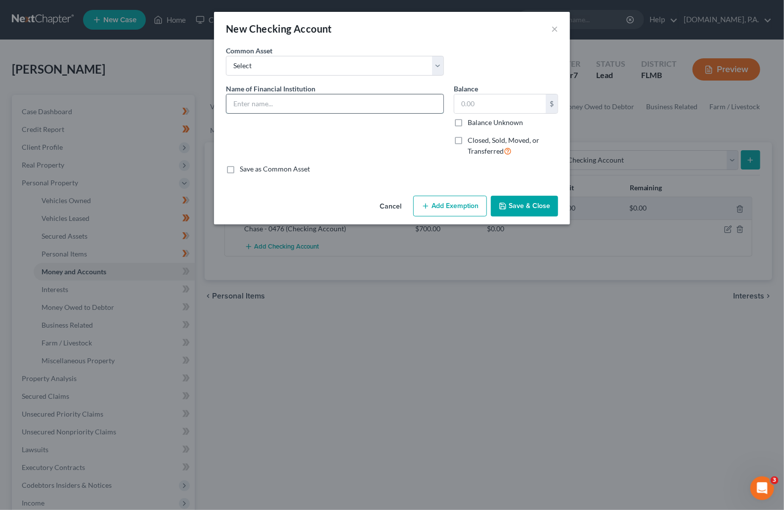
click at [280, 108] on input "text" at bounding box center [334, 103] width 217 height 19
click at [316, 105] on input "PNC Virtual Wallet Spend" at bounding box center [334, 103] width 217 height 19
click at [310, 103] on input "PNC Virtual Wallet Spend - 6644" at bounding box center [334, 103] width 217 height 19
type input "PNC Virtual Wallet - 6644"
click at [526, 202] on button "Save & Close" at bounding box center [524, 206] width 67 height 21
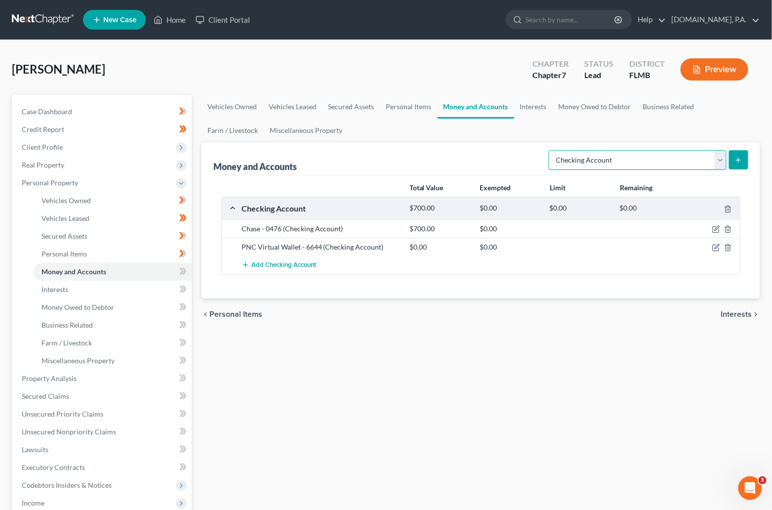
click at [717, 159] on select "Select Account Type Brokerage Cash on Hand Certificates of Deposit Checking Acc…" at bounding box center [638, 160] width 178 height 20
click at [309, 67] on div "[PERSON_NAME] Upgraded Chapter Chapter 7 Status Lead District [GEOGRAPHIC_DATA]…" at bounding box center [386, 73] width 749 height 43
click at [288, 262] on span "Add Checking Account" at bounding box center [284, 265] width 65 height 8
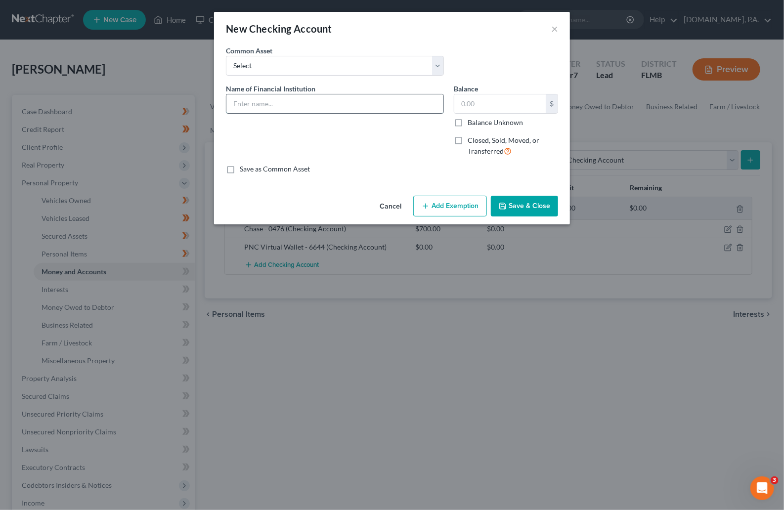
click at [277, 105] on input "text" at bounding box center [334, 103] width 217 height 19
type input "CashApp"
click at [523, 204] on button "Save & Close" at bounding box center [524, 206] width 67 height 21
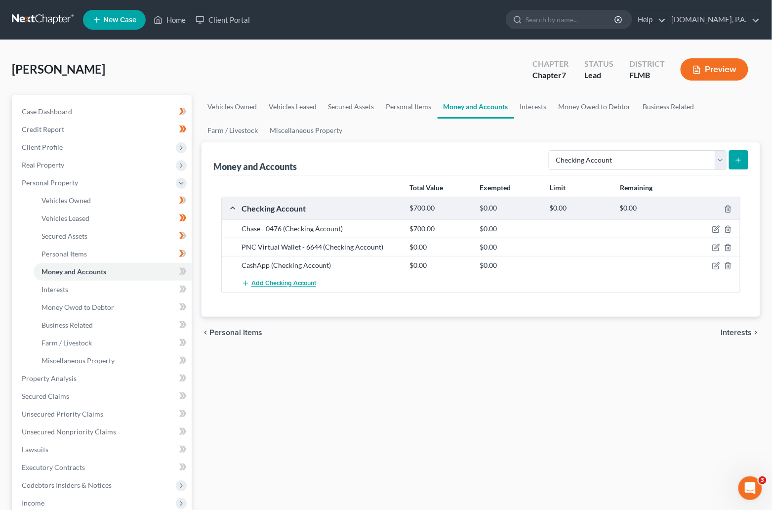
click at [289, 284] on span "Add Checking Account" at bounding box center [284, 284] width 65 height 8
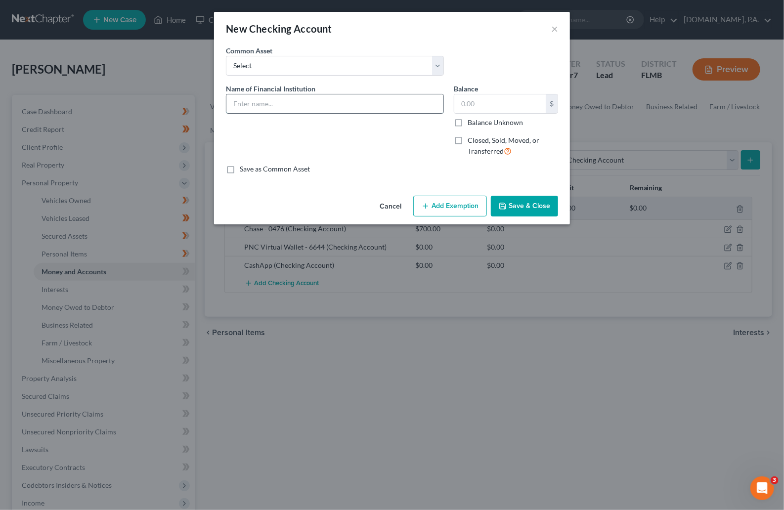
drag, startPoint x: 276, startPoint y: 104, endPoint x: 284, endPoint y: 110, distance: 9.9
click at [280, 107] on input "text" at bounding box center [334, 103] width 217 height 19
type input "Venmo"
click at [527, 204] on button "Save & Close" at bounding box center [524, 206] width 67 height 21
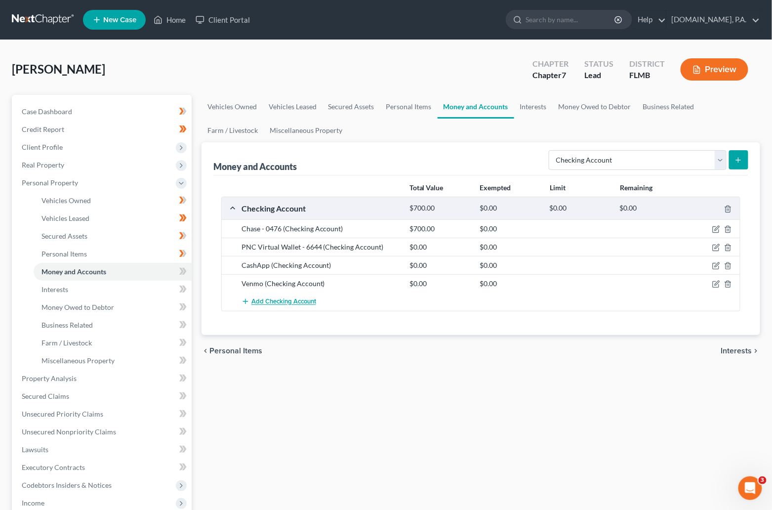
click at [271, 302] on span "Add Checking Account" at bounding box center [284, 302] width 65 height 8
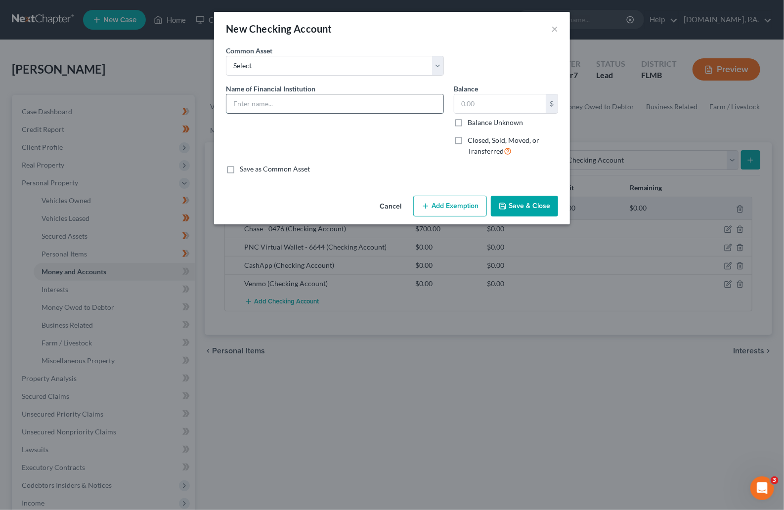
click at [263, 108] on input "text" at bounding box center [334, 103] width 217 height 19
type input "PayPal"
click at [514, 205] on button "Save & Close" at bounding box center [524, 206] width 67 height 21
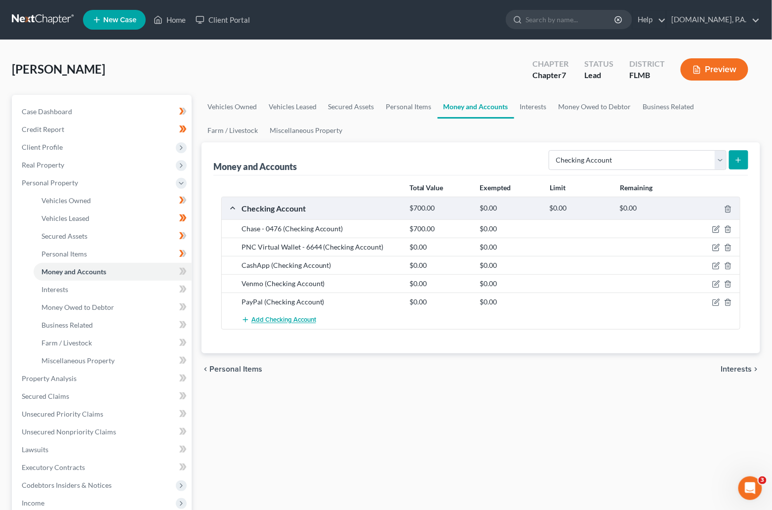
click at [295, 323] on span "Add Checking Account" at bounding box center [284, 320] width 65 height 8
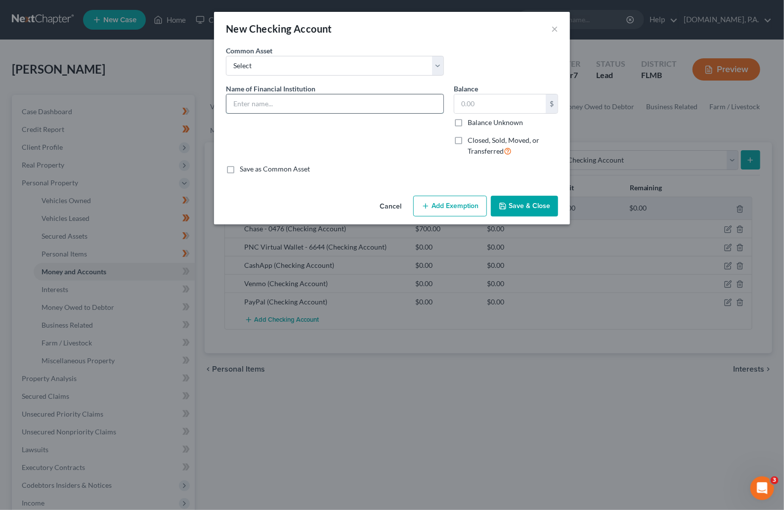
click at [281, 110] on input "text" at bounding box center [334, 103] width 217 height 19
click at [284, 98] on input "text" at bounding box center [334, 103] width 217 height 19
type input "Zelle"
drag, startPoint x: 510, startPoint y: 203, endPoint x: 515, endPoint y: 205, distance: 5.3
click at [510, 203] on button "Save & Close" at bounding box center [524, 206] width 67 height 21
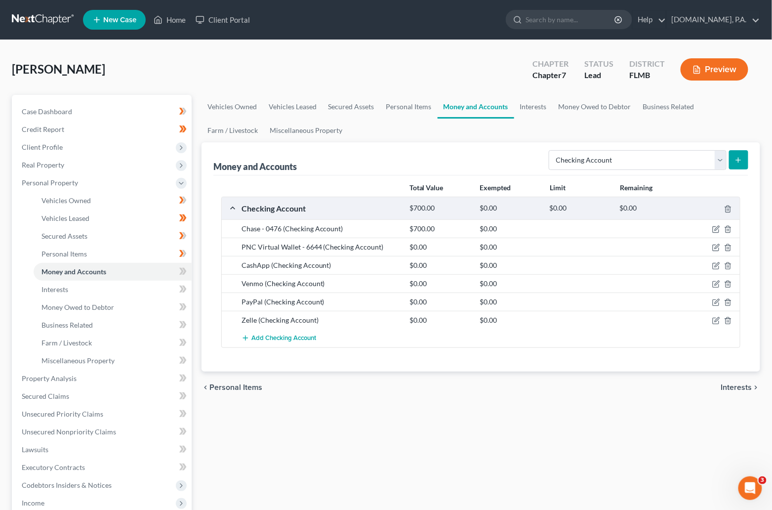
click at [736, 390] on span "Interests" at bounding box center [736, 387] width 31 height 8
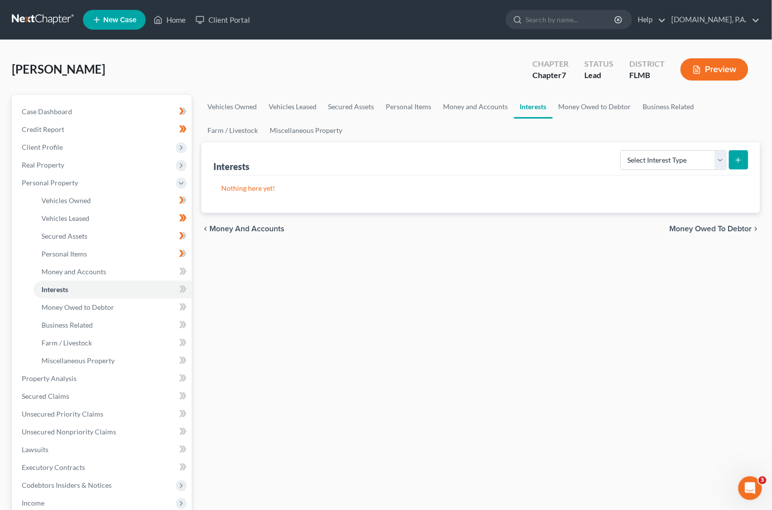
click at [699, 225] on span "Money Owed to Debtor" at bounding box center [711, 229] width 83 height 8
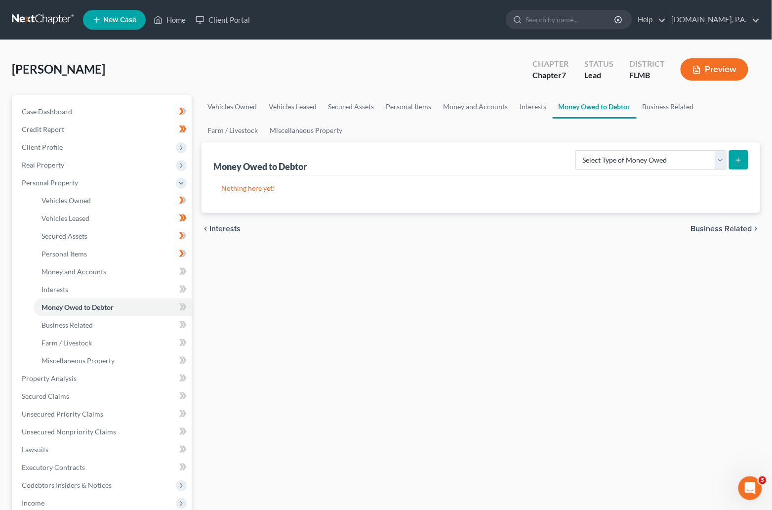
click at [708, 227] on span "Business Related" at bounding box center [721, 229] width 61 height 8
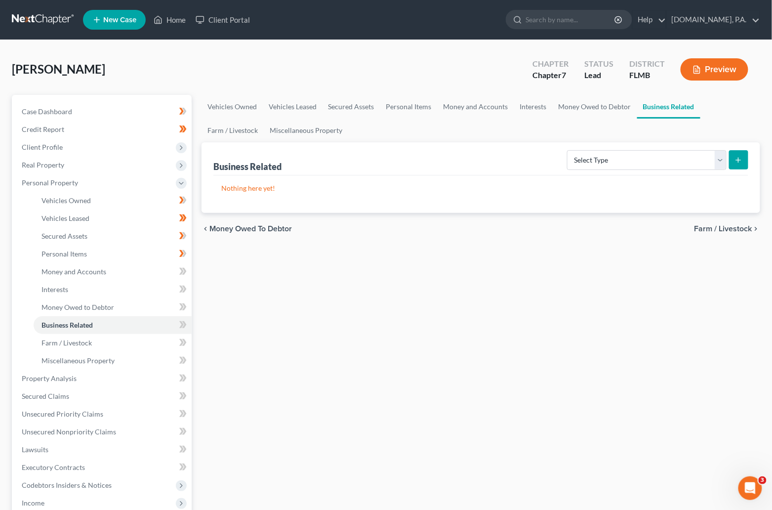
click at [713, 230] on span "Farm / Livestock" at bounding box center [724, 229] width 58 height 8
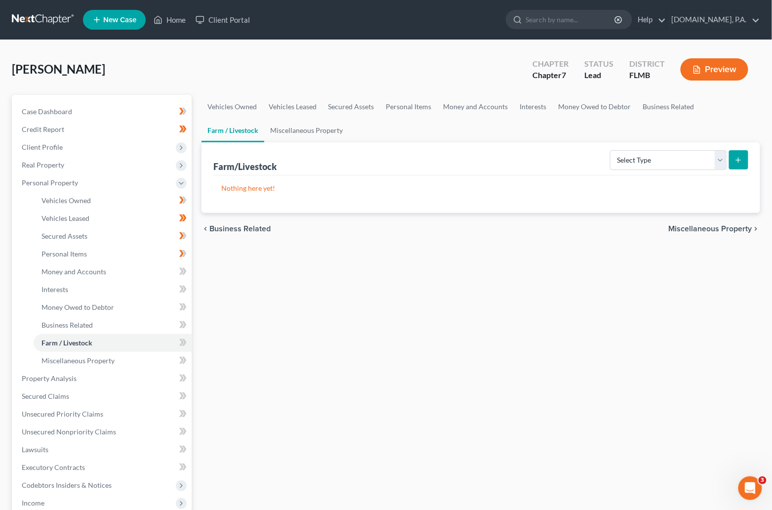
click at [422, 304] on div "Vehicles Owned Vehicles Leased Secured Assets Personal Items Money and Accounts…" at bounding box center [481, 380] width 569 height 571
click at [180, 271] on icon at bounding box center [182, 271] width 7 height 12
click at [181, 289] on icon at bounding box center [182, 289] width 7 height 12
click at [181, 290] on icon at bounding box center [181, 289] width 4 height 7
click at [183, 309] on icon at bounding box center [184, 306] width 4 height 7
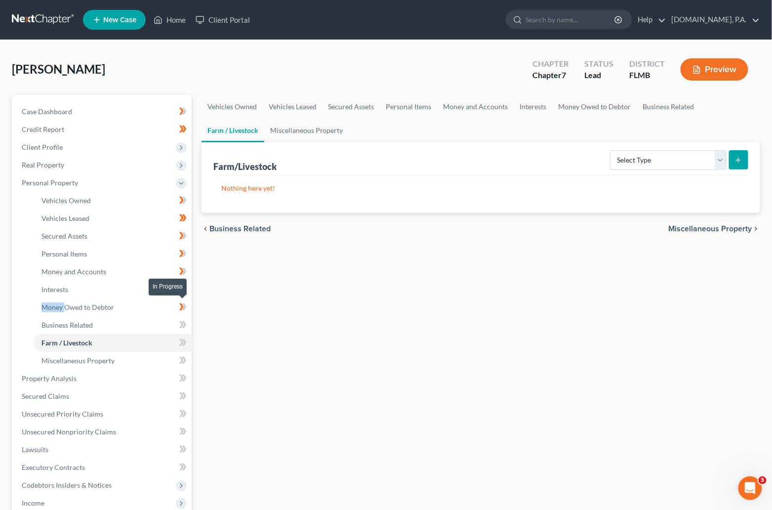
click at [183, 309] on icon at bounding box center [184, 306] width 4 height 7
click at [185, 328] on icon at bounding box center [182, 325] width 7 height 12
click at [186, 345] on icon at bounding box center [182, 343] width 7 height 12
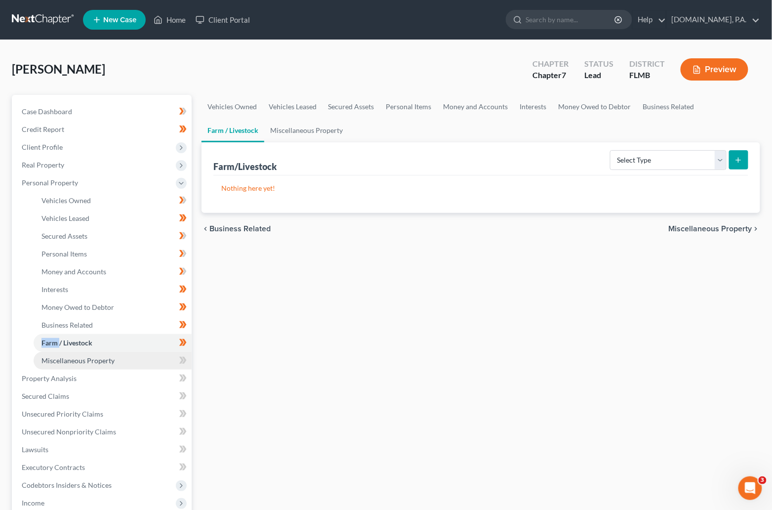
click at [90, 364] on span "Miscellaneous Property" at bounding box center [78, 360] width 73 height 8
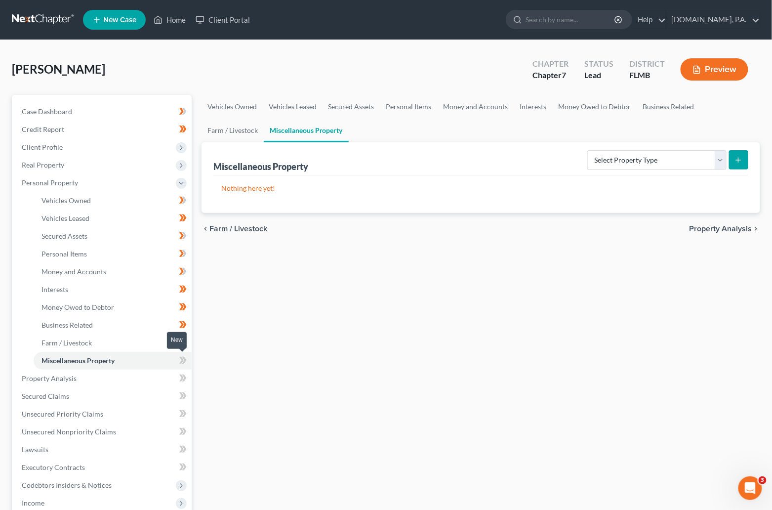
click at [179, 361] on icon at bounding box center [182, 360] width 7 height 12
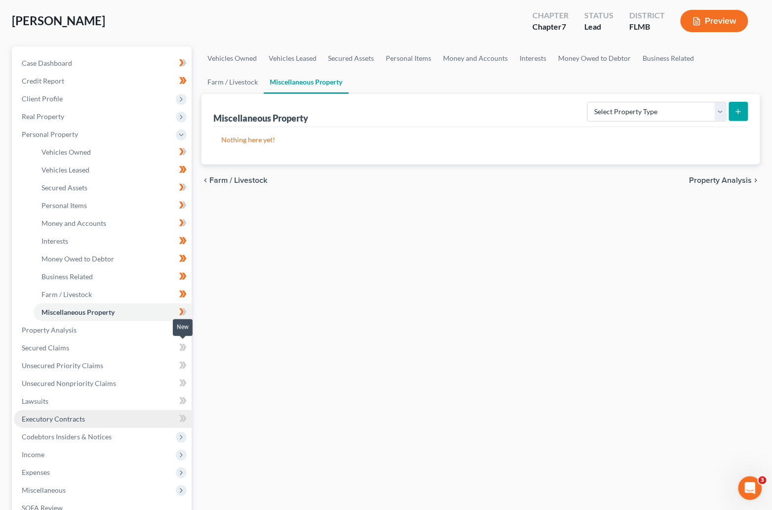
scroll to position [74, 0]
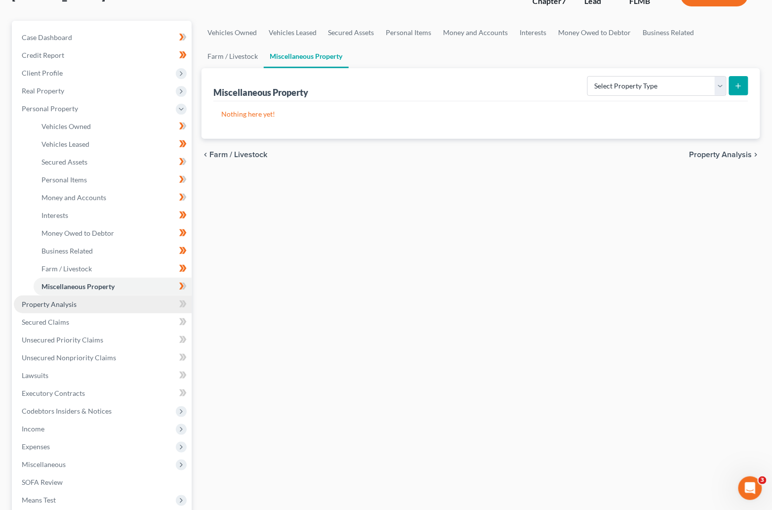
click at [48, 306] on span "Property Analysis" at bounding box center [49, 304] width 55 height 8
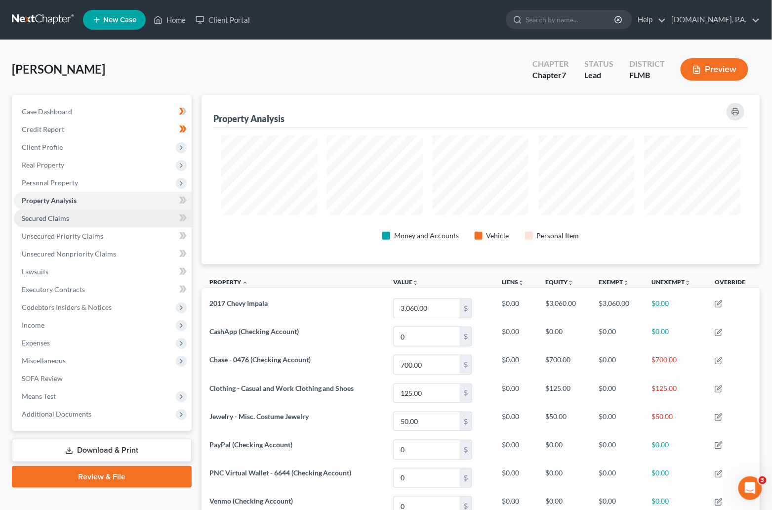
click at [65, 217] on span "Secured Claims" at bounding box center [45, 218] width 47 height 8
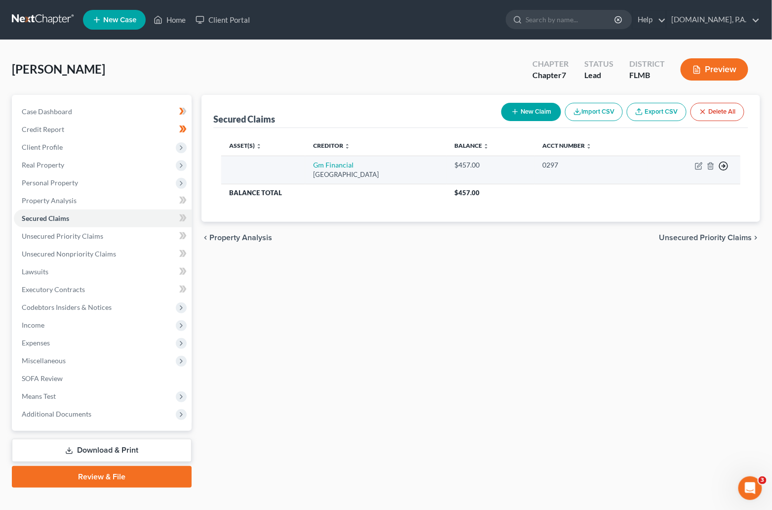
click at [727, 163] on circle "button" at bounding box center [724, 166] width 8 height 8
click at [665, 189] on link "Move to F" at bounding box center [678, 190] width 83 height 17
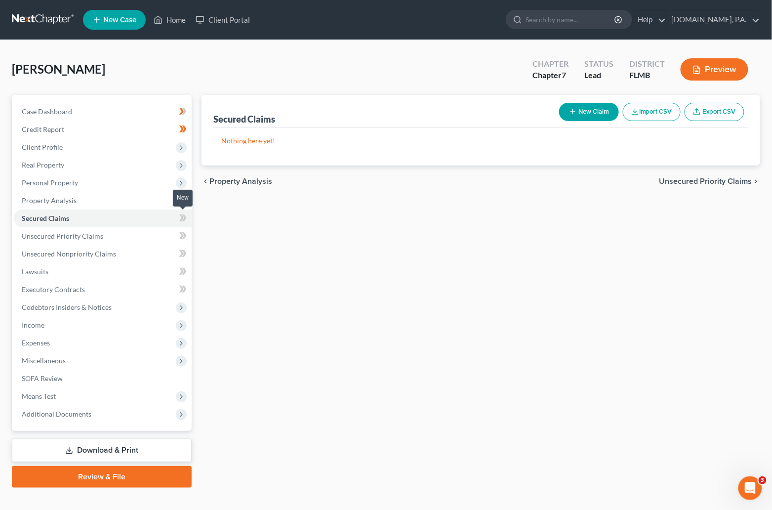
click at [182, 221] on icon at bounding box center [182, 218] width 7 height 12
click at [257, 234] on div "Secured Claims New Claim Import CSV Export CSV Nothing here yet! Previous 1 Nex…" at bounding box center [481, 291] width 569 height 393
click at [80, 236] on span "Unsecured Priority Claims" at bounding box center [63, 236] width 82 height 8
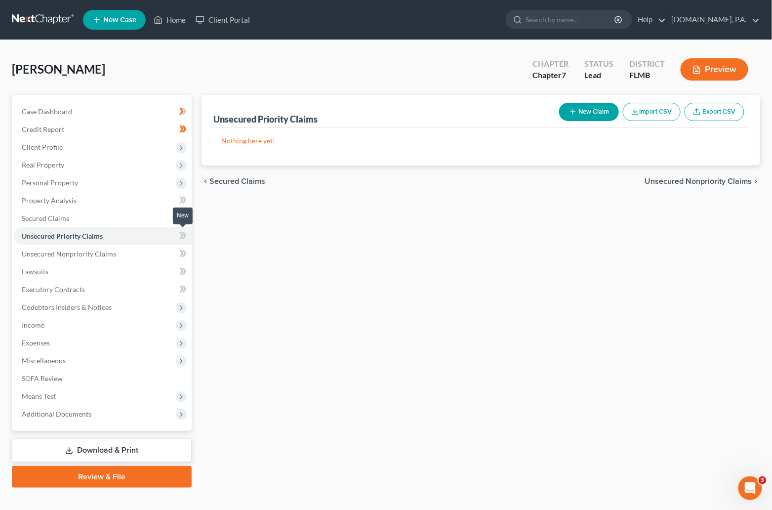
click at [177, 236] on span at bounding box center [182, 237] width 17 height 15
click at [71, 252] on span "Unsecured Nonpriority Claims" at bounding box center [69, 254] width 94 height 8
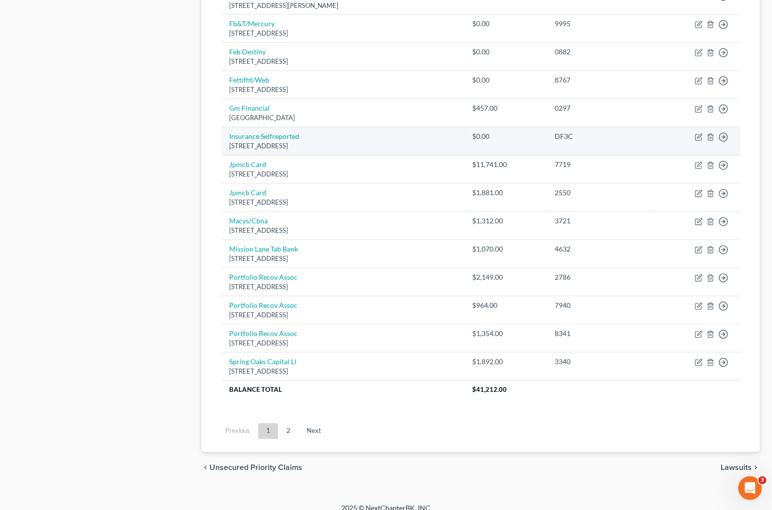
scroll to position [634, 0]
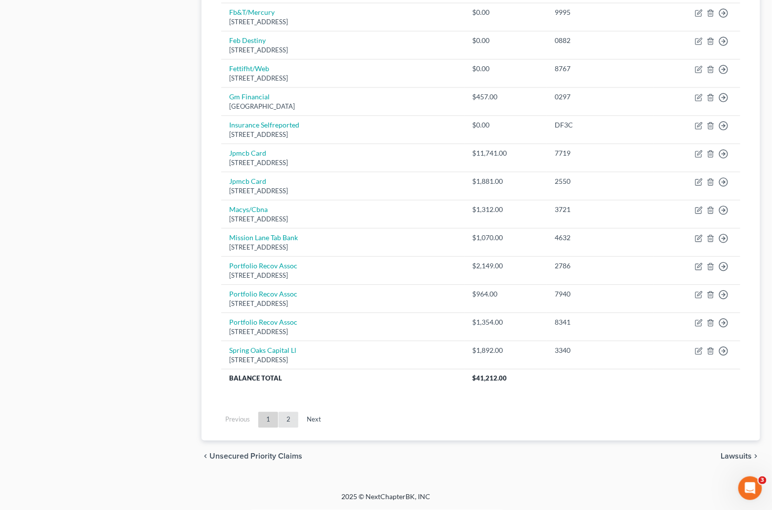
click at [288, 415] on link "2" at bounding box center [289, 420] width 20 height 16
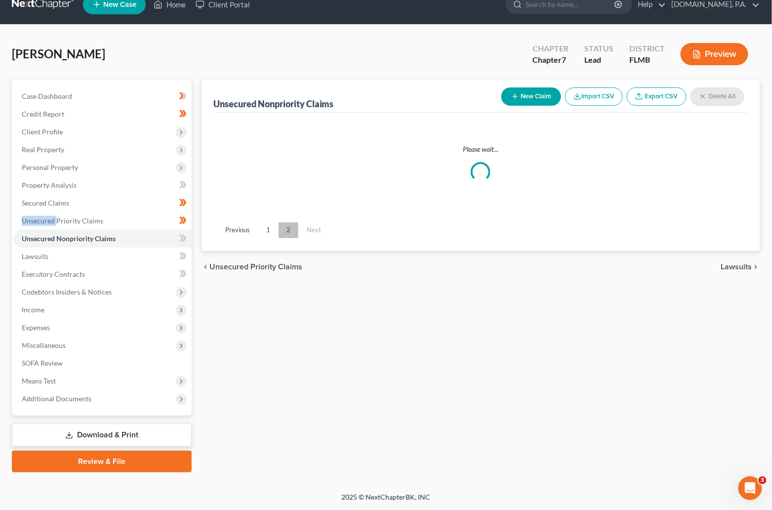
scroll to position [14, 0]
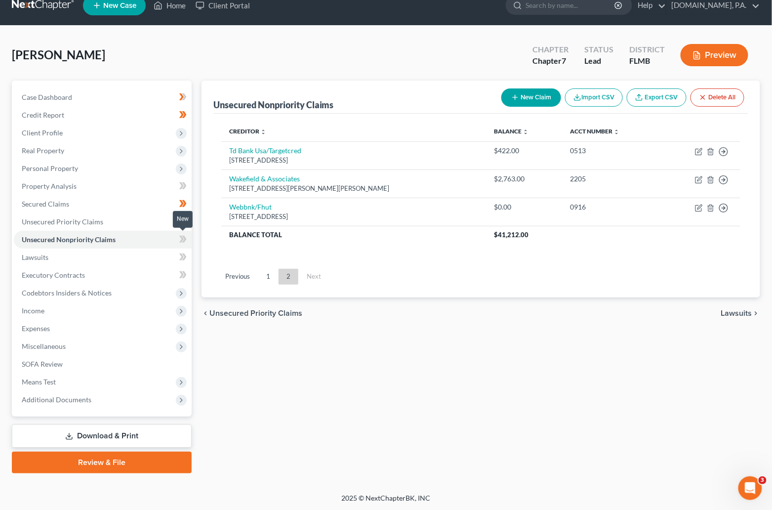
click at [182, 240] on icon at bounding box center [182, 239] width 7 height 12
click at [737, 312] on span "Lawsuits" at bounding box center [736, 313] width 31 height 8
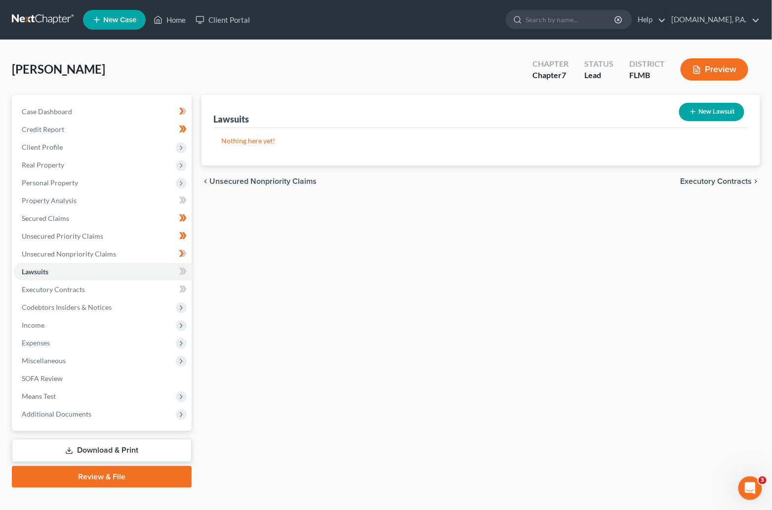
click at [730, 109] on button "New Lawsuit" at bounding box center [711, 112] width 65 height 18
select select "0"
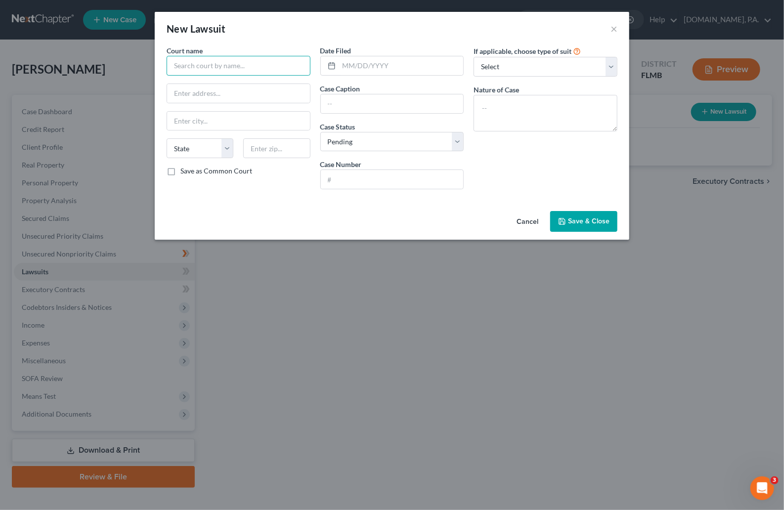
click at [206, 68] on input "text" at bounding box center [239, 66] width 144 height 20
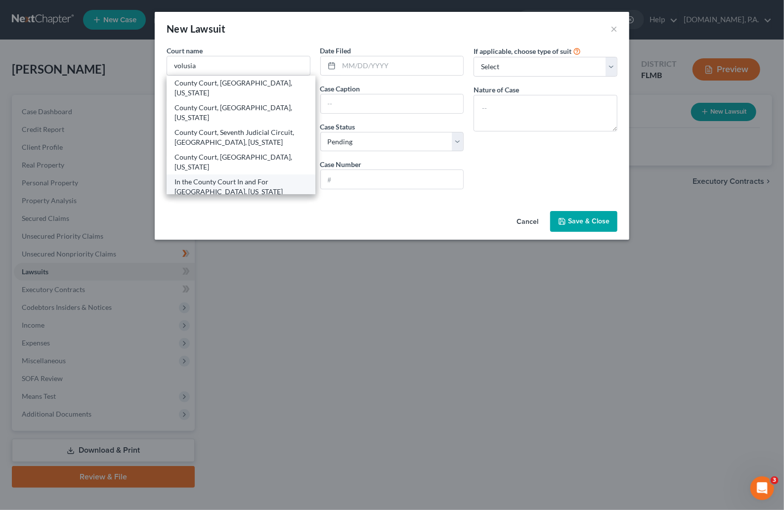
click at [223, 177] on div "In the County Court In and For [GEOGRAPHIC_DATA], [US_STATE]" at bounding box center [240, 187] width 133 height 20
type input "In the County Court In and For [GEOGRAPHIC_DATA], [US_STATE]"
type input "[STREET_ADDRESS][US_STATE]"
type input "Deland"
select select "9"
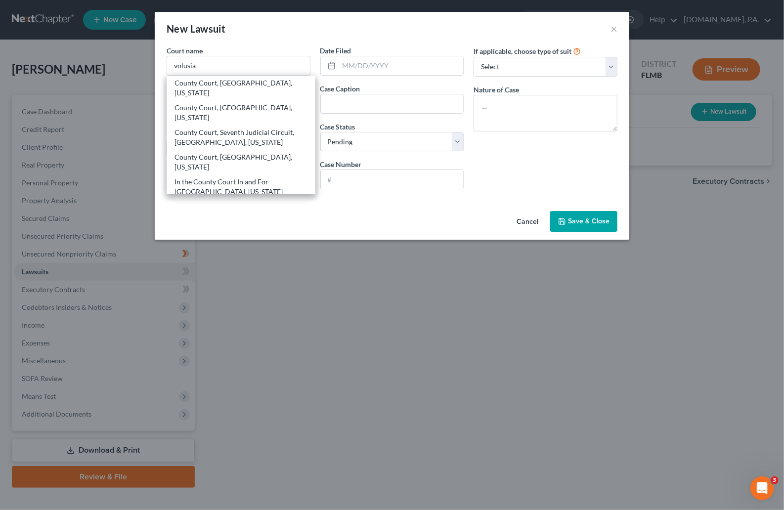
type input "32724"
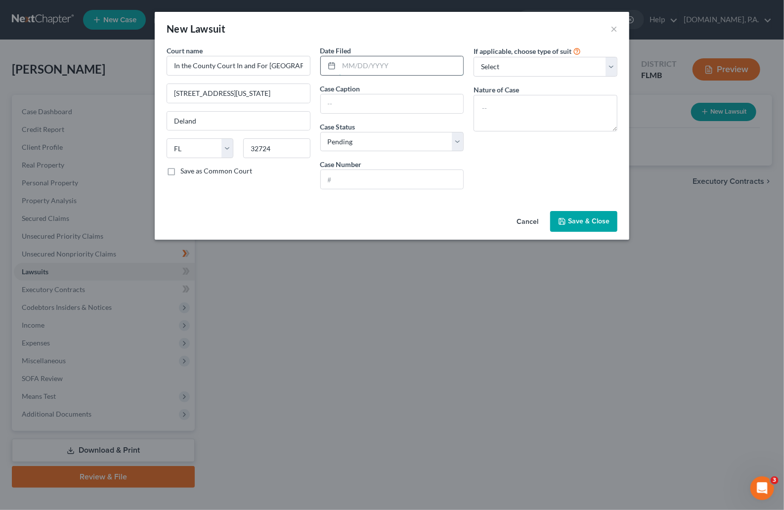
click at [397, 67] on input "text" at bounding box center [401, 65] width 125 height 19
type input "[DATE]"
click at [331, 107] on input "text" at bounding box center [392, 103] width 143 height 19
paste input "JPMORGAN CHASE BANK N A V. [PERSON_NAME]"
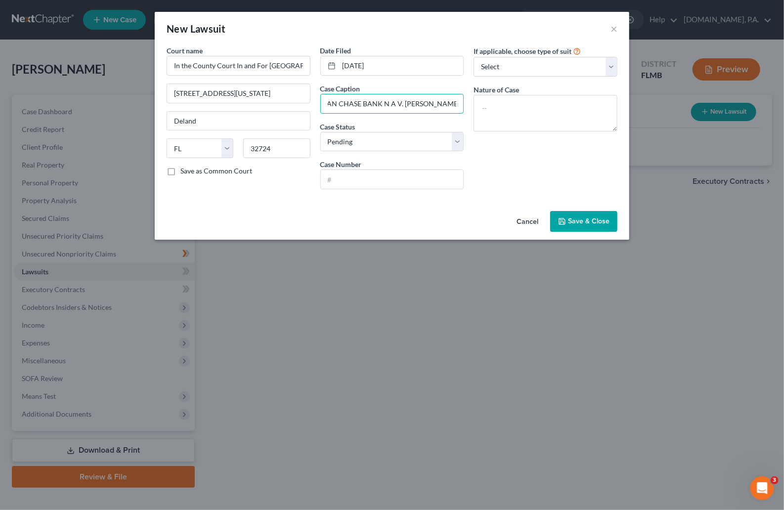
type input "JPMORGAN CHASE BANK N A V. [PERSON_NAME]"
click at [489, 104] on textarea at bounding box center [545, 113] width 144 height 37
paste textarea "COUNTY CIVIL $8,001 UP TO/INCL $15,000"
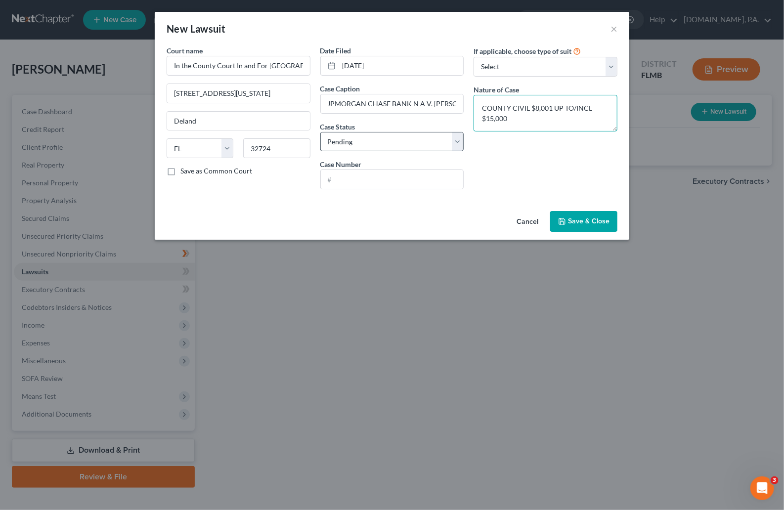
type textarea "COUNTY CIVIL $8,001 UP TO/INCL $15,000"
click at [459, 150] on select "Select Pending On Appeal Concluded" at bounding box center [392, 142] width 144 height 20
select select "2"
click at [320, 132] on select "Select Pending On Appeal Concluded" at bounding box center [392, 142] width 144 height 20
click at [293, 64] on input "In the County Court In and For [GEOGRAPHIC_DATA], [US_STATE]" at bounding box center [239, 66] width 144 height 20
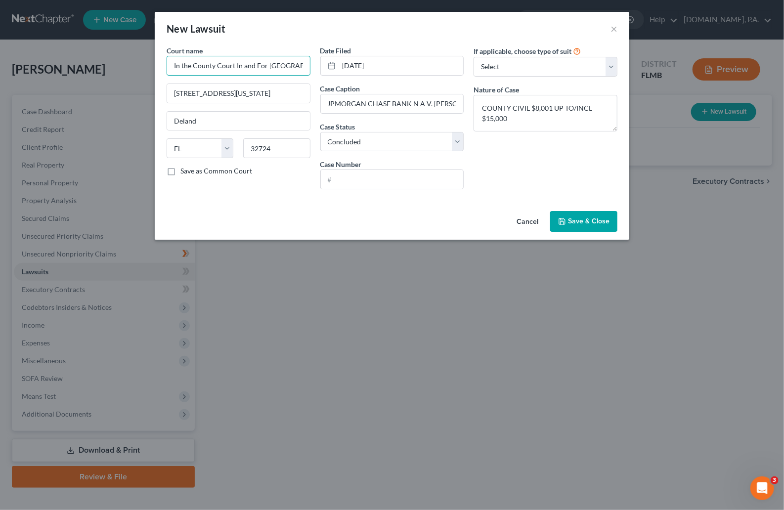
drag, startPoint x: 304, startPoint y: 67, endPoint x: 133, endPoint y: 87, distance: 172.7
click at [133, 87] on div "New Lawsuit × Court name * In the County Court In and For [GEOGRAPHIC_DATA], [U…" at bounding box center [392, 255] width 784 height 510
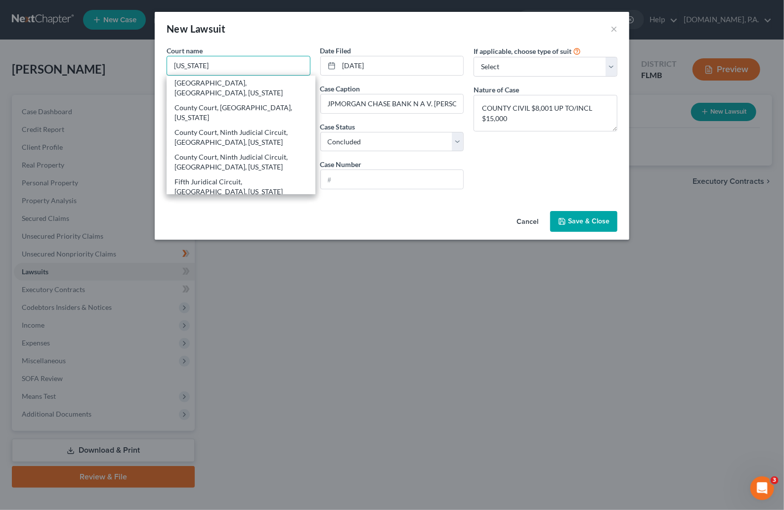
drag, startPoint x: 218, startPoint y: 66, endPoint x: 165, endPoint y: 69, distance: 53.9
click at [165, 70] on div "Court name * [US_STATE] Eighteenth Circuit, [GEOGRAPHIC_DATA], [US_STATE] Count…" at bounding box center [239, 121] width 154 height 152
click at [220, 202] on div "IN THE CIRCUIT COURT IN AND FOR [GEOGRAPHIC_DATA], [US_STATE]" at bounding box center [240, 212] width 133 height 20
type input "IN THE CIRCUIT COURT IN AND FOR [GEOGRAPHIC_DATA], [US_STATE]"
type input "[STREET_ADDRESS][US_STATE]"
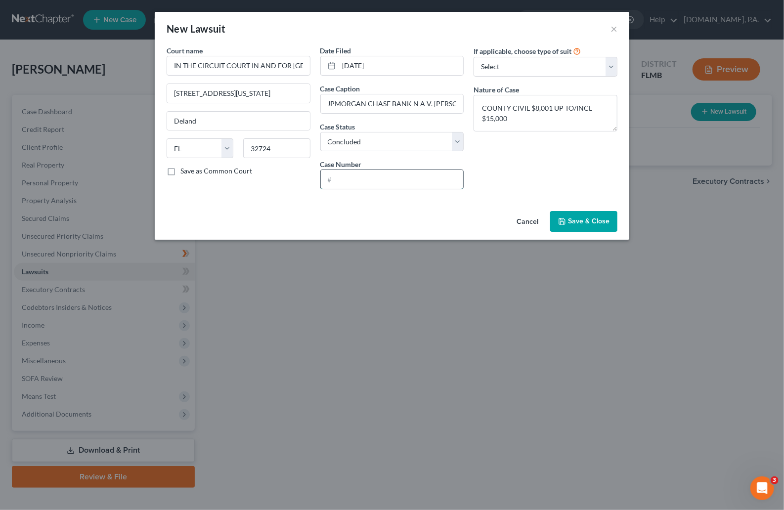
click at [351, 180] on input "text" at bounding box center [392, 179] width 143 height 19
paste input "2025 12241 CODL"
type input "2025 12241 CODL"
click at [580, 224] on span "Save & Close" at bounding box center [589, 221] width 42 height 8
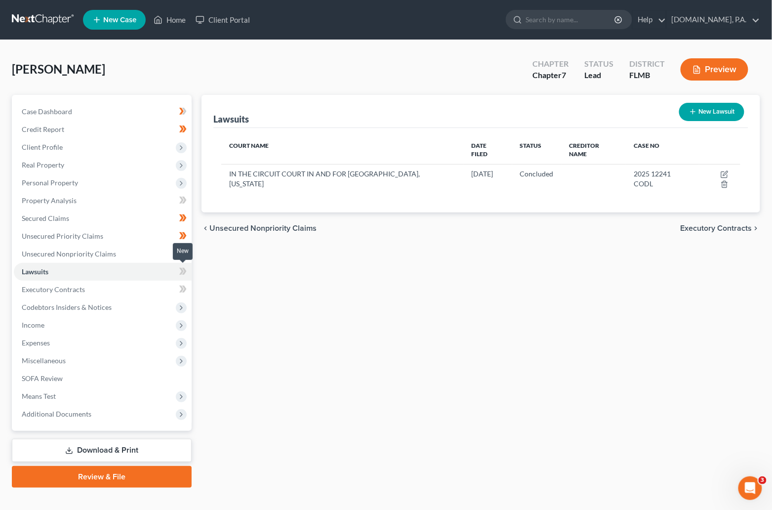
click at [177, 273] on span at bounding box center [182, 272] width 17 height 15
click at [724, 224] on span "Executory Contracts" at bounding box center [717, 228] width 72 height 8
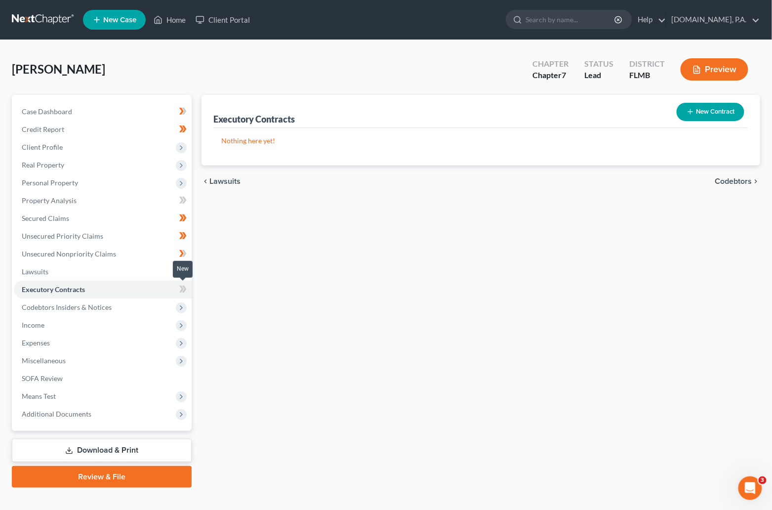
click at [182, 293] on icon at bounding box center [182, 289] width 7 height 12
click at [182, 291] on icon at bounding box center [181, 289] width 4 height 7
click at [750, 181] on span "Codebtors" at bounding box center [734, 181] width 37 height 8
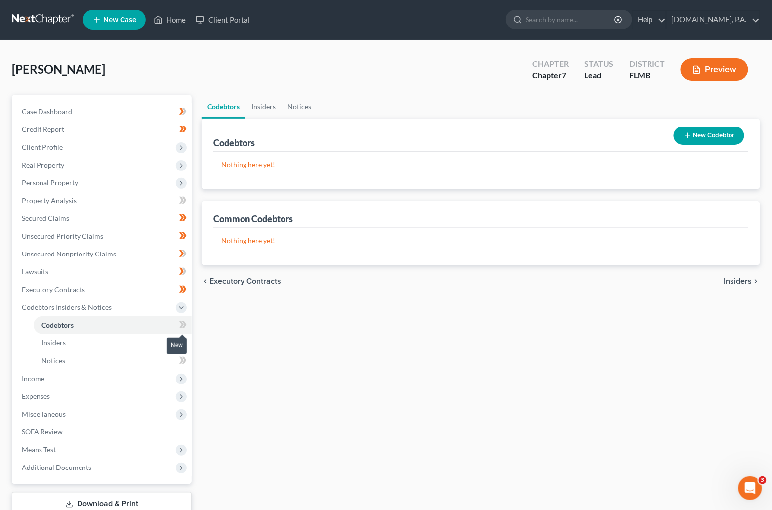
click at [180, 329] on icon at bounding box center [182, 325] width 7 height 12
click at [181, 326] on icon at bounding box center [182, 325] width 7 height 12
click at [740, 279] on span "Insiders" at bounding box center [738, 281] width 28 height 8
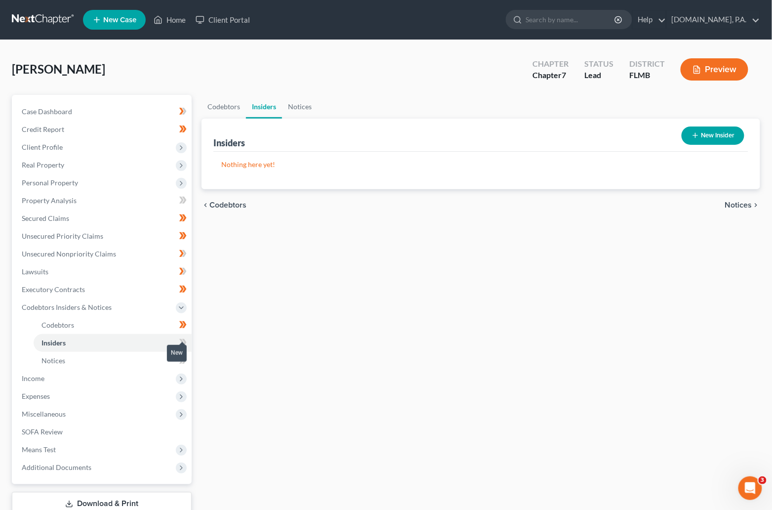
click at [187, 345] on body "Home New Case Client Portal [DOMAIN_NAME], P.A. [EMAIL_ADDRESS][DOMAIN_NAME] My…" at bounding box center [386, 289] width 772 height 579
click at [180, 339] on icon at bounding box center [182, 343] width 7 height 12
click at [183, 340] on icon at bounding box center [184, 342] width 4 height 7
click at [90, 370] on li "Income Employment Income Non Employment Income Expected Change in Income Gross …" at bounding box center [103, 379] width 178 height 18
click at [69, 364] on link "Notices" at bounding box center [113, 361] width 158 height 18
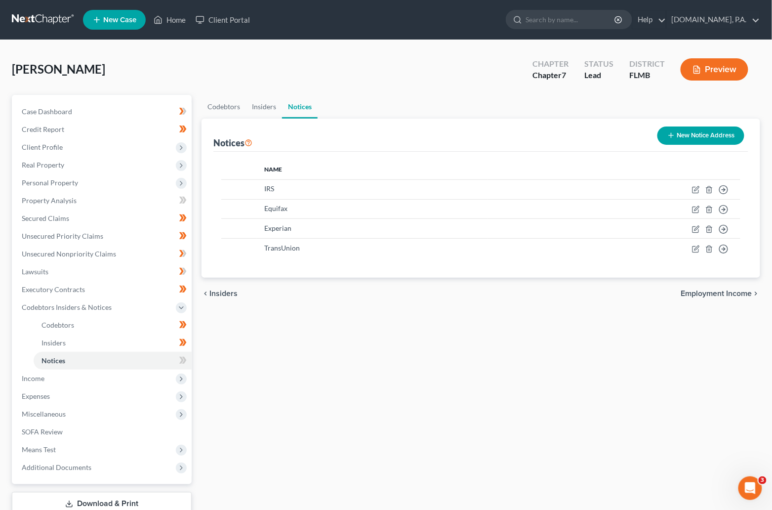
click at [522, 95] on ul "Codebtors Insiders Notices" at bounding box center [481, 107] width 559 height 24
click at [708, 135] on button "New Notice Address" at bounding box center [701, 136] width 87 height 18
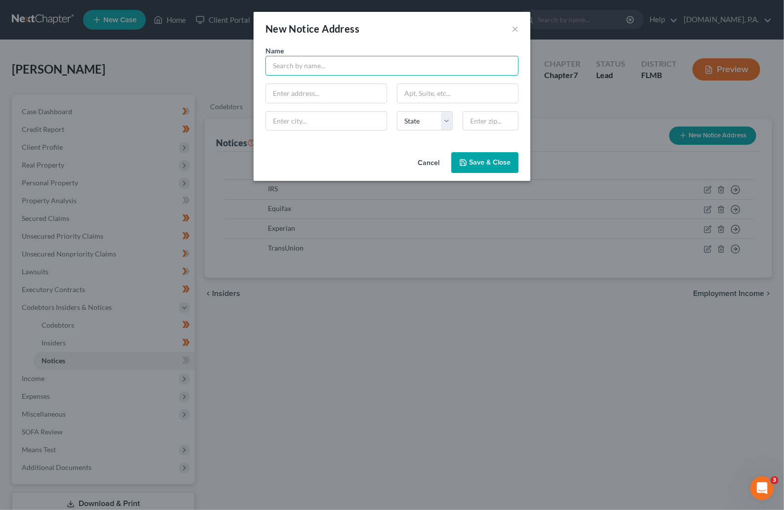
click at [318, 61] on input "text" at bounding box center [391, 66] width 253 height 20
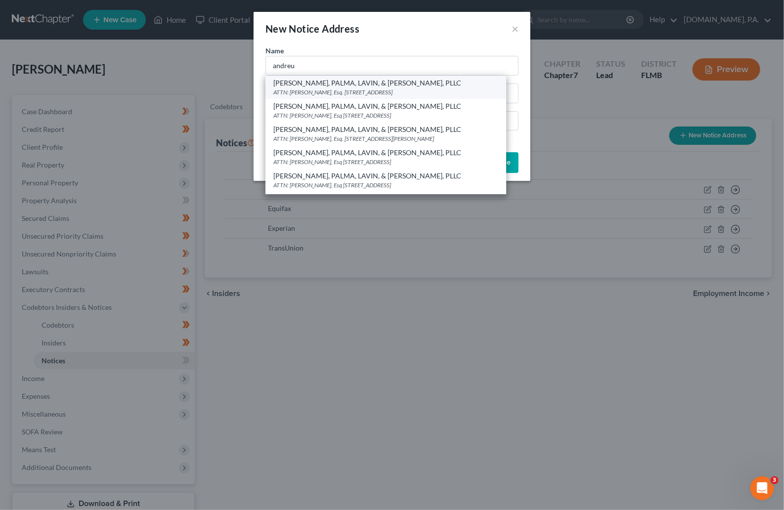
click at [310, 88] on div "ATTN: [PERSON_NAME], Esq. [STREET_ADDRESS]" at bounding box center [385, 92] width 225 height 8
type input "[PERSON_NAME], PALMA, LAVIN, & [PERSON_NAME], PLLC"
type input "ATTN: [PERSON_NAME], Esq."
type input "[STREET_ADDRESS]"
type input "[GEOGRAPHIC_DATA]"
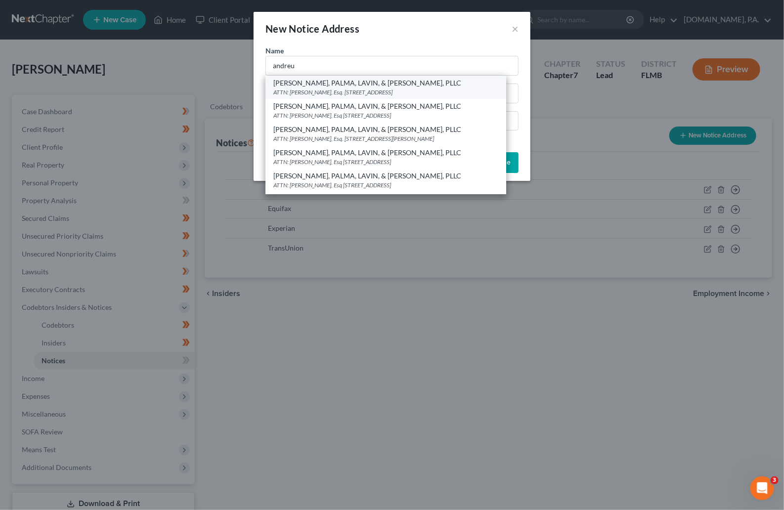
select select "9"
type input "33126"
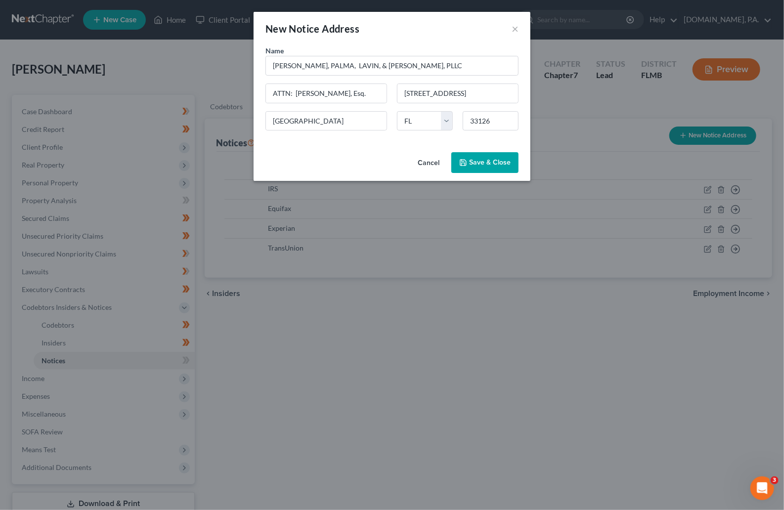
click at [479, 164] on span "Save & Close" at bounding box center [490, 162] width 42 height 8
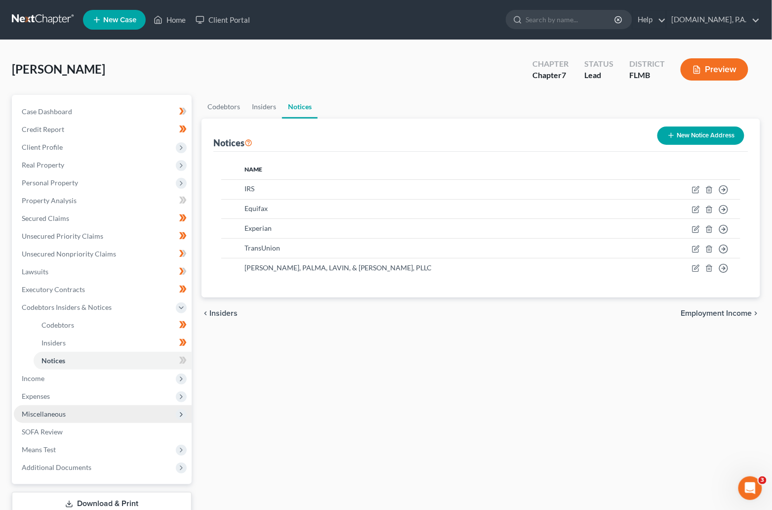
click at [47, 417] on span "Miscellaneous" at bounding box center [44, 414] width 44 height 8
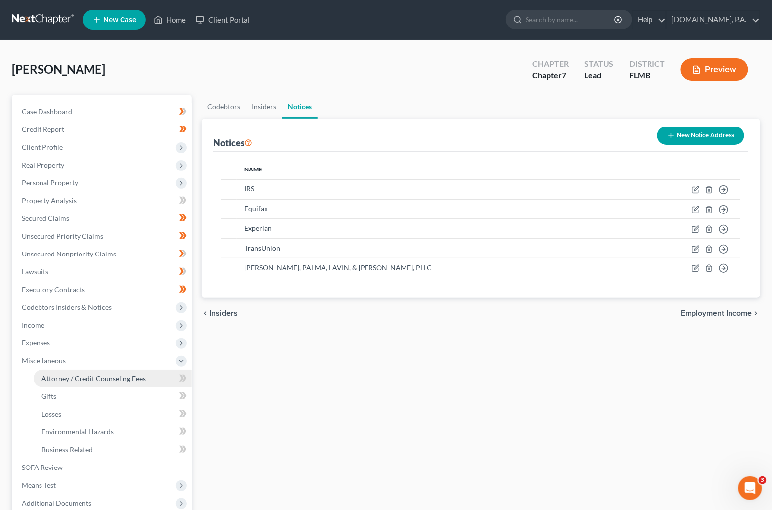
click at [81, 381] on span "Attorney / Credit Counseling Fees" at bounding box center [94, 378] width 104 height 8
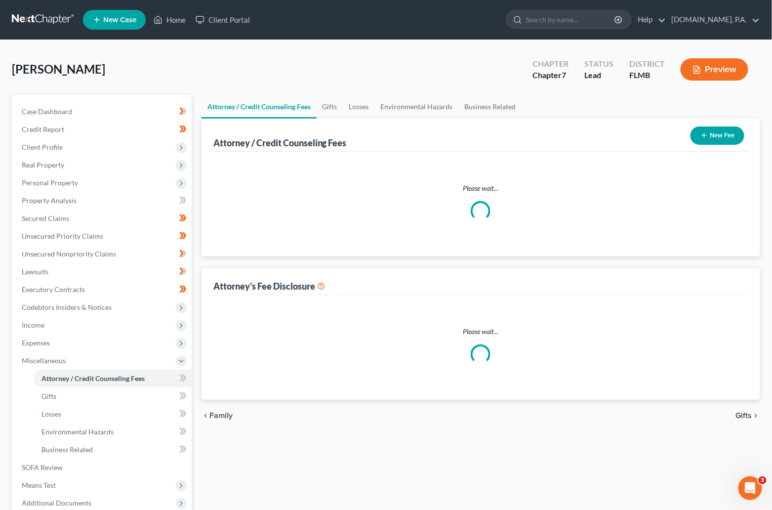
select select "3"
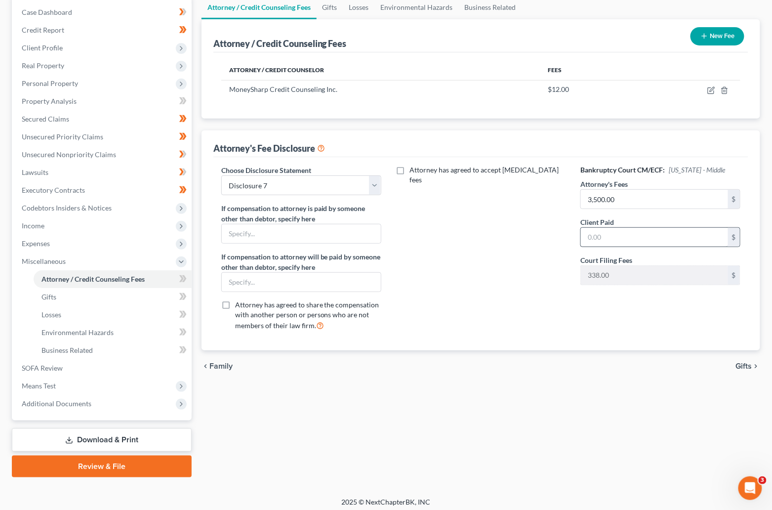
scroll to position [103, 0]
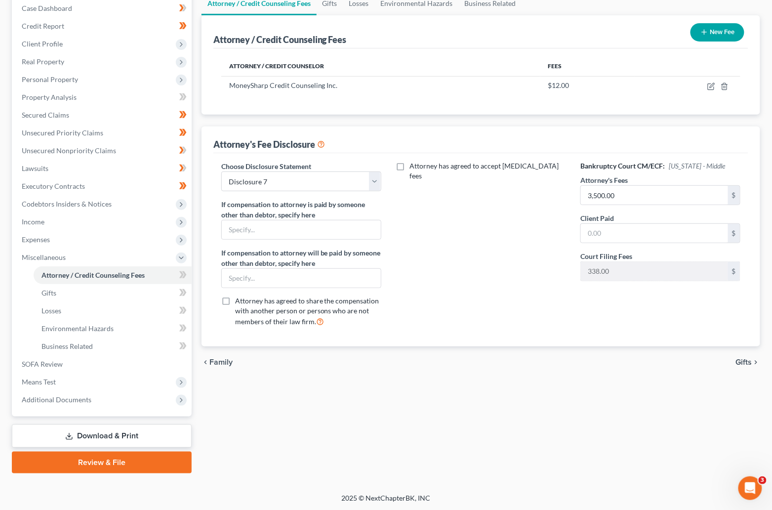
click at [527, 294] on div "Attorney has agreed to accept [MEDICAL_DATA] fees" at bounding box center [481, 247] width 180 height 173
click at [181, 271] on icon at bounding box center [181, 274] width 4 height 7
click at [161, 293] on link "Gifts" at bounding box center [113, 293] width 158 height 18
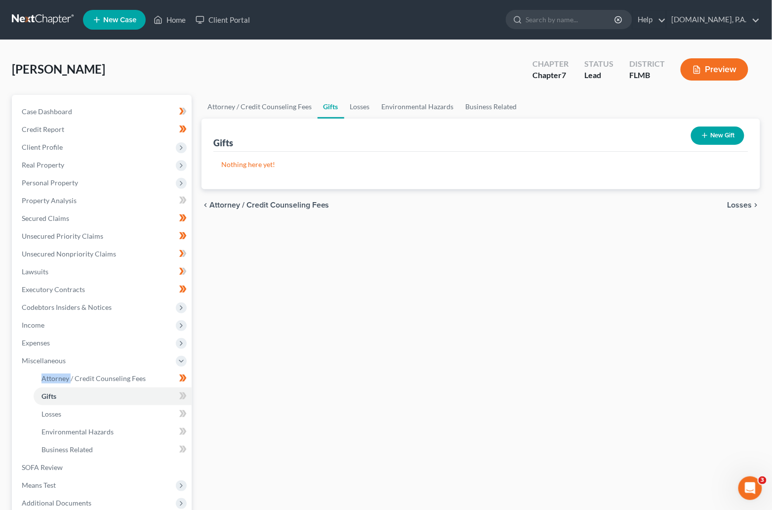
scroll to position [74, 0]
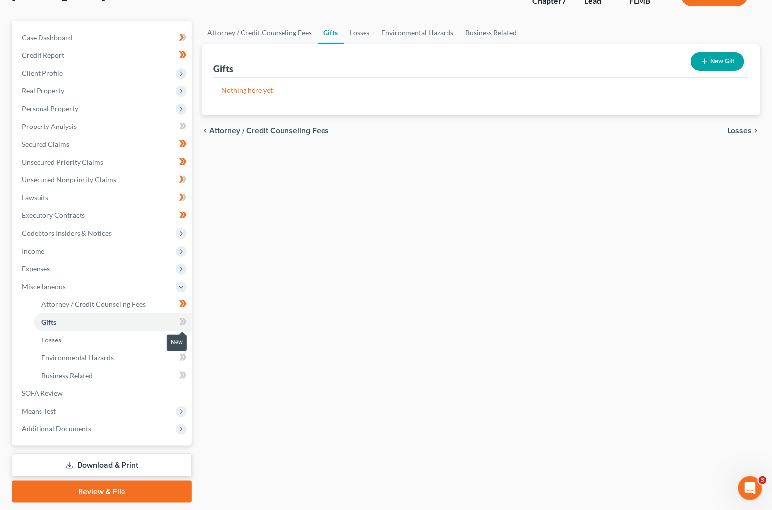
click at [182, 322] on icon at bounding box center [181, 321] width 4 height 7
click at [183, 320] on icon at bounding box center [182, 322] width 7 height 12
click at [128, 342] on link "Losses" at bounding box center [113, 340] width 158 height 18
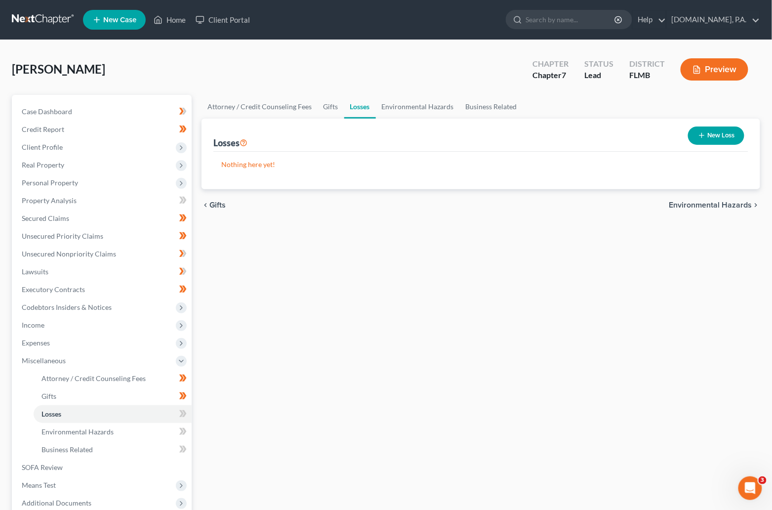
scroll to position [74, 0]
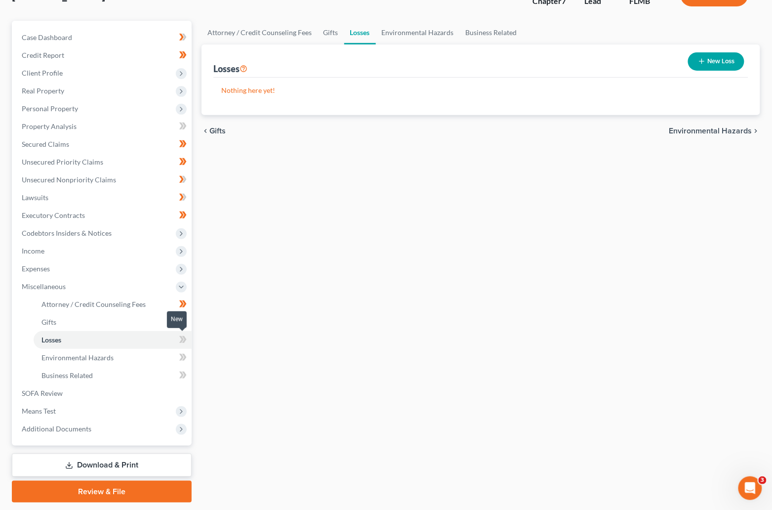
click at [183, 342] on icon at bounding box center [184, 339] width 4 height 7
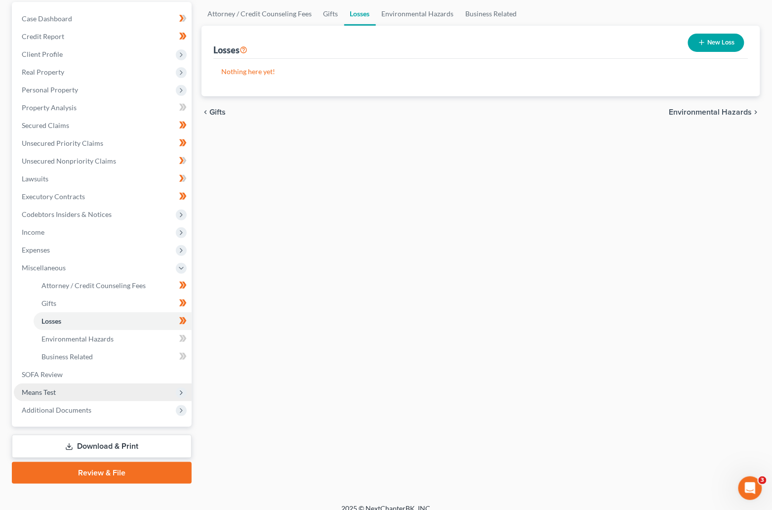
scroll to position [103, 0]
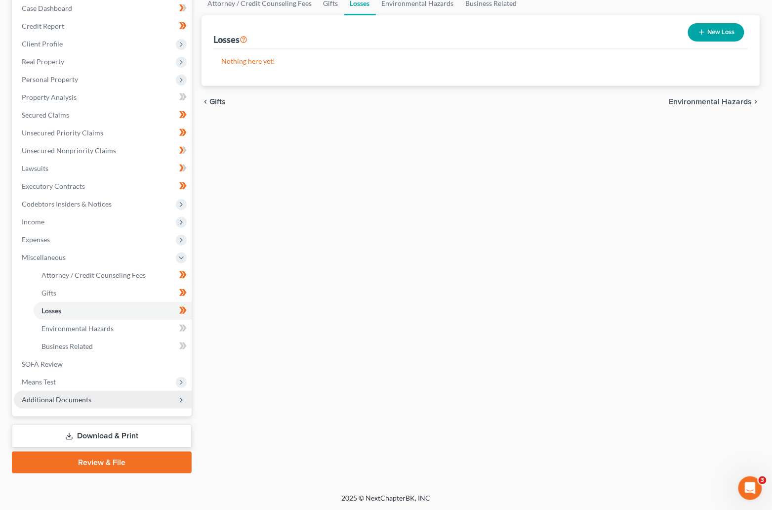
click at [60, 399] on span "Additional Documents" at bounding box center [57, 399] width 70 height 8
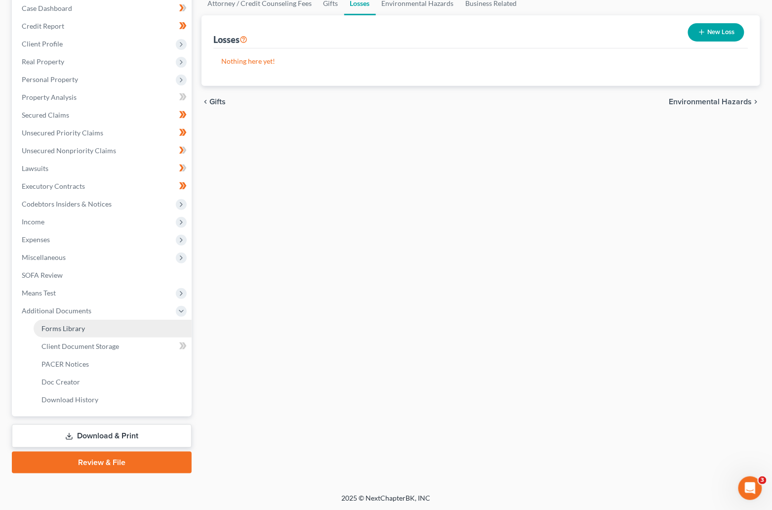
click at [75, 328] on span "Forms Library" at bounding box center [63, 328] width 43 height 8
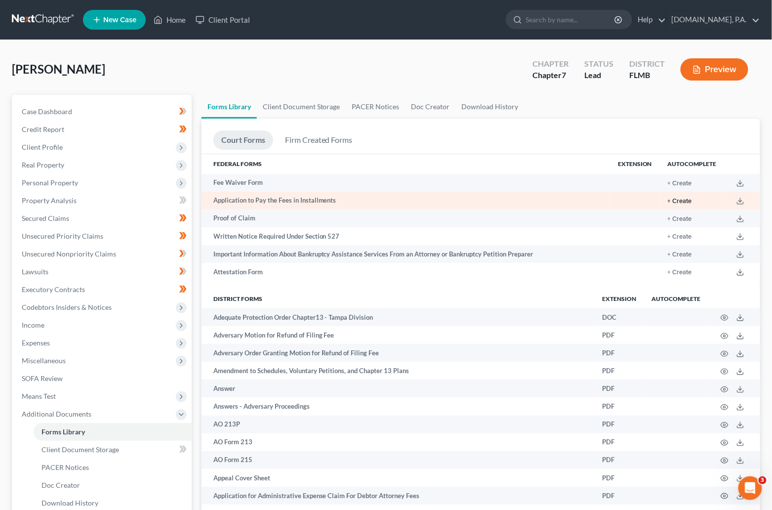
click at [679, 203] on button "+ Create" at bounding box center [680, 201] width 24 height 6
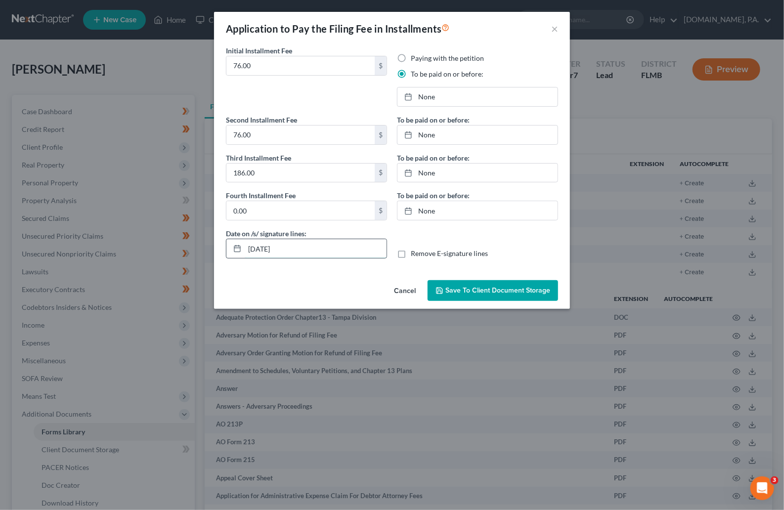
click at [287, 253] on input "[DATE]" at bounding box center [316, 248] width 142 height 19
type input "[DATE]"
drag, startPoint x: 346, startPoint y: 100, endPoint x: 351, endPoint y: 95, distance: 7.3
click at [346, 100] on div "Initial Installment Fee 76.00 $" at bounding box center [306, 79] width 171 height 69
type input "[DATE]"
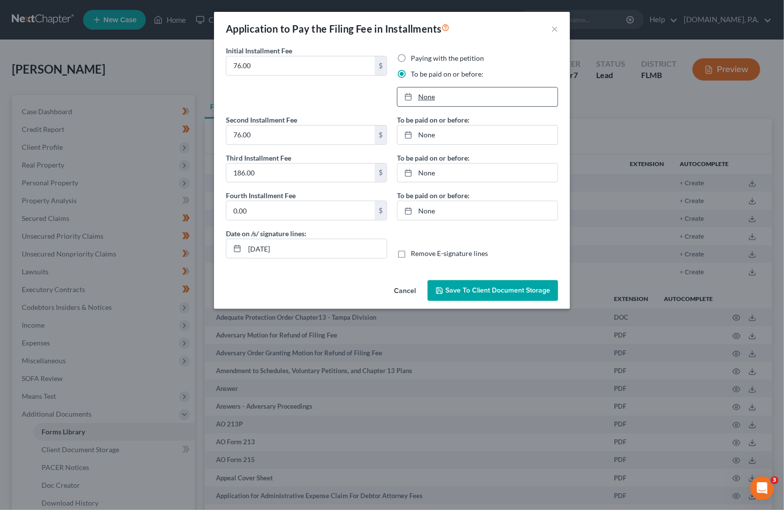
click at [431, 99] on link "None" at bounding box center [477, 96] width 160 height 19
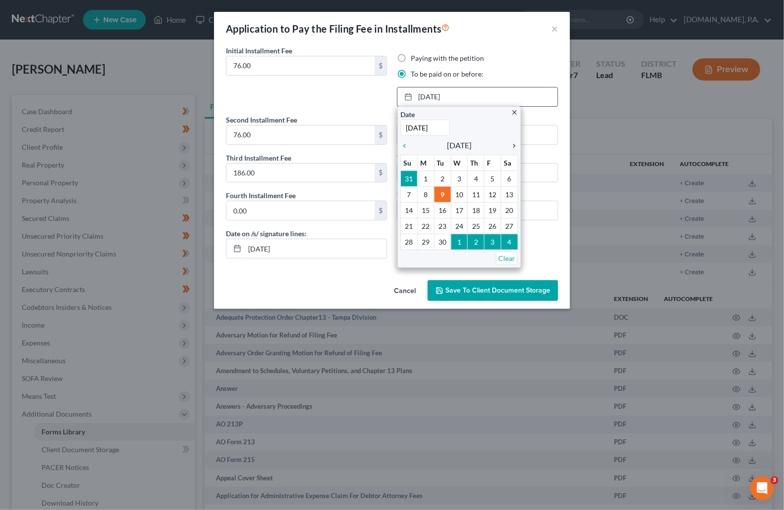
click at [512, 144] on icon "chevron_right" at bounding box center [511, 146] width 13 height 8
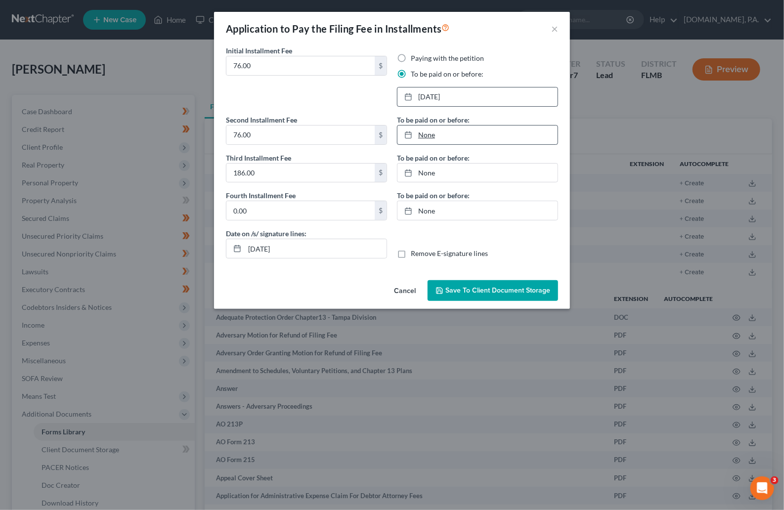
type input "[DATE]"
click at [425, 133] on link "None" at bounding box center [477, 135] width 160 height 19
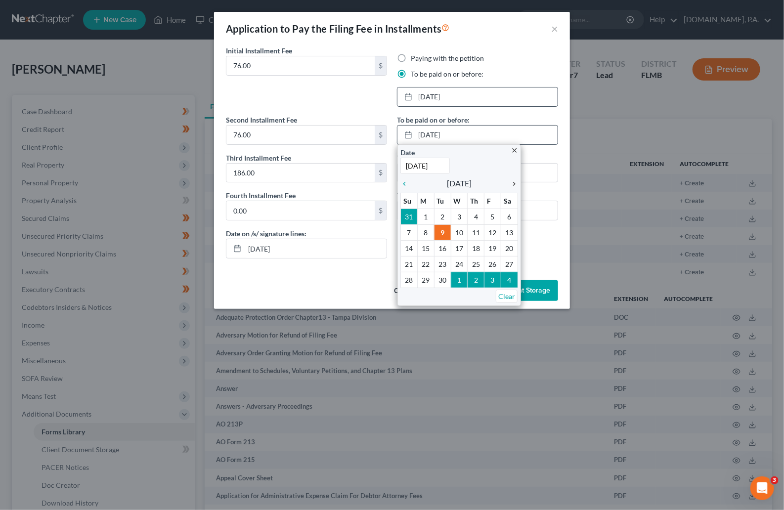
click at [511, 181] on icon "chevron_right" at bounding box center [511, 184] width 13 height 8
click at [512, 180] on icon "chevron_right" at bounding box center [511, 184] width 13 height 8
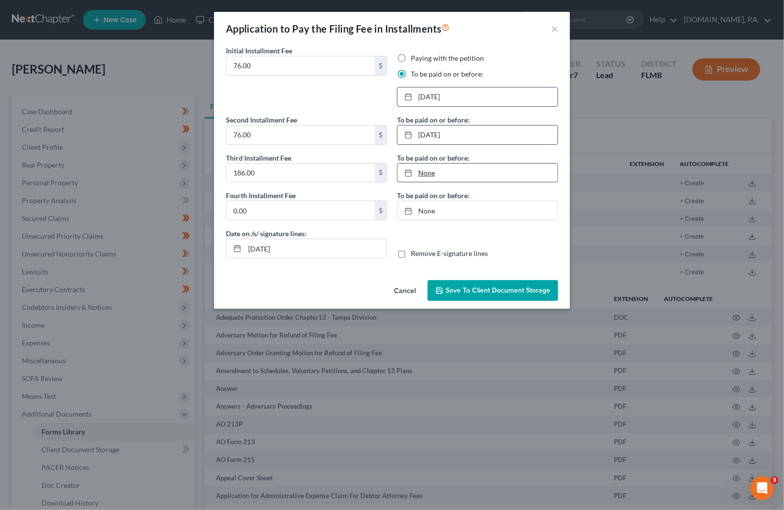
type input "[DATE]"
click at [426, 171] on link "None" at bounding box center [477, 173] width 160 height 19
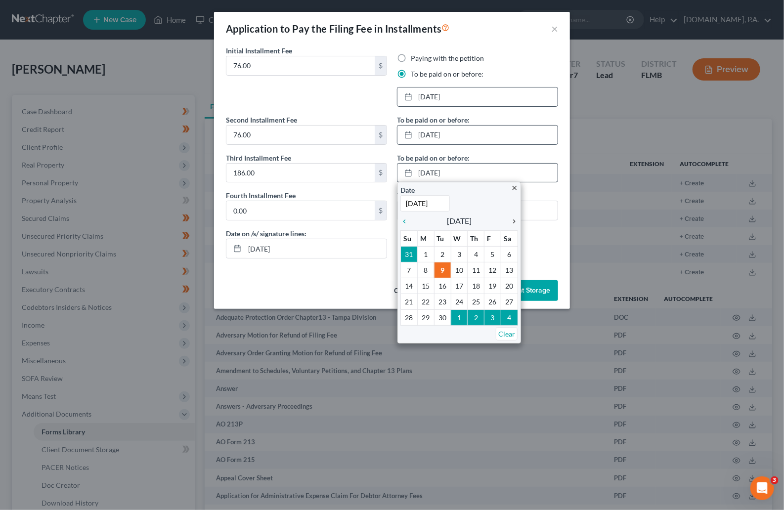
click at [514, 223] on icon "chevron_right" at bounding box center [511, 221] width 13 height 8
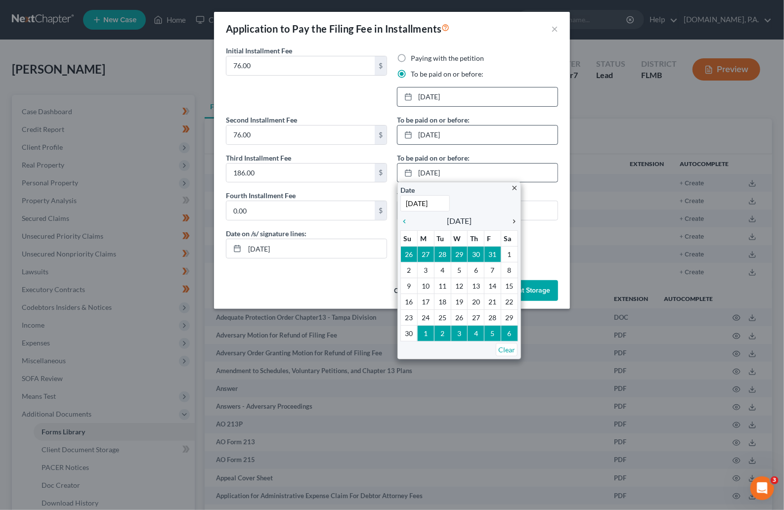
click at [514, 223] on icon "chevron_right" at bounding box center [511, 221] width 13 height 8
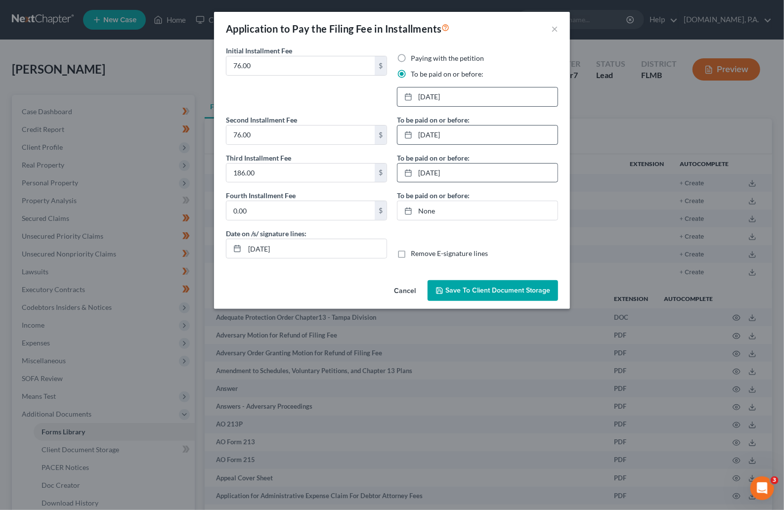
click at [476, 289] on span "Save to Client Document Storage" at bounding box center [497, 290] width 105 height 8
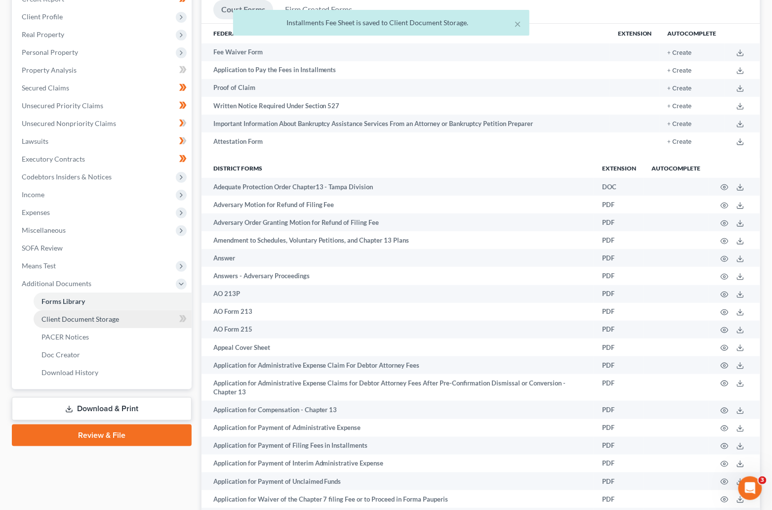
scroll to position [148, 0]
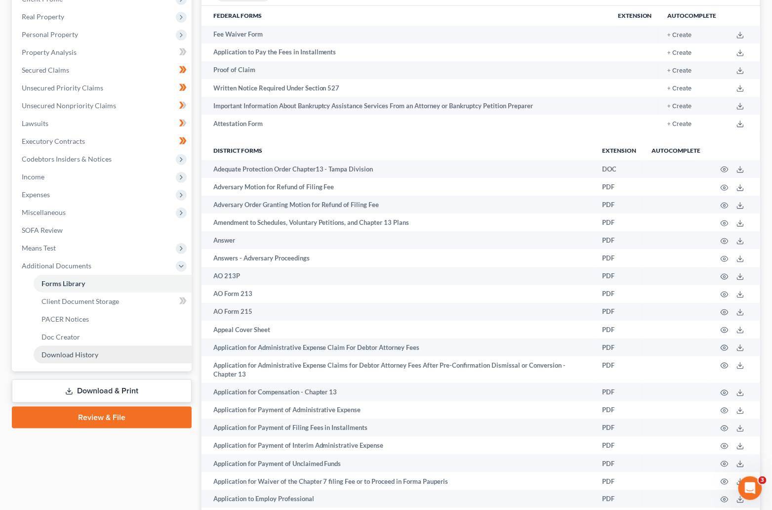
click at [86, 352] on span "Download History" at bounding box center [70, 354] width 57 height 8
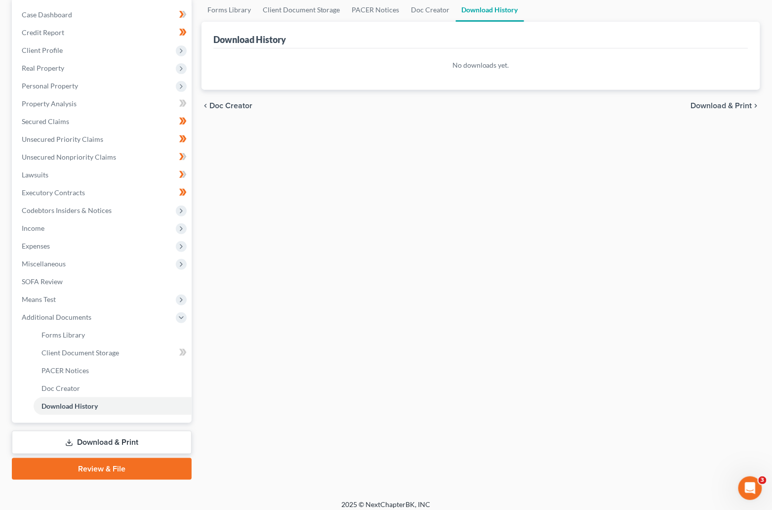
scroll to position [103, 0]
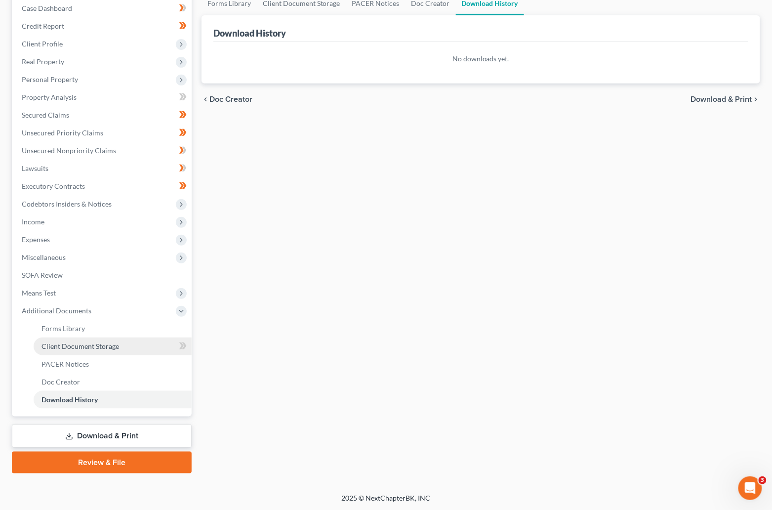
click at [93, 344] on span "Client Document Storage" at bounding box center [81, 346] width 78 height 8
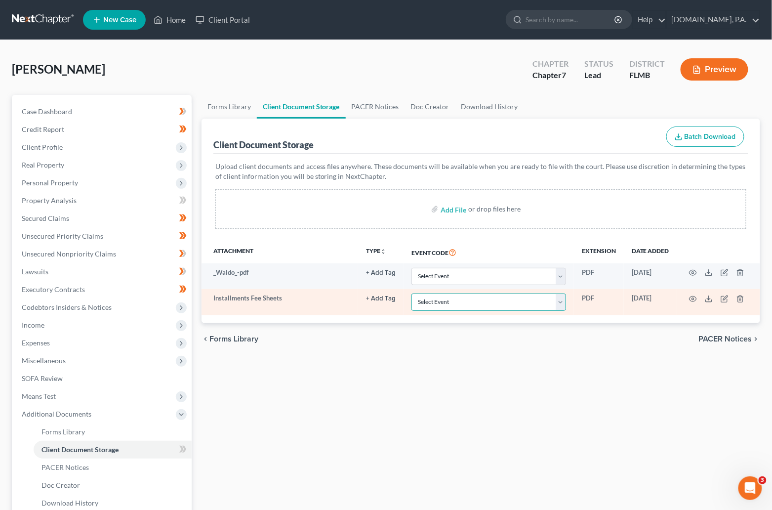
click at [561, 304] on select "Select Event 20 Largest Unsecured Creditors Amended Chapter 13 Plan Amended Cre…" at bounding box center [489, 302] width 155 height 17
select select "4"
click at [412, 294] on select "Select Event 20 Largest Unsecured Creditors Amended Chapter 13 Plan Amended Cre…" at bounding box center [489, 302] width 155 height 17
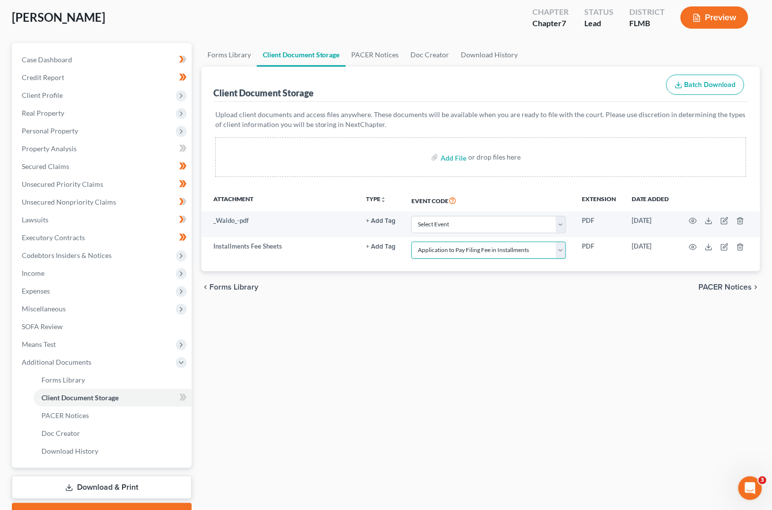
scroll to position [103, 0]
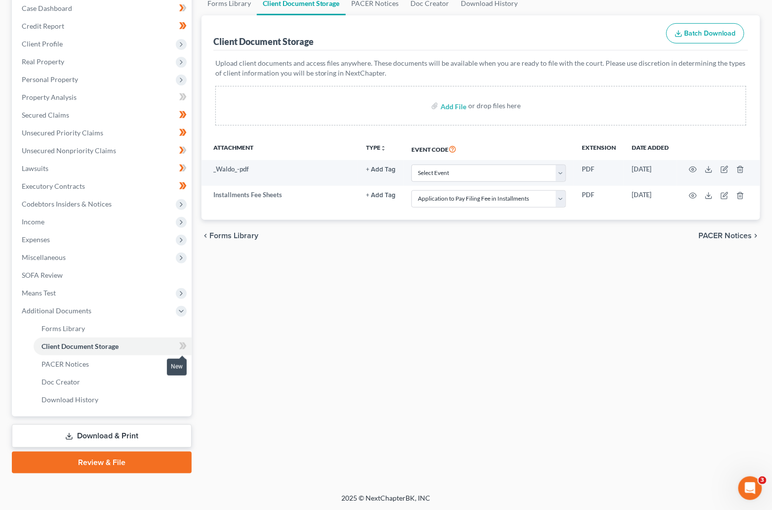
click at [180, 343] on icon at bounding box center [181, 345] width 4 height 7
drag, startPoint x: 354, startPoint y: 294, endPoint x: 366, endPoint y: 281, distance: 17.8
click at [354, 295] on div "Forms Library Client Document Storage PACER Notices Doc Creator Download Histor…" at bounding box center [481, 233] width 569 height 482
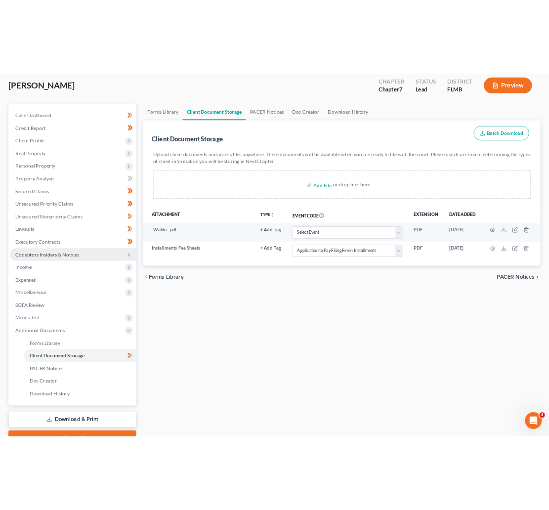
scroll to position [0, 0]
